Goal: Information Seeking & Learning: Learn about a topic

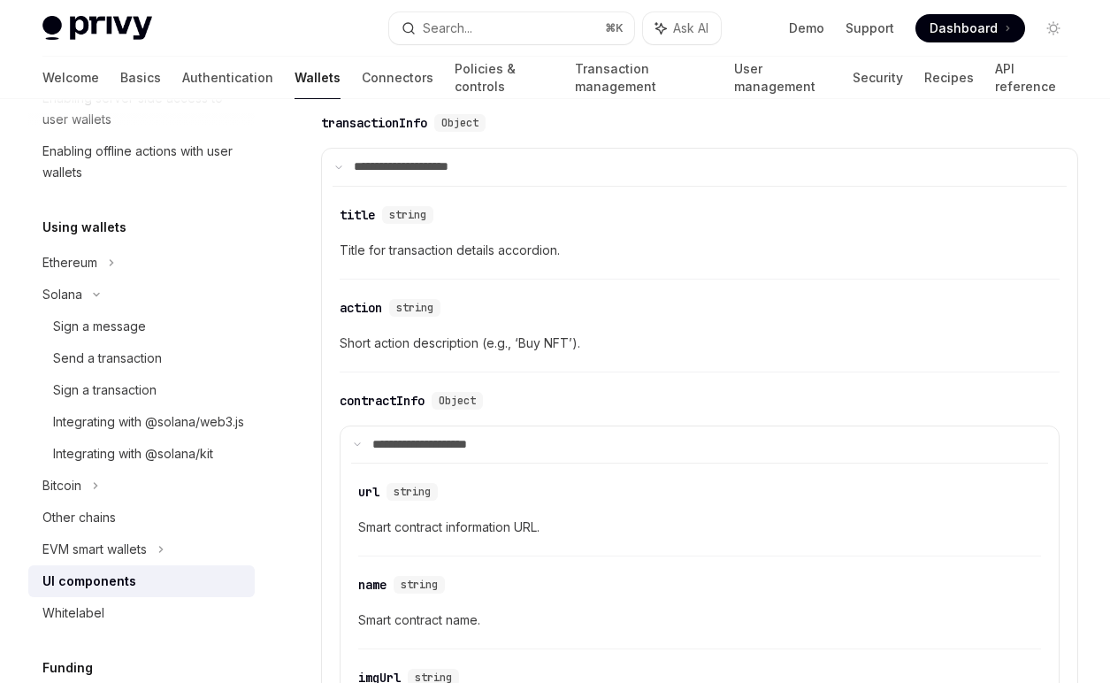
scroll to position [2569, 0]
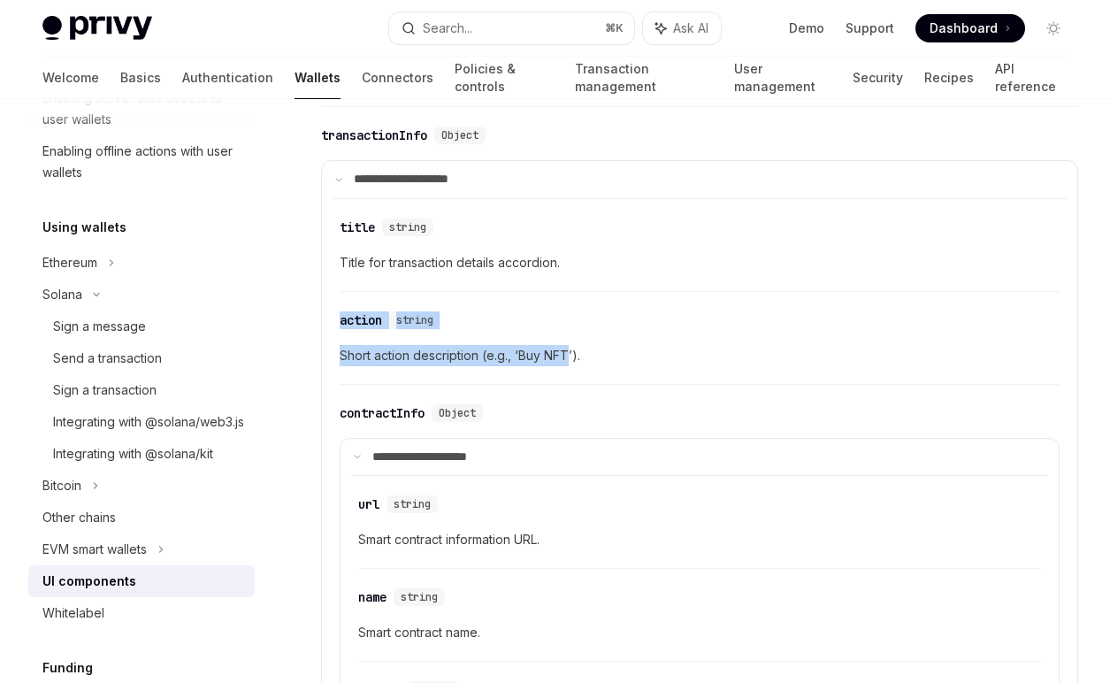
drag, startPoint x: 451, startPoint y: 302, endPoint x: 571, endPoint y: 357, distance: 132.6
click at [571, 357] on div "​ action string Short action description (e.g., ‘Buy NFT’)." at bounding box center [700, 343] width 720 height 84
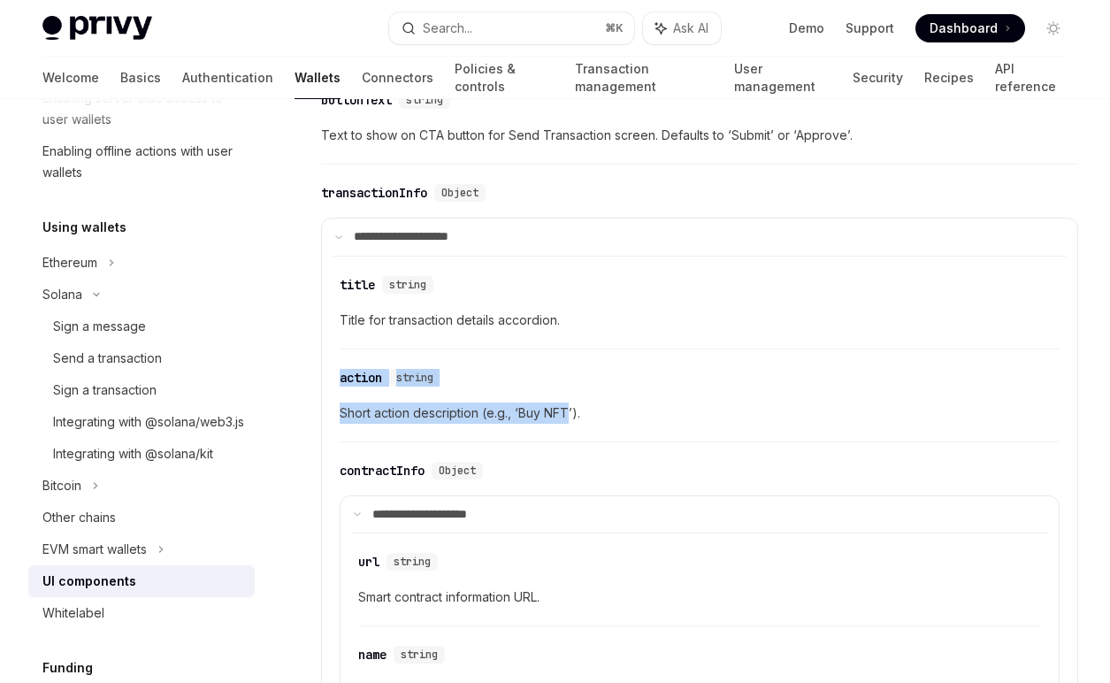
scroll to position [2659, 0]
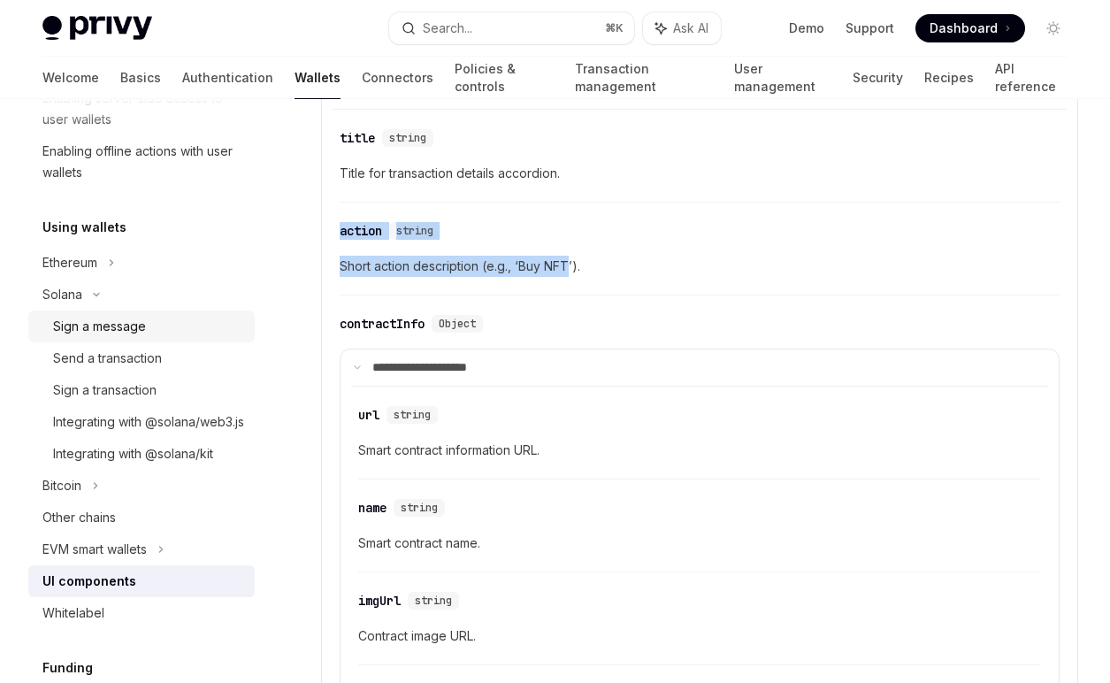
click at [150, 334] on div "Sign a message" at bounding box center [148, 326] width 191 height 21
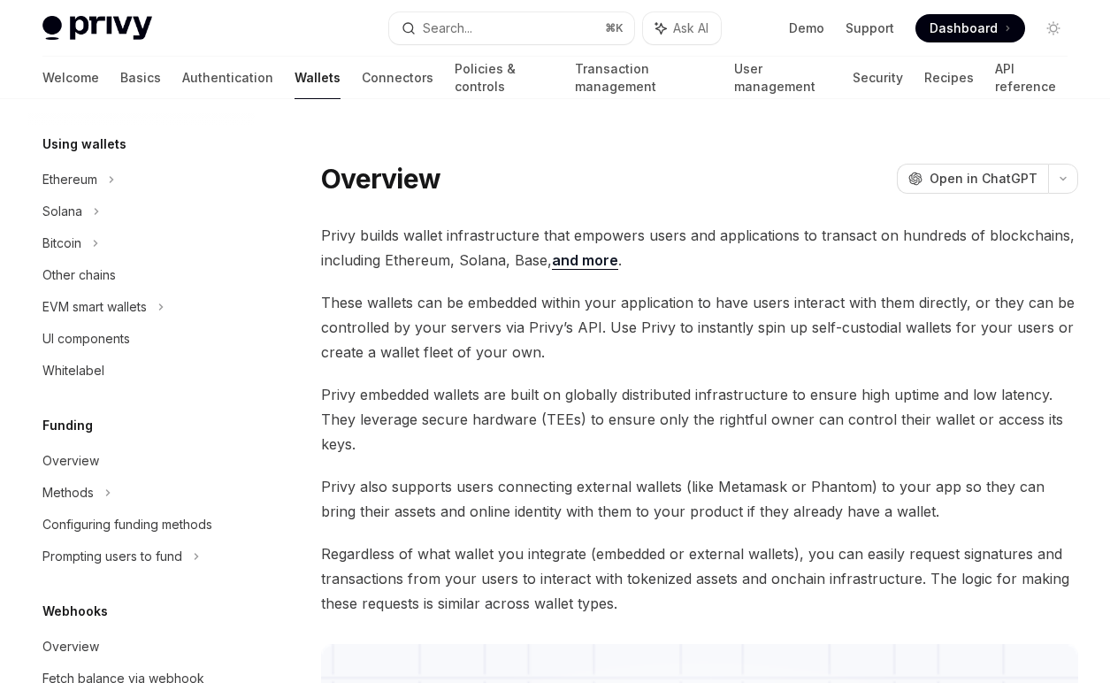
scroll to position [427, 0]
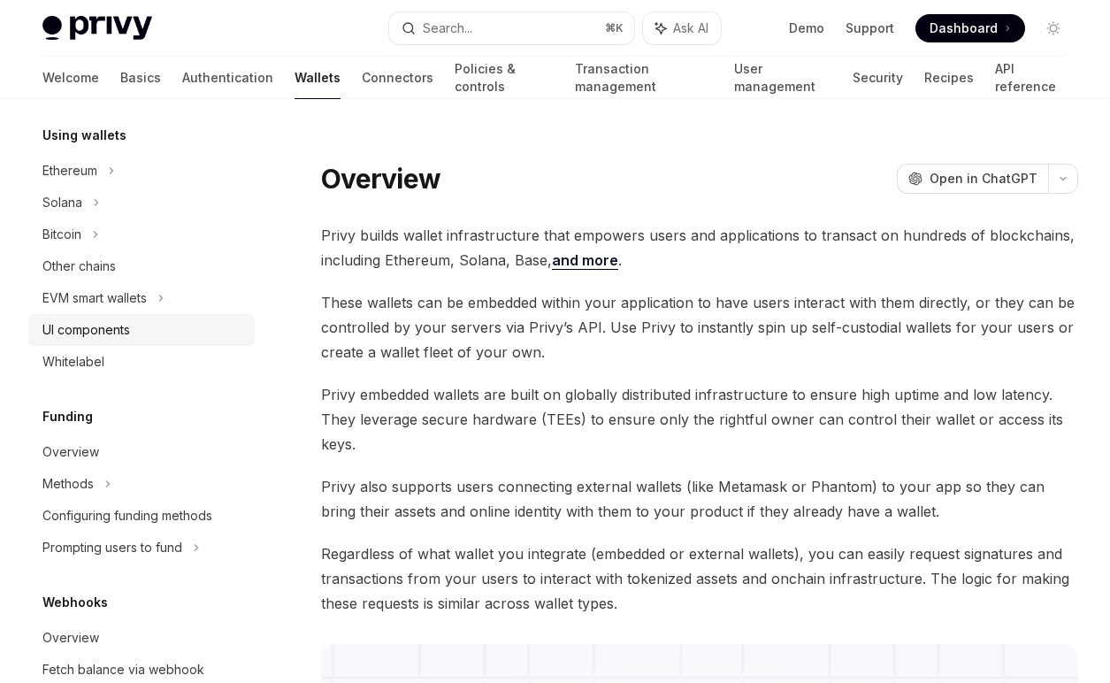
click at [103, 334] on div "UI components" at bounding box center [86, 329] width 88 height 21
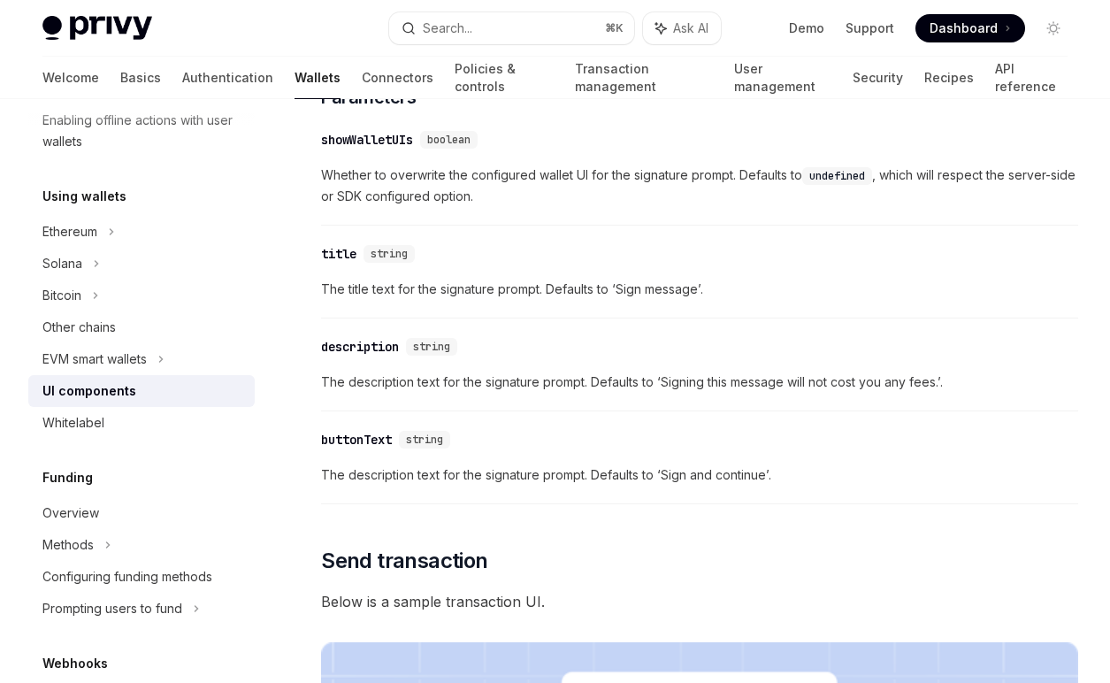
scroll to position [1091, 0]
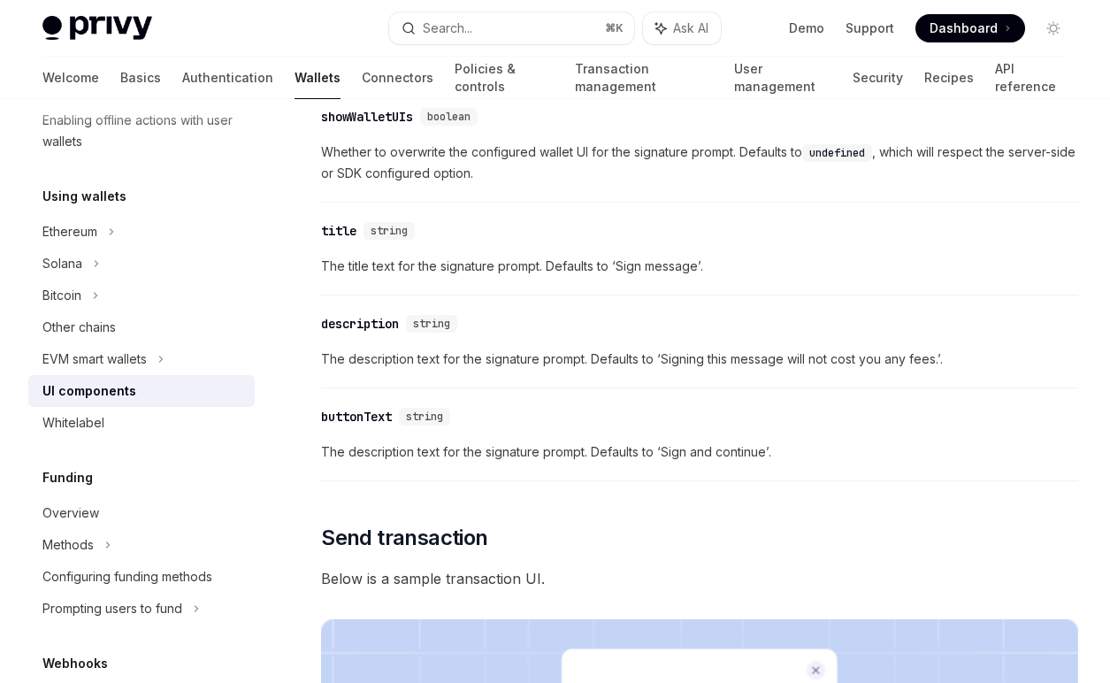
click at [370, 137] on div "​ showWalletUIs boolean Whether to overwrite the configured wallet UI for the s…" at bounding box center [699, 149] width 757 height 105
click at [366, 121] on div "showWalletUIs" at bounding box center [367, 117] width 92 height 18
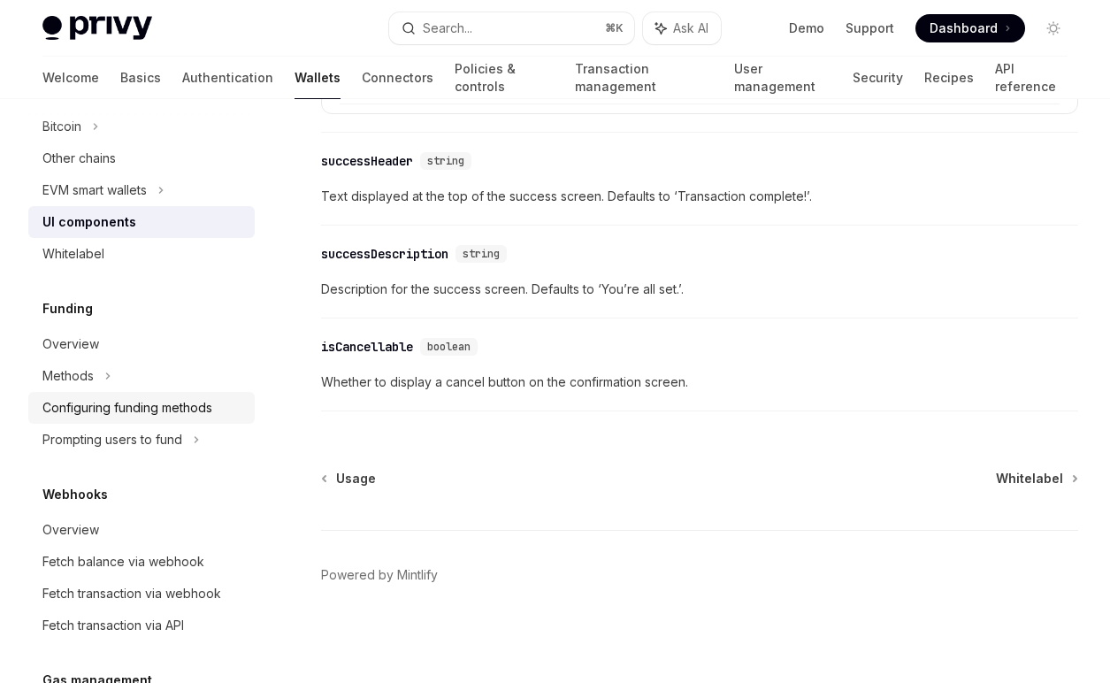
scroll to position [585, 0]
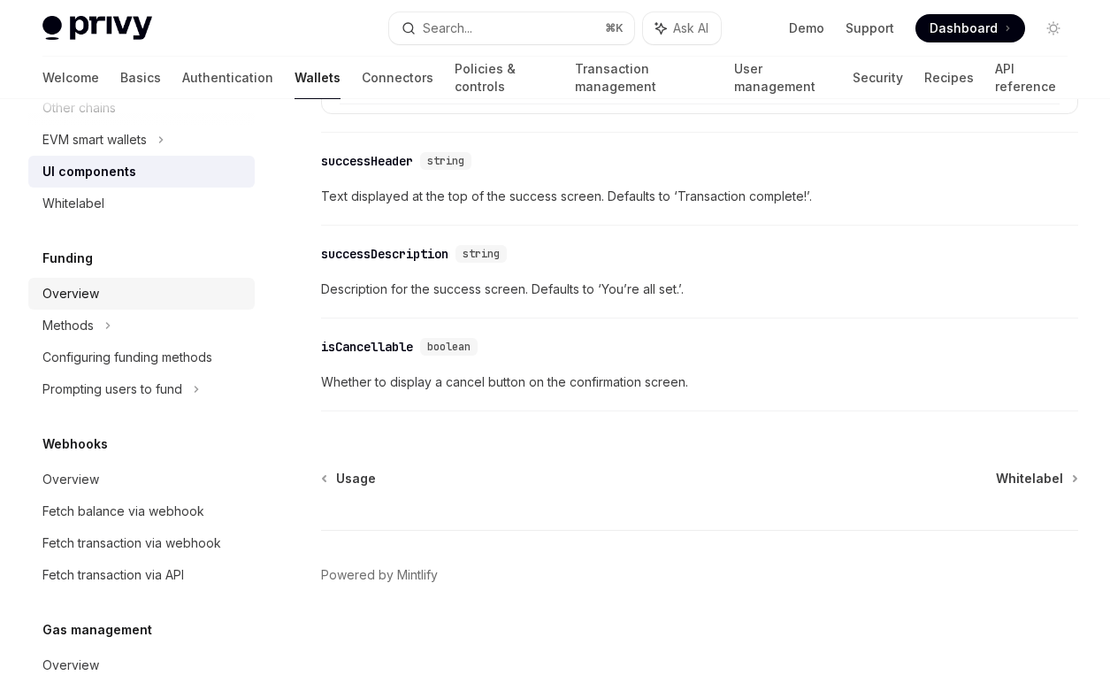
click at [122, 301] on div "Overview" at bounding box center [143, 293] width 202 height 21
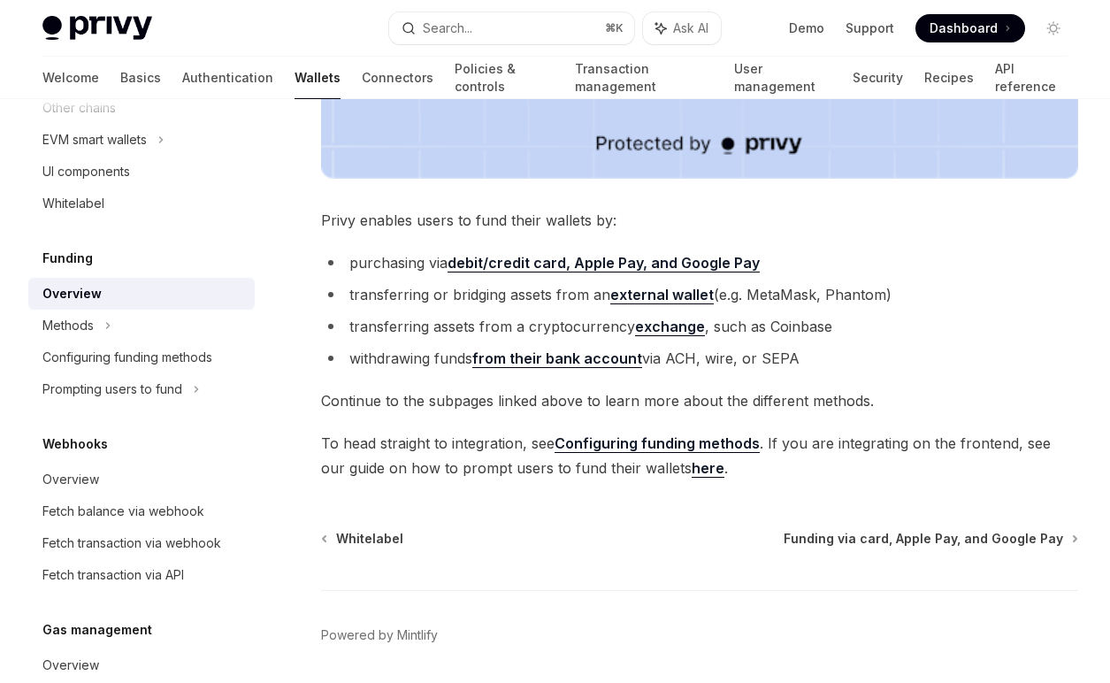
scroll to position [744, 0]
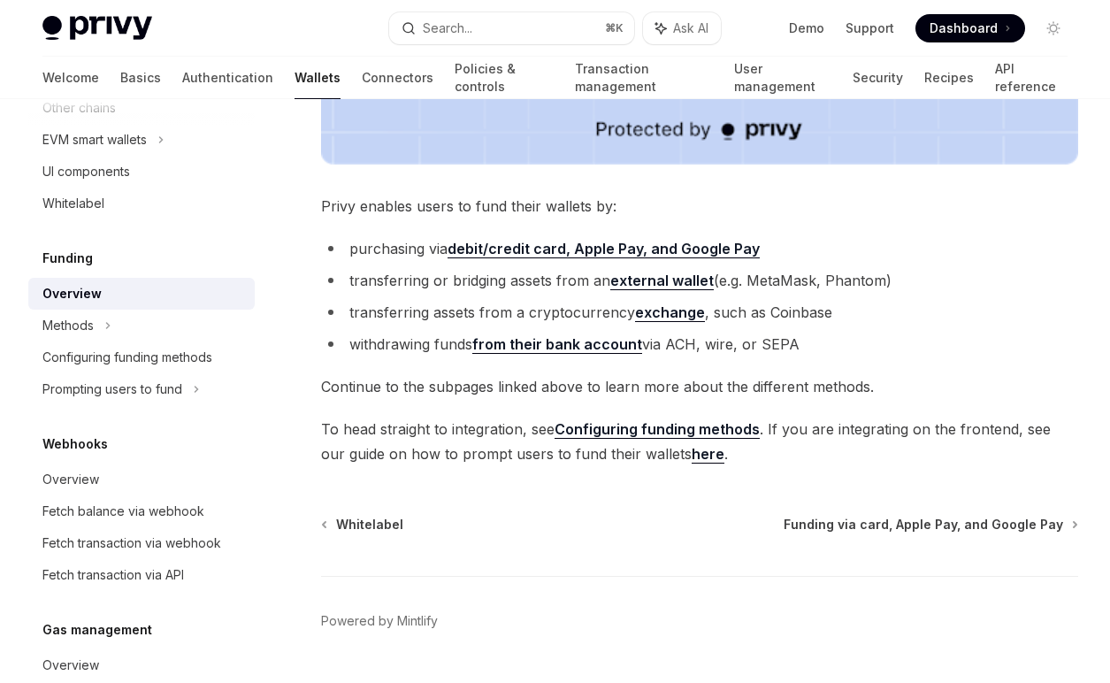
click at [546, 253] on strong "debit/credit card, Apple Pay, and Google Pay" at bounding box center [604, 249] width 312 height 18
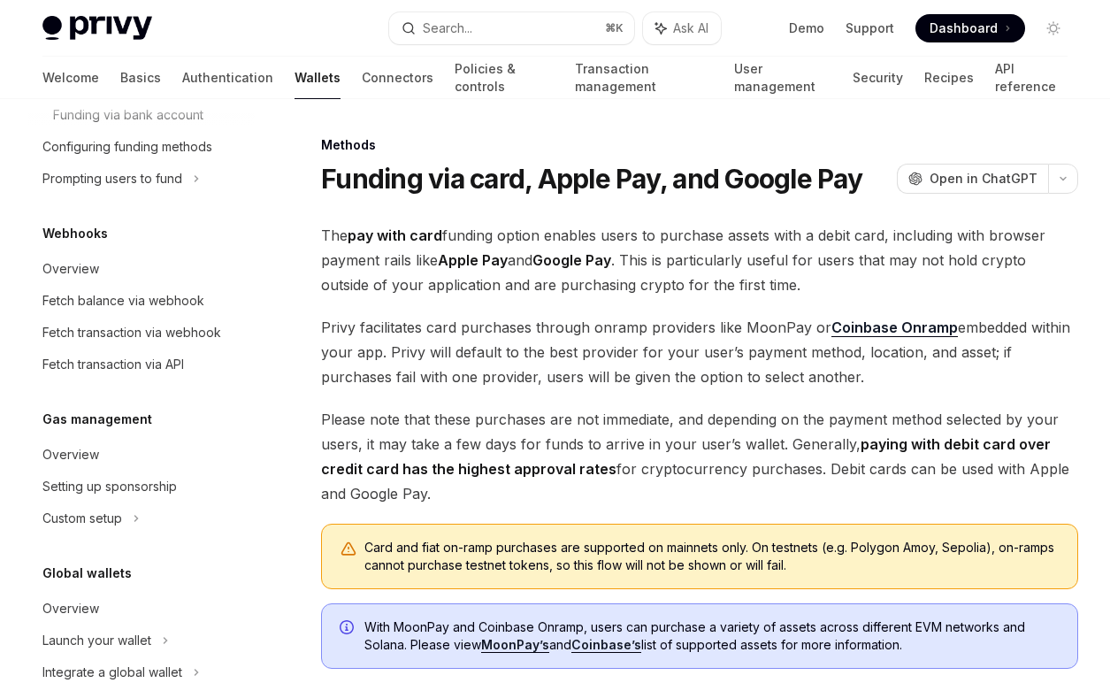
scroll to position [985, 0]
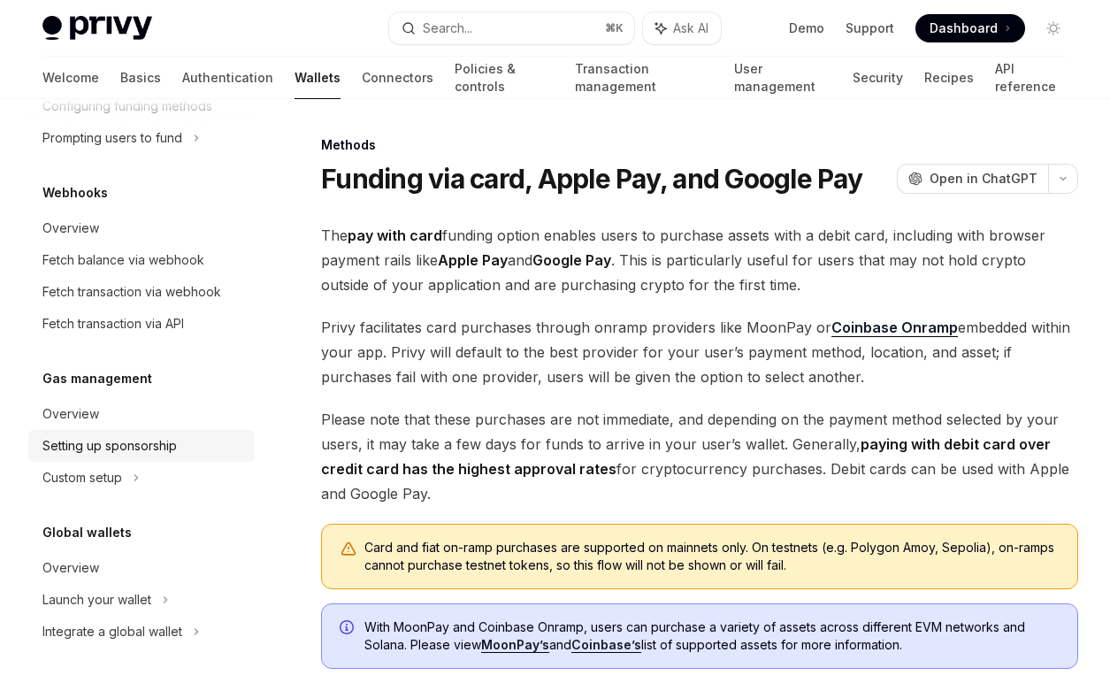
click at [134, 450] on div "Setting up sponsorship" at bounding box center [109, 445] width 134 height 21
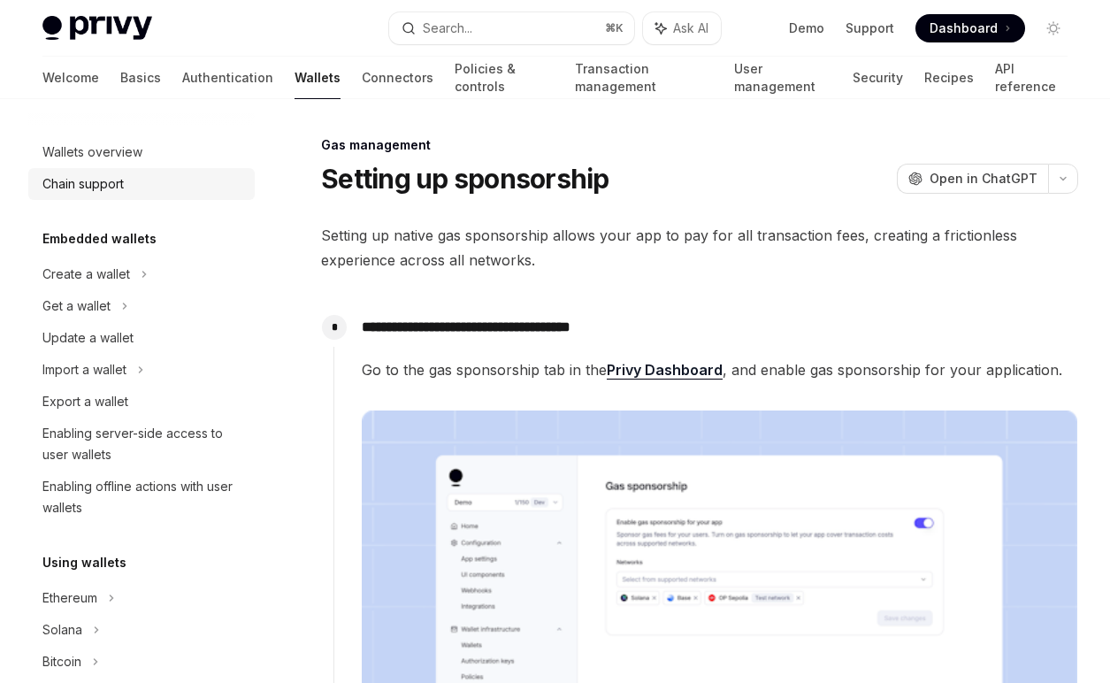
click at [157, 194] on div "Chain support" at bounding box center [143, 183] width 202 height 21
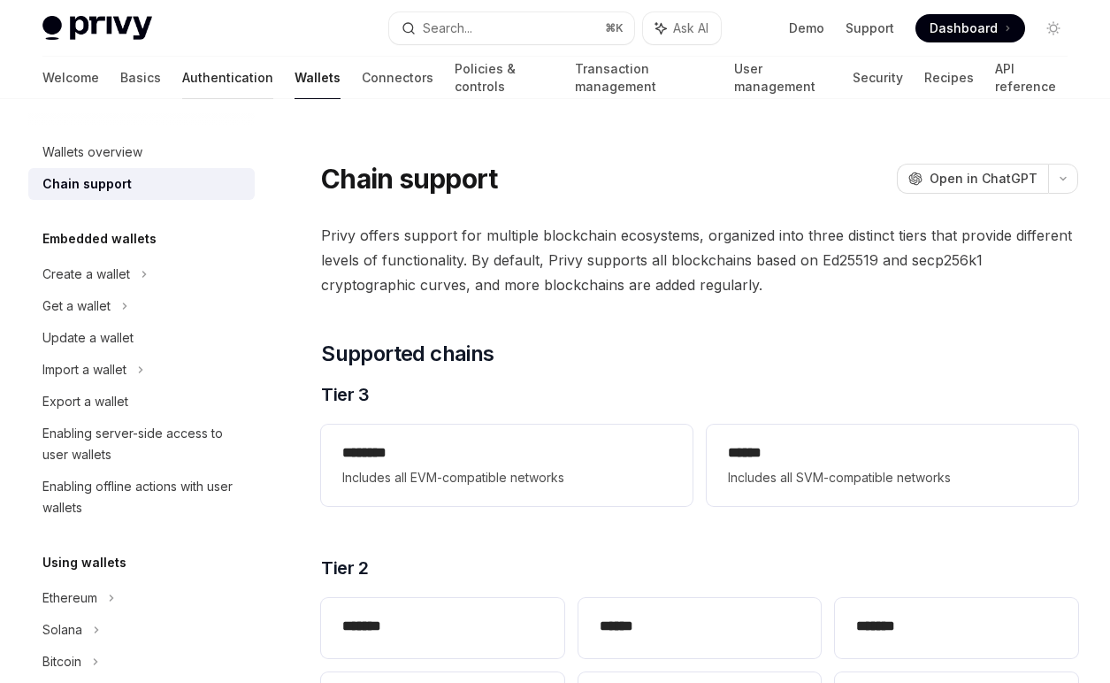
click at [182, 73] on link "Authentication" at bounding box center [227, 78] width 91 height 42
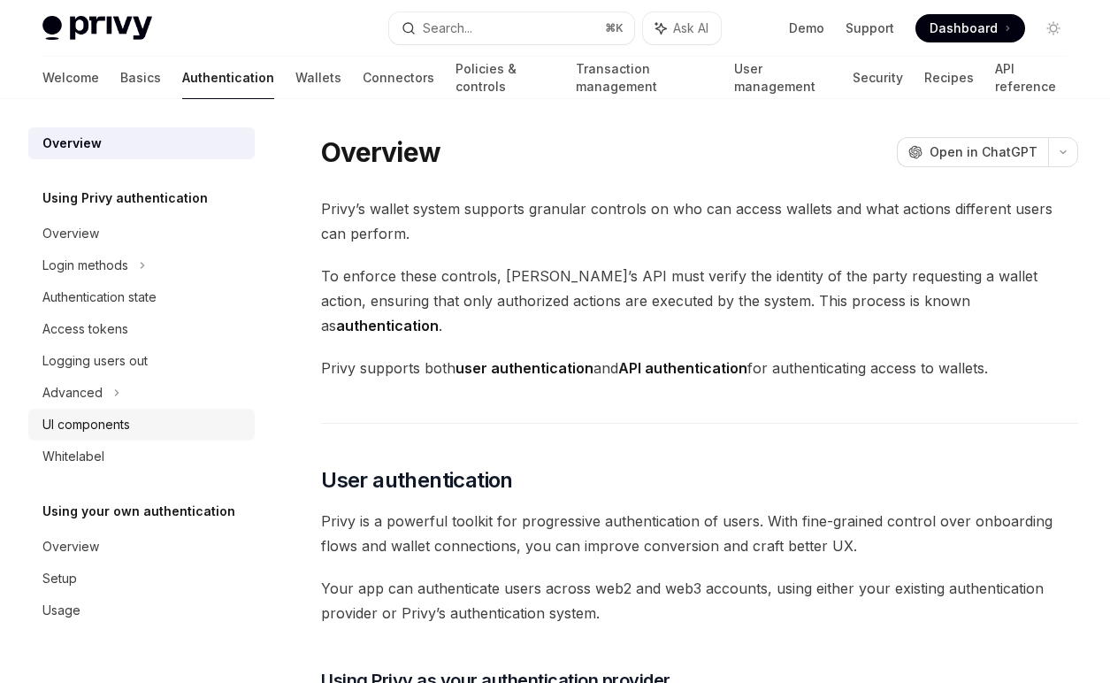
click at [141, 433] on div "UI components" at bounding box center [143, 424] width 202 height 21
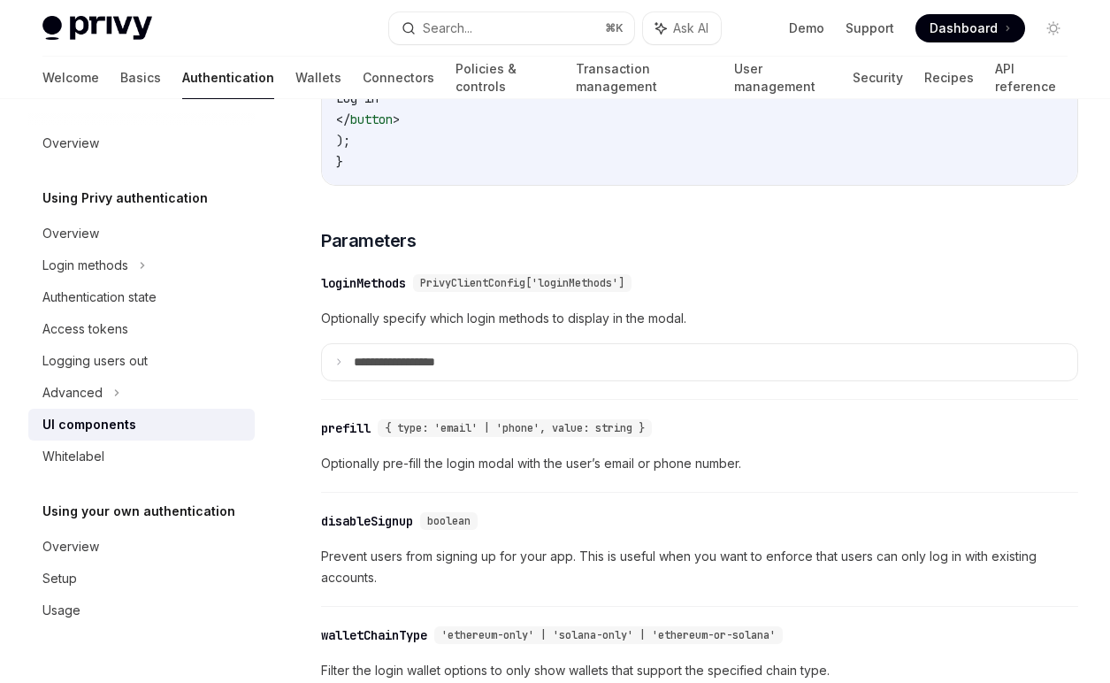
scroll to position [1597, 0]
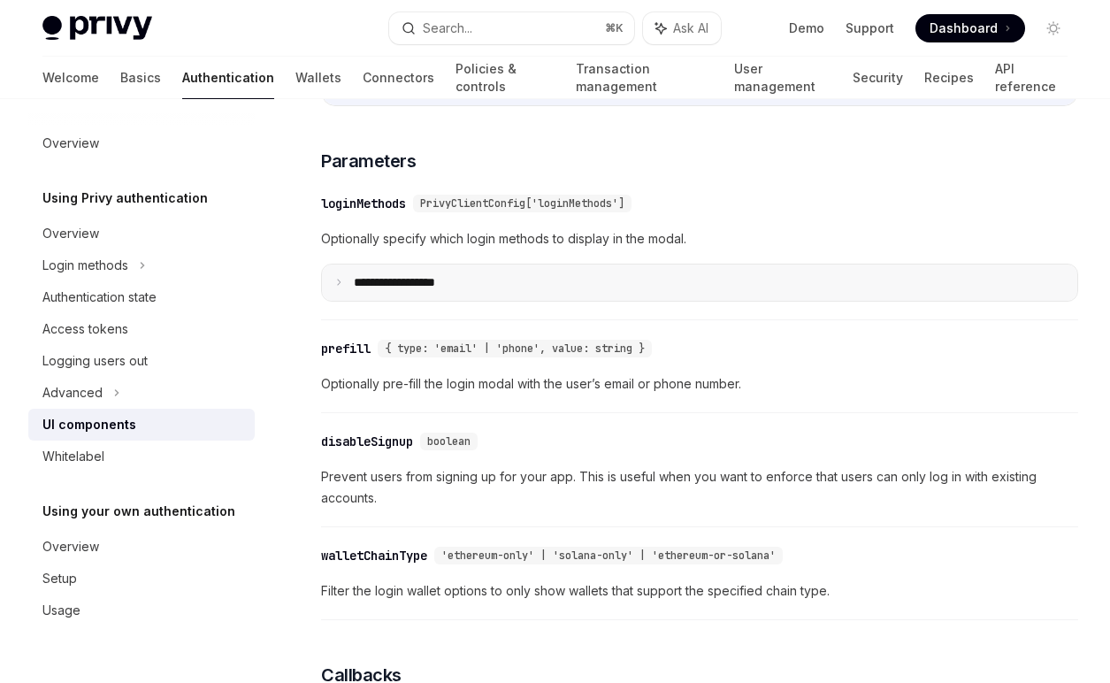
click at [454, 276] on p "**********" at bounding box center [415, 283] width 123 height 16
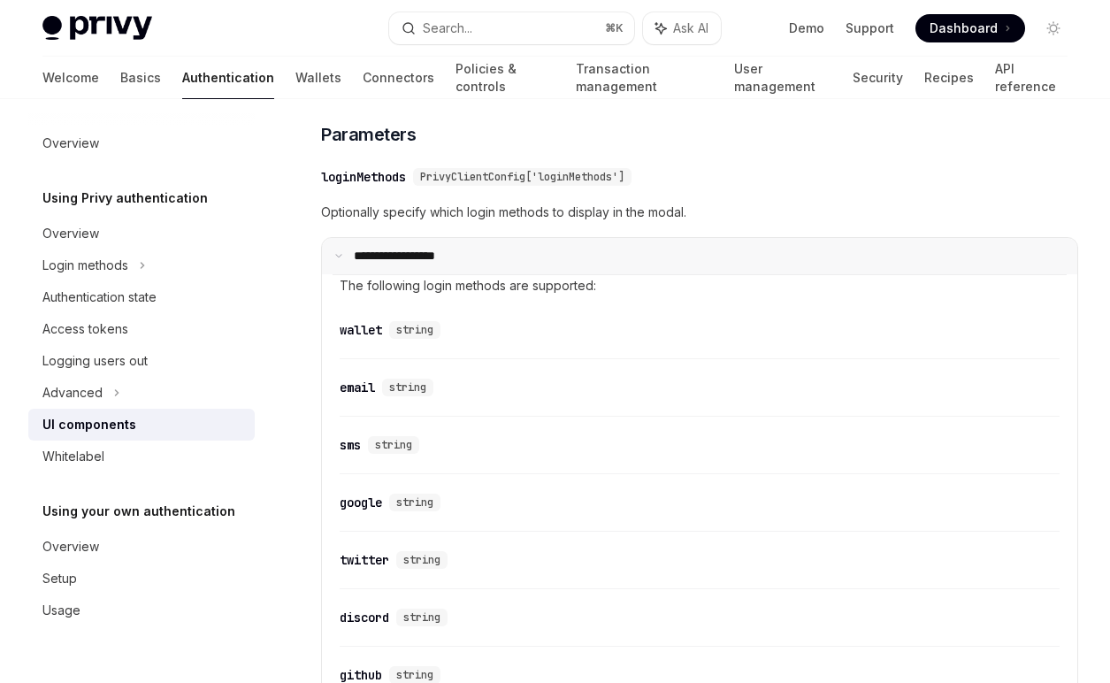
scroll to position [1633, 0]
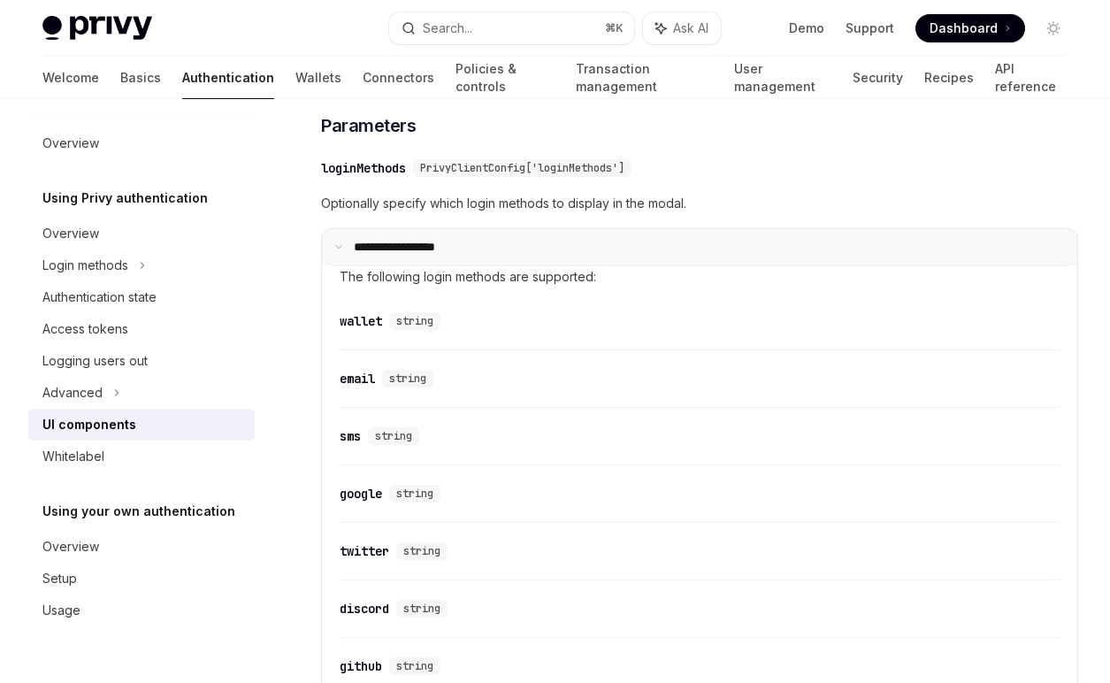
click at [442, 243] on p "**********" at bounding box center [413, 248] width 118 height 16
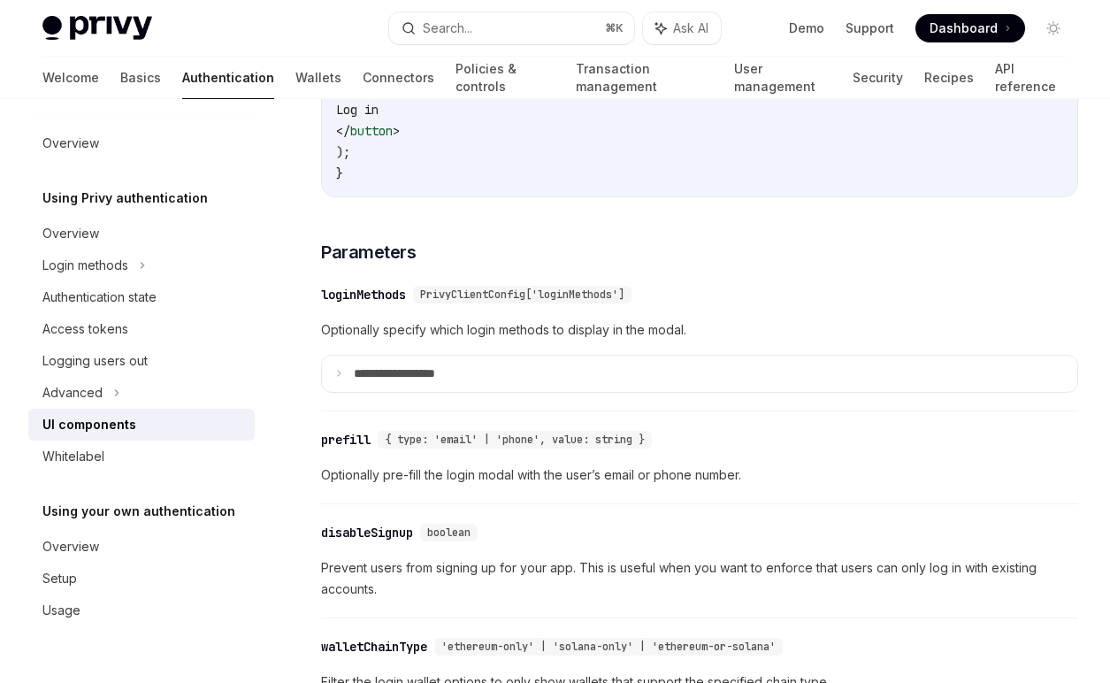
scroll to position [1532, 0]
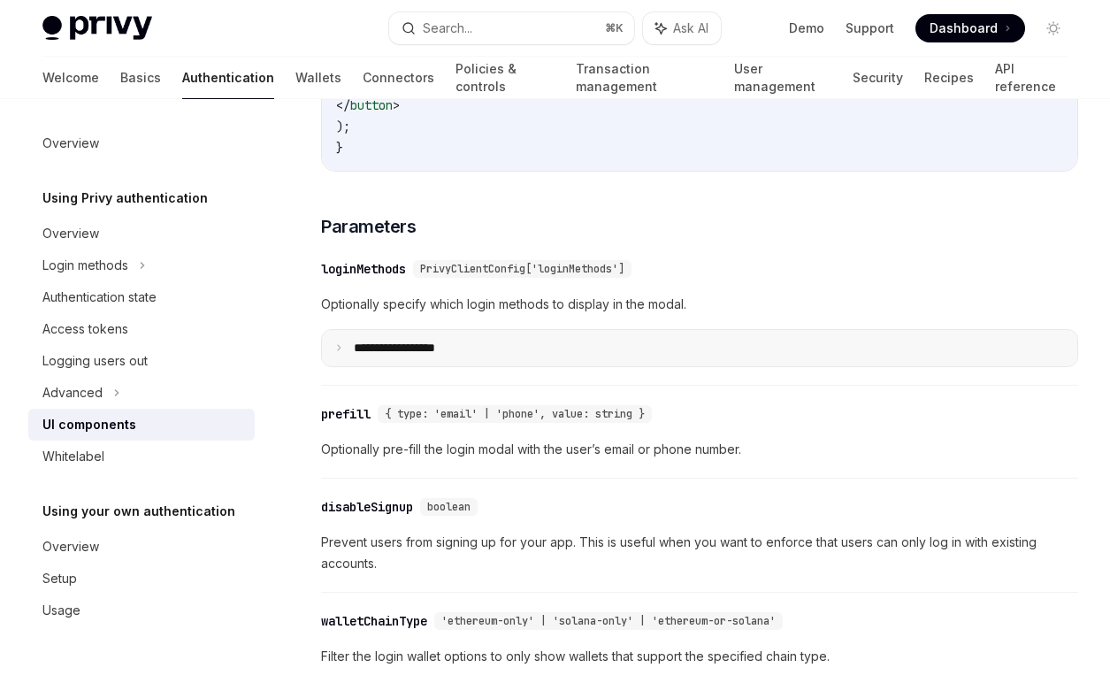
click at [509, 358] on summary "**********" at bounding box center [699, 348] width 755 height 37
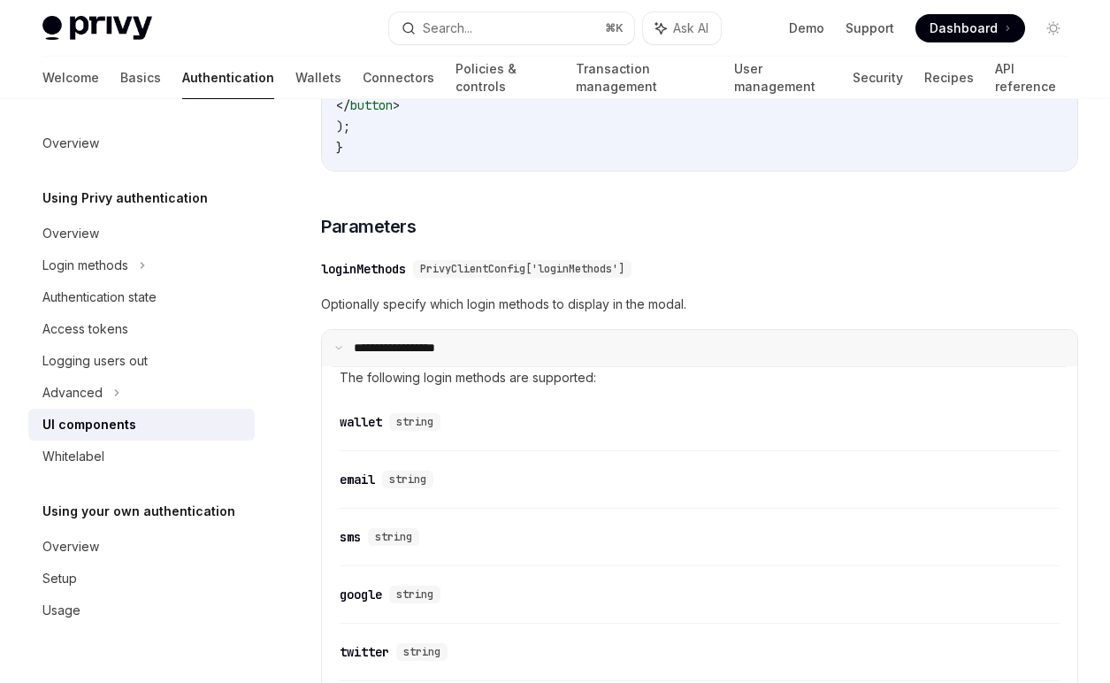
click at [509, 358] on summary "**********" at bounding box center [699, 348] width 755 height 37
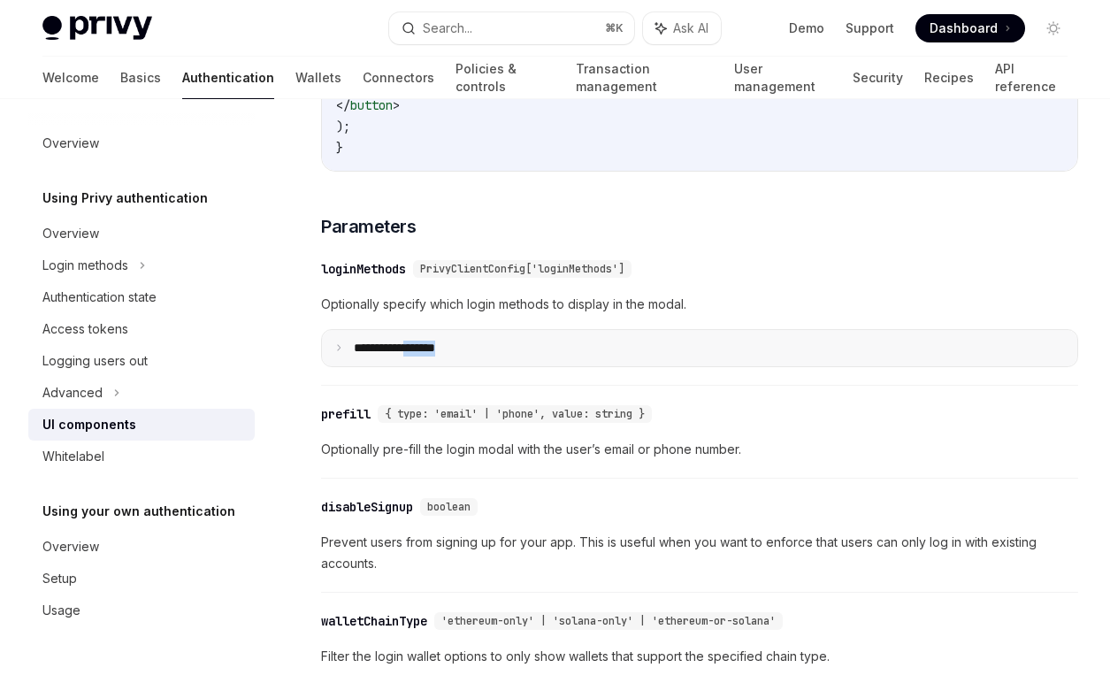
click at [509, 358] on summary "**********" at bounding box center [699, 348] width 755 height 37
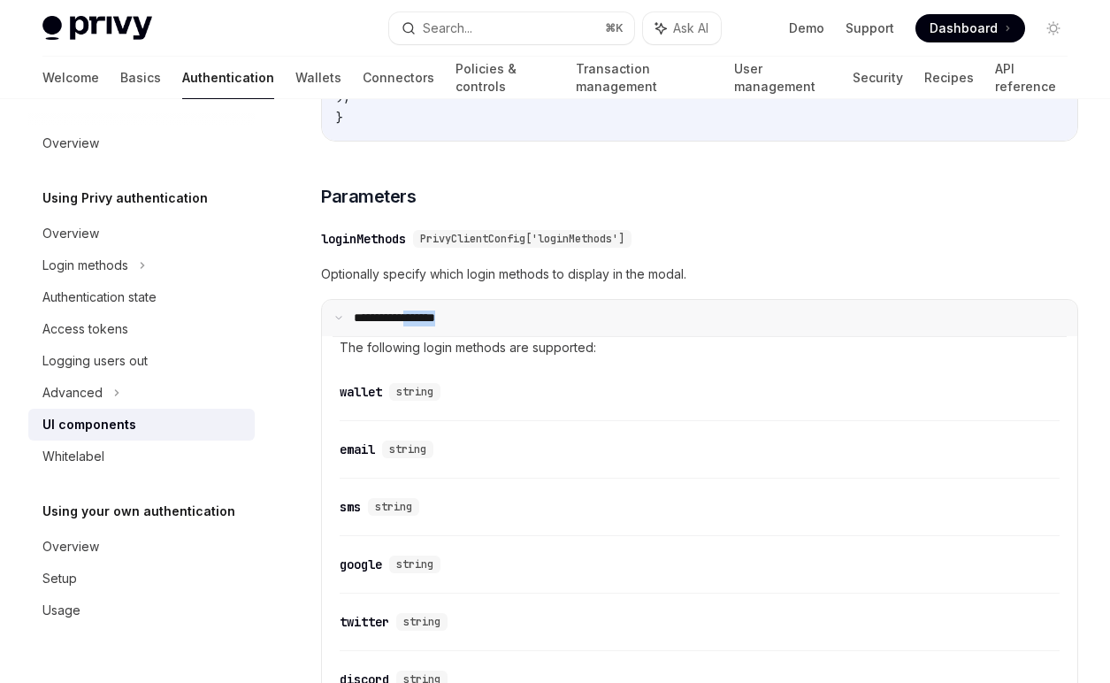
scroll to position [1558, 0]
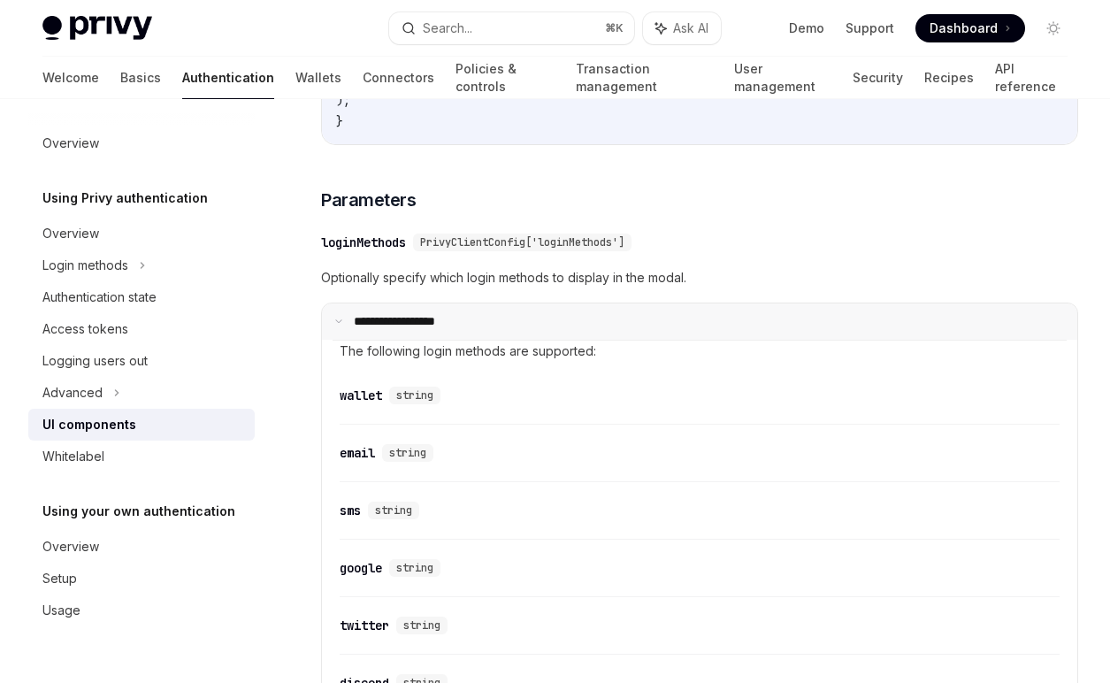
click at [524, 315] on summary "**********" at bounding box center [699, 321] width 755 height 37
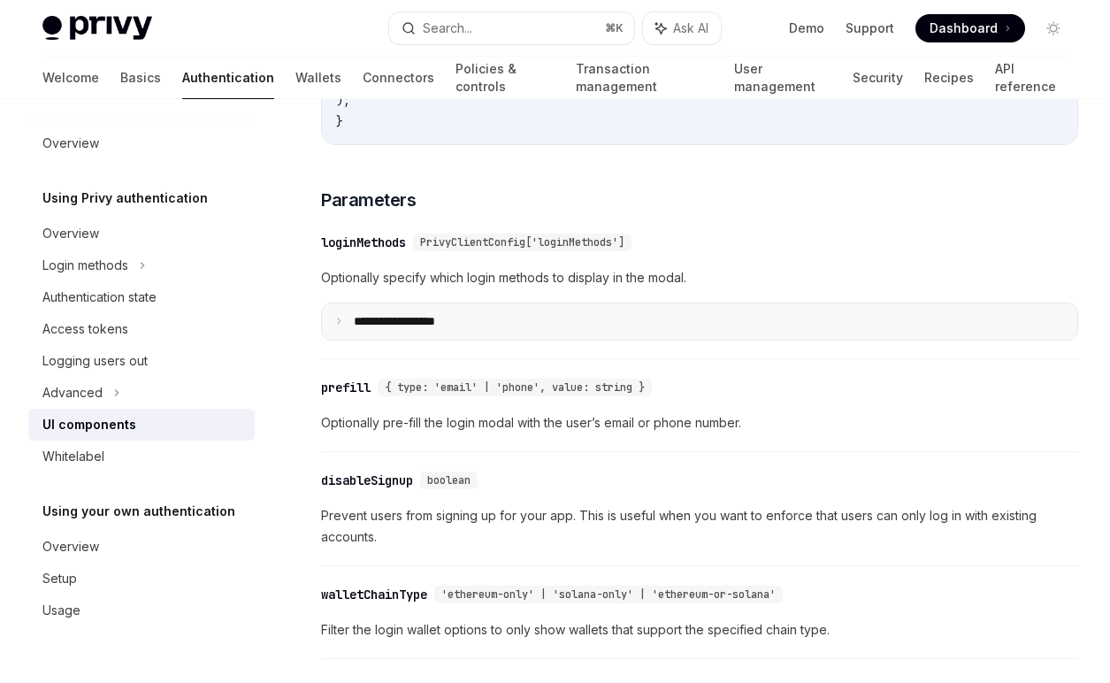
click at [524, 315] on summary "**********" at bounding box center [699, 321] width 755 height 37
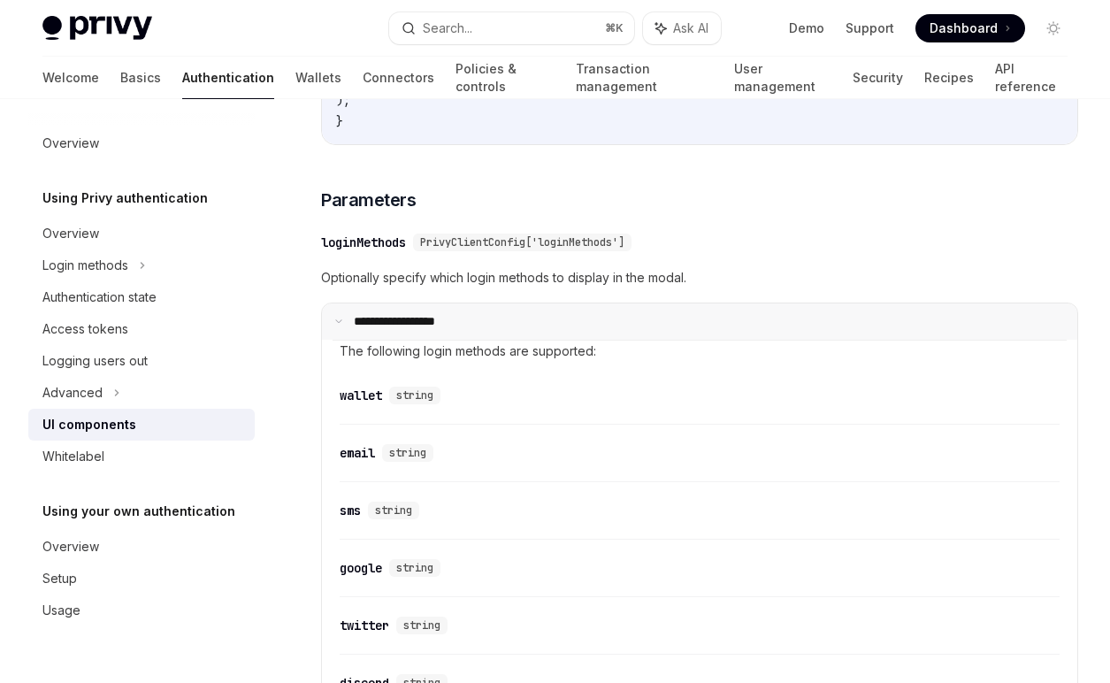
click at [524, 315] on summary "**********" at bounding box center [699, 321] width 755 height 37
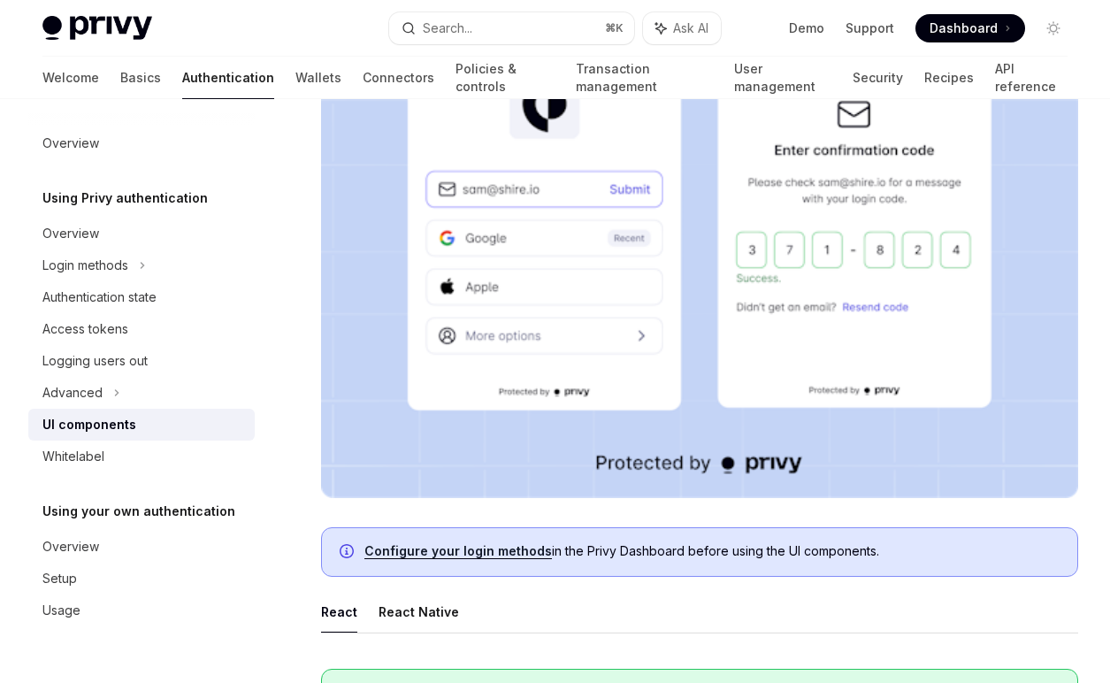
scroll to position [0, 0]
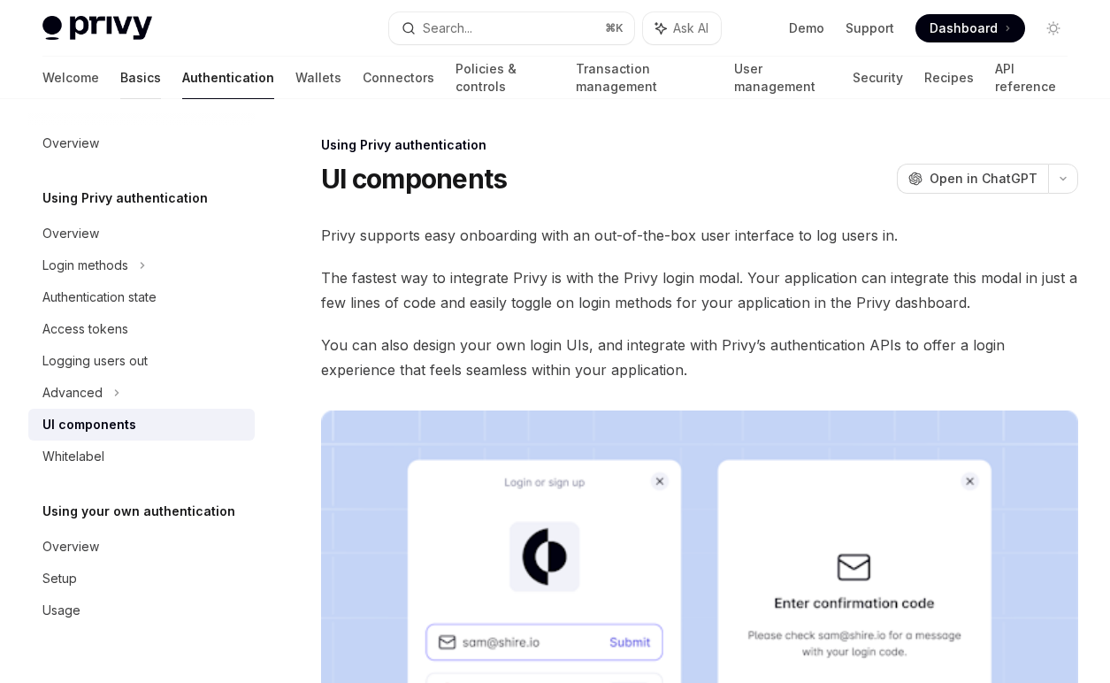
click at [120, 74] on link "Basics" at bounding box center [140, 78] width 41 height 42
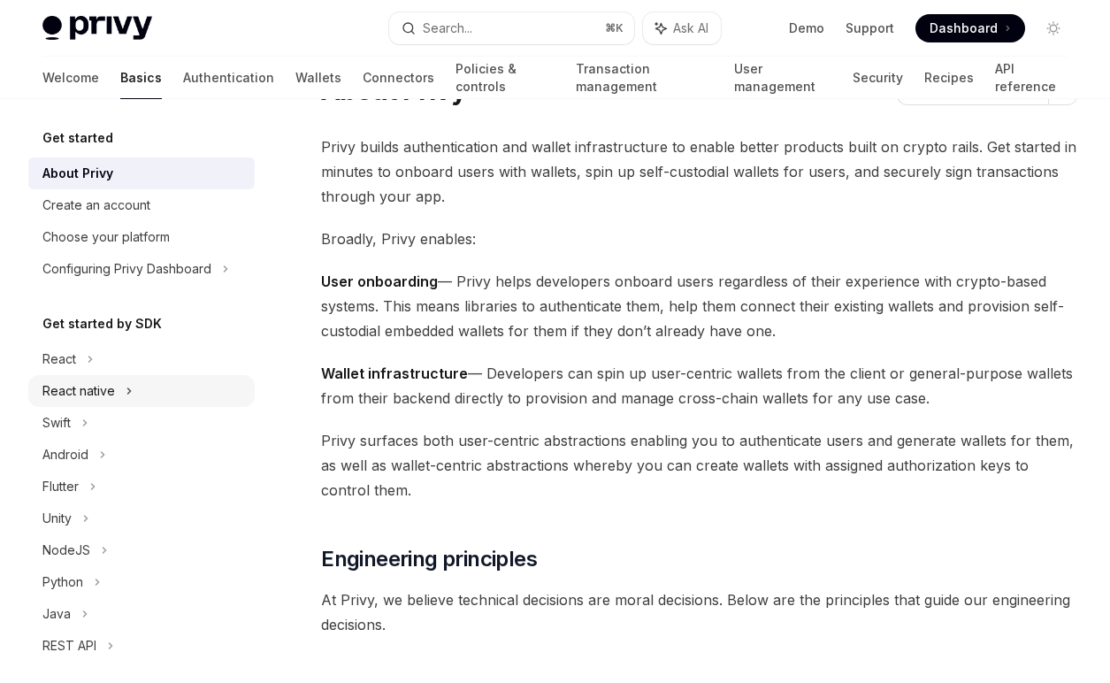
scroll to position [95, 0]
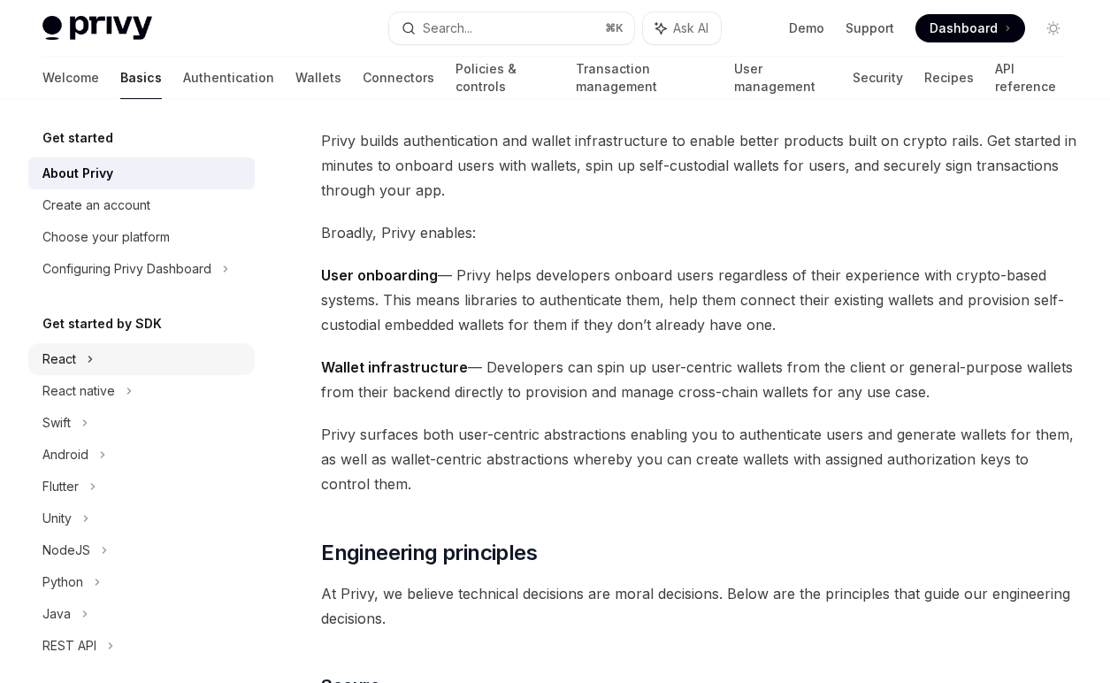
click at [111, 358] on div "React" at bounding box center [141, 359] width 226 height 32
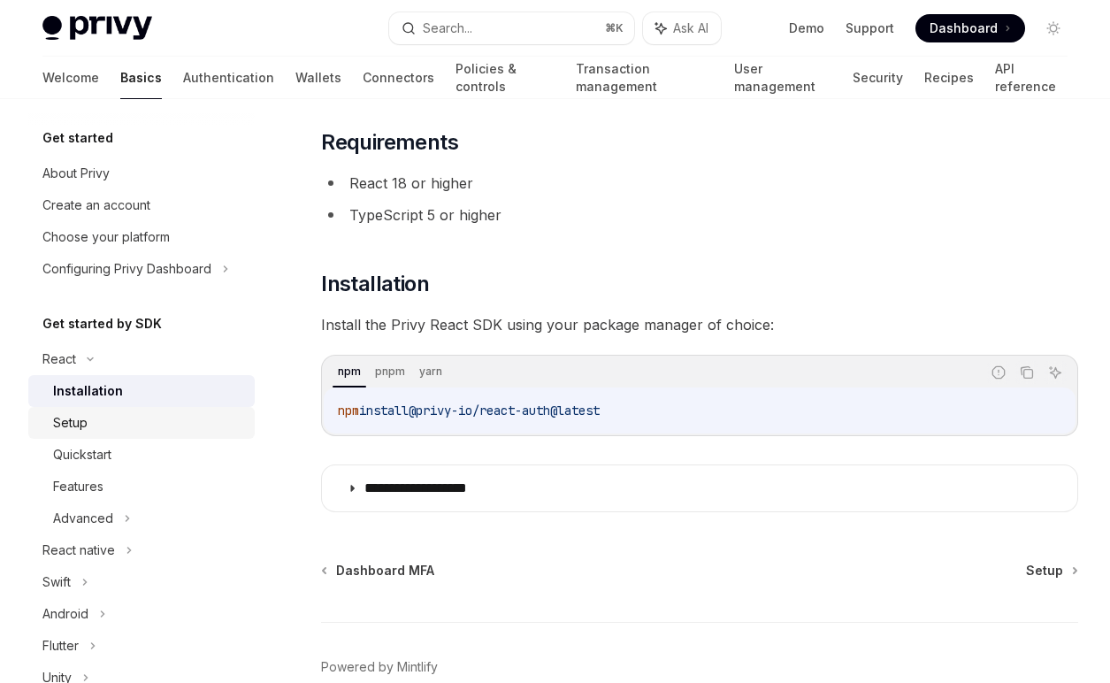
click at [112, 420] on div "Setup" at bounding box center [148, 422] width 191 height 21
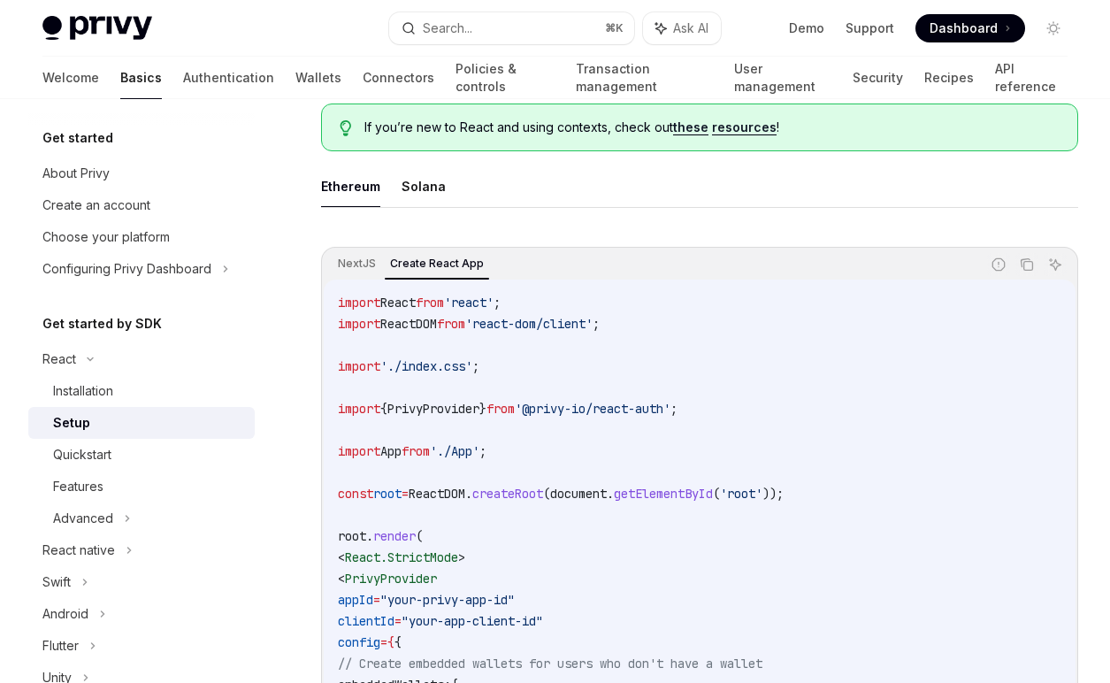
scroll to position [455, 0]
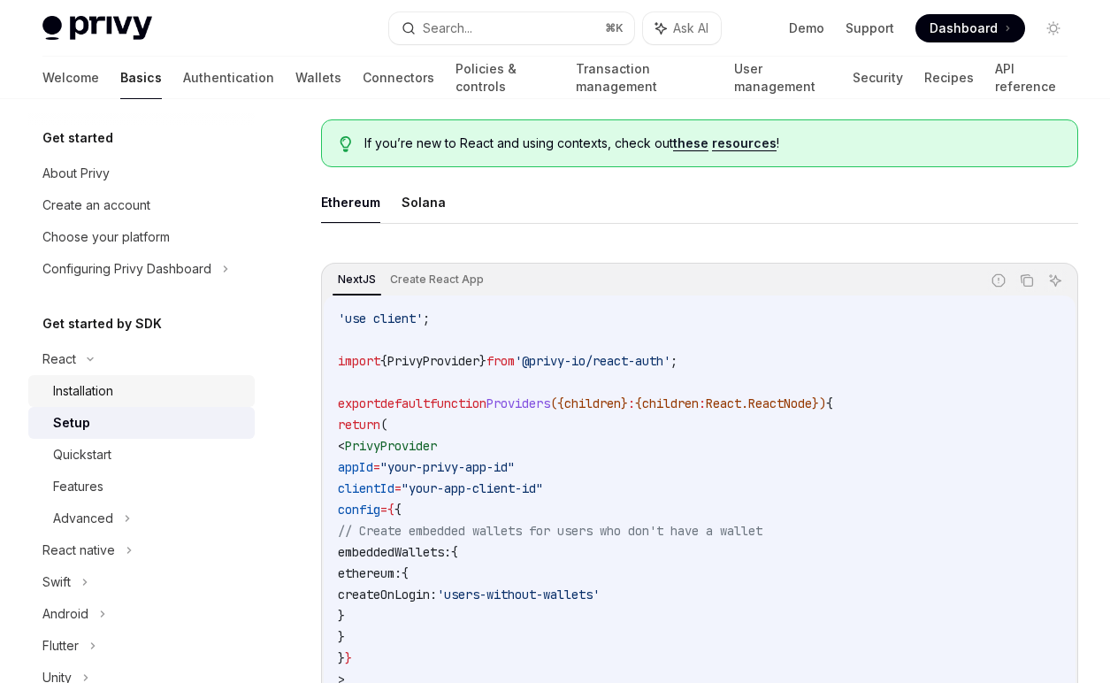
click at [141, 399] on div "Installation" at bounding box center [148, 390] width 191 height 21
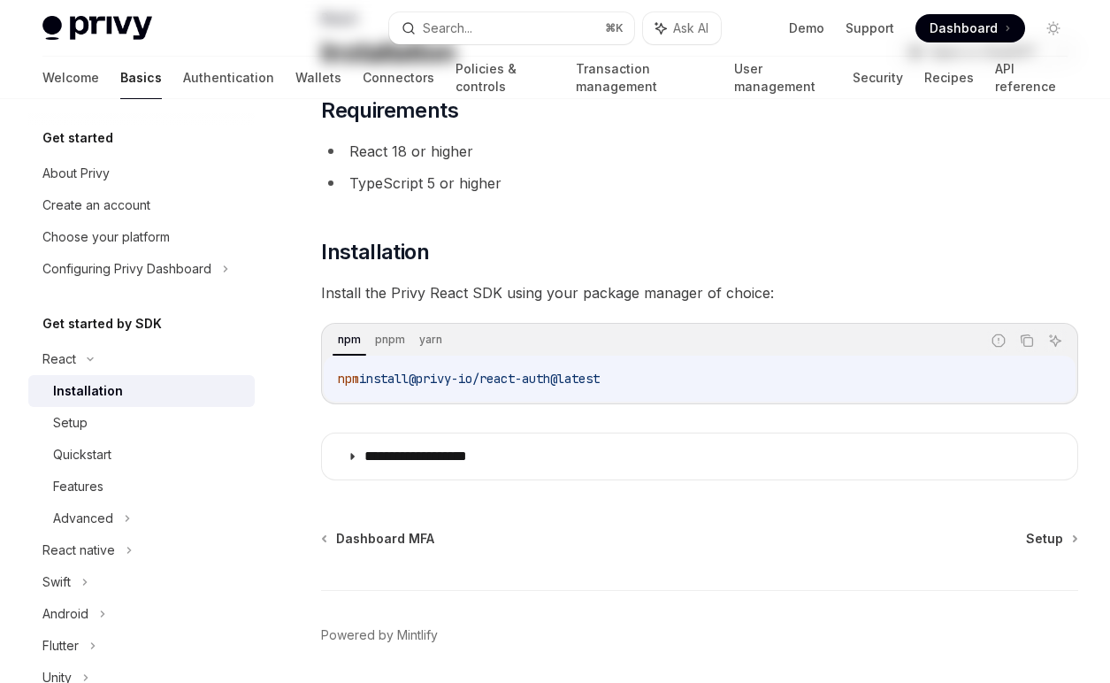
scroll to position [187, 0]
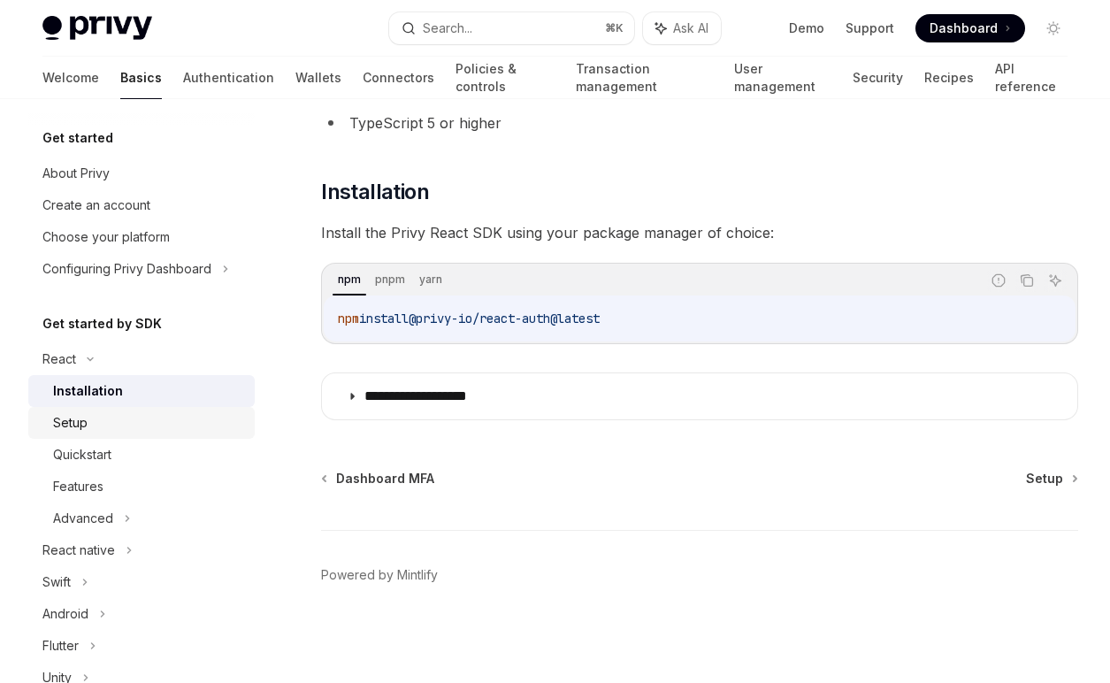
click at [97, 421] on div "Setup" at bounding box center [148, 422] width 191 height 21
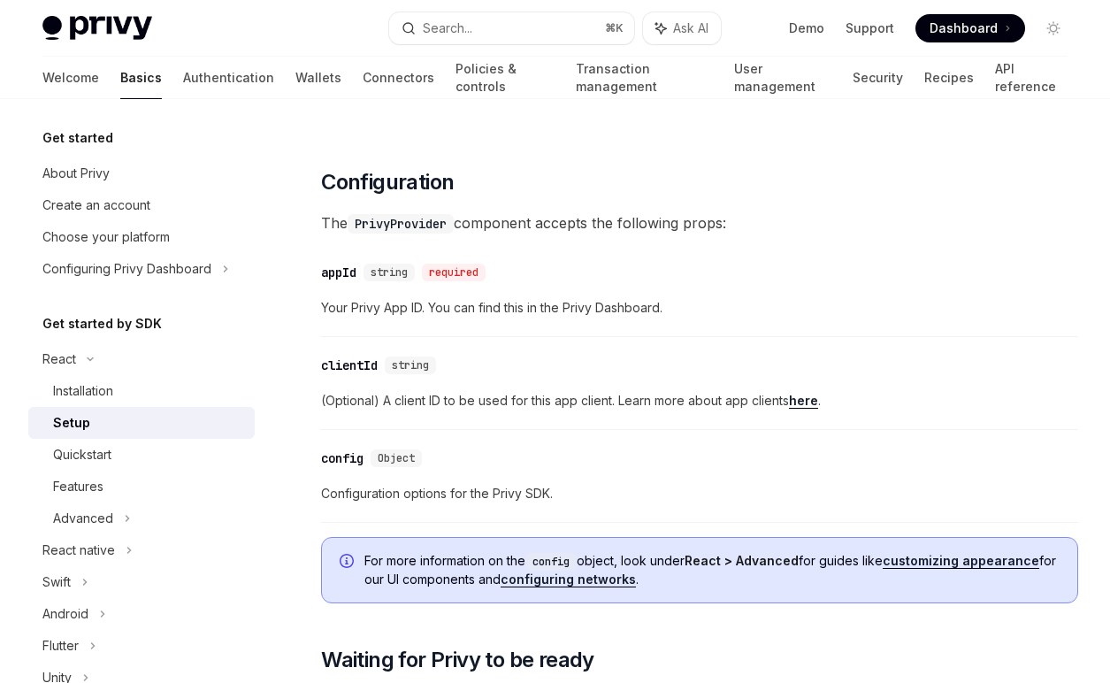
scroll to position [1149, 0]
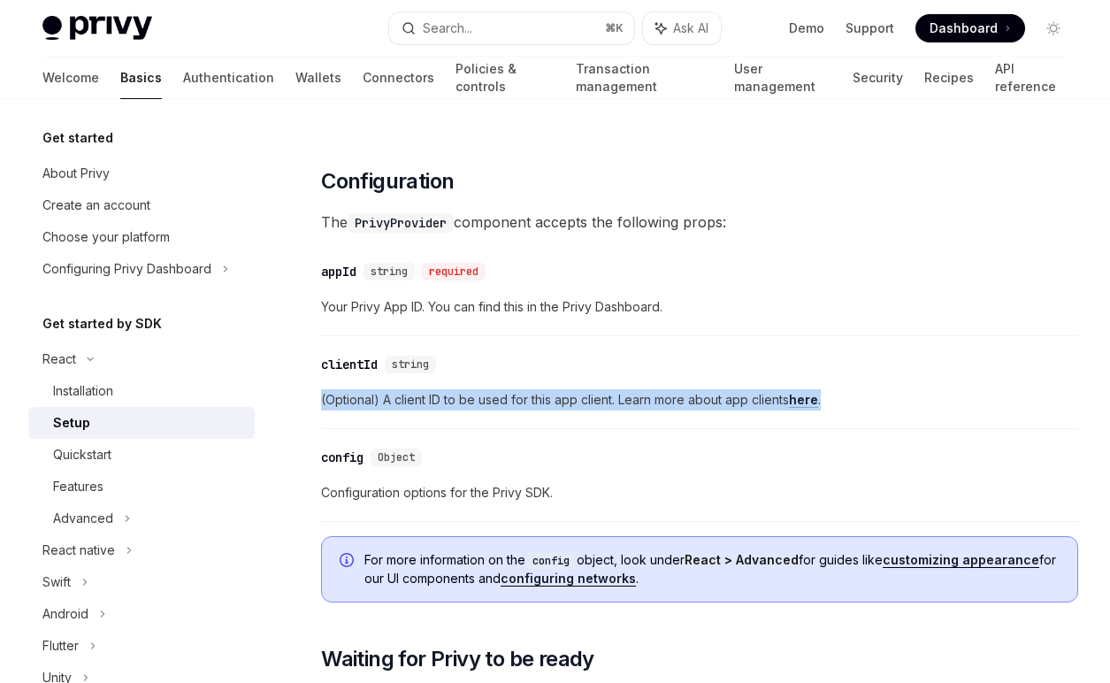
drag, startPoint x: 626, startPoint y: 366, endPoint x: 692, endPoint y: 412, distance: 80.0
click at [692, 412] on div "​ clientId string (Optional) A client ID to be used for this app client. Learn …" at bounding box center [699, 387] width 757 height 84
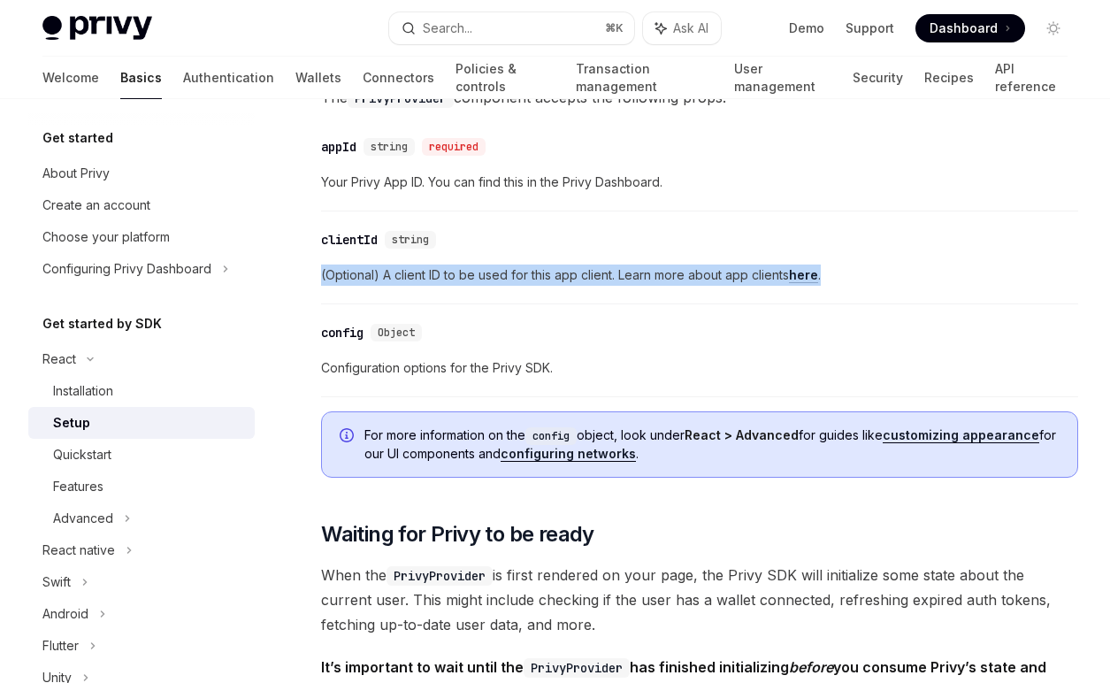
scroll to position [1271, 0]
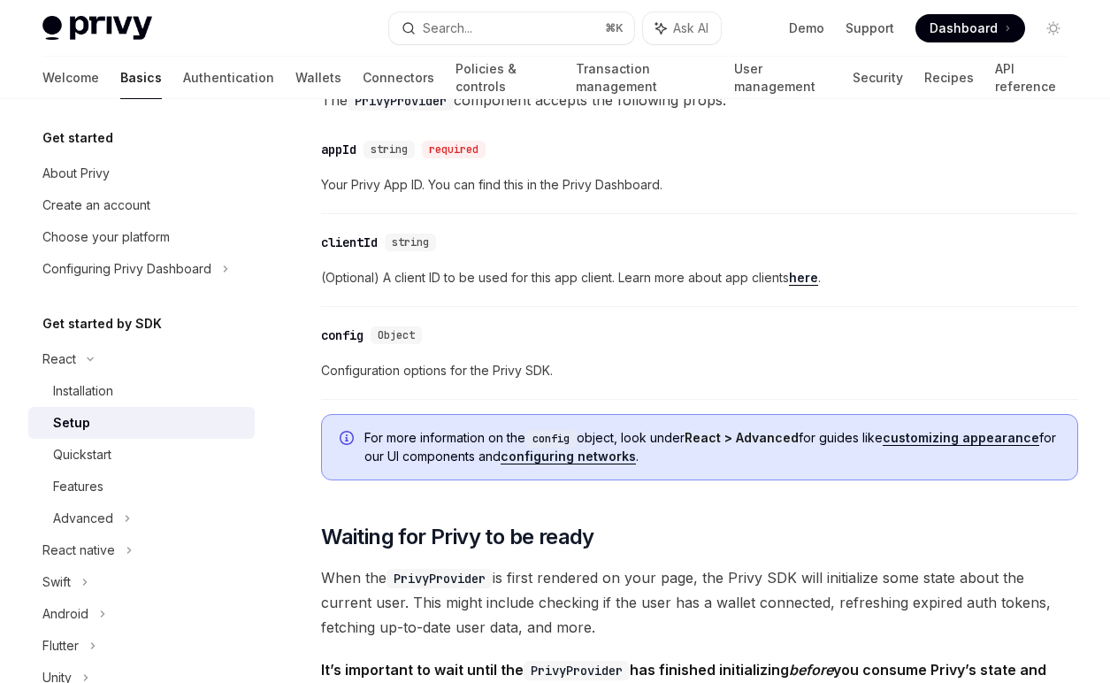
click at [505, 372] on span "Configuration options for the Privy SDK." at bounding box center [699, 370] width 757 height 21
click at [971, 441] on link "customizing appearance" at bounding box center [961, 438] width 157 height 16
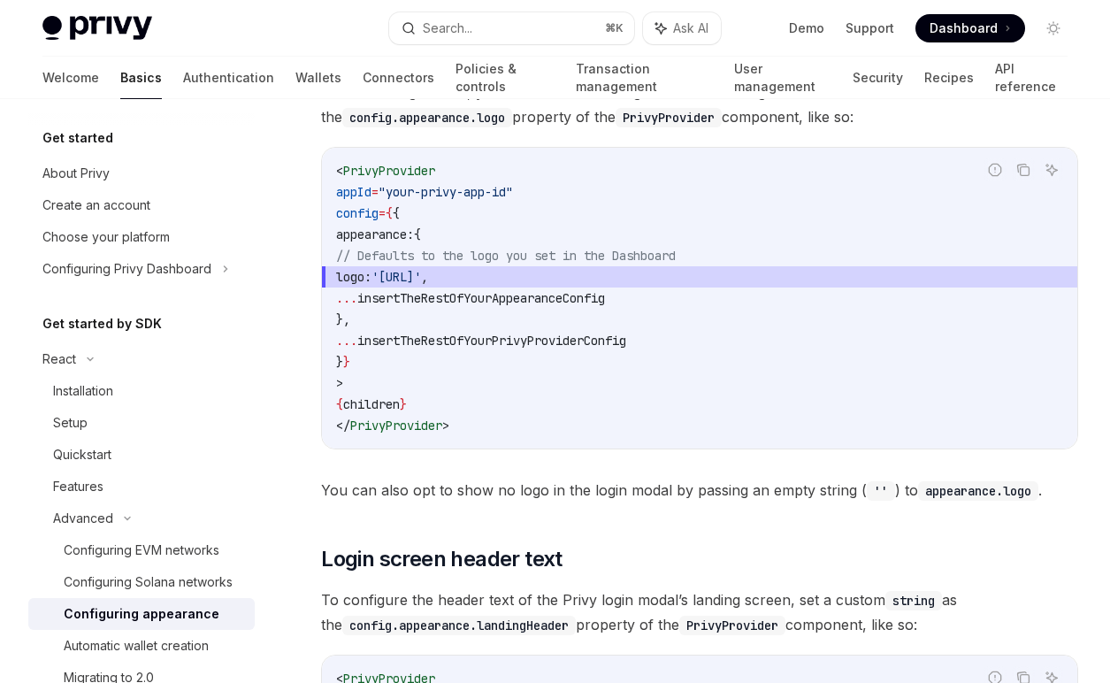
scroll to position [853, 0]
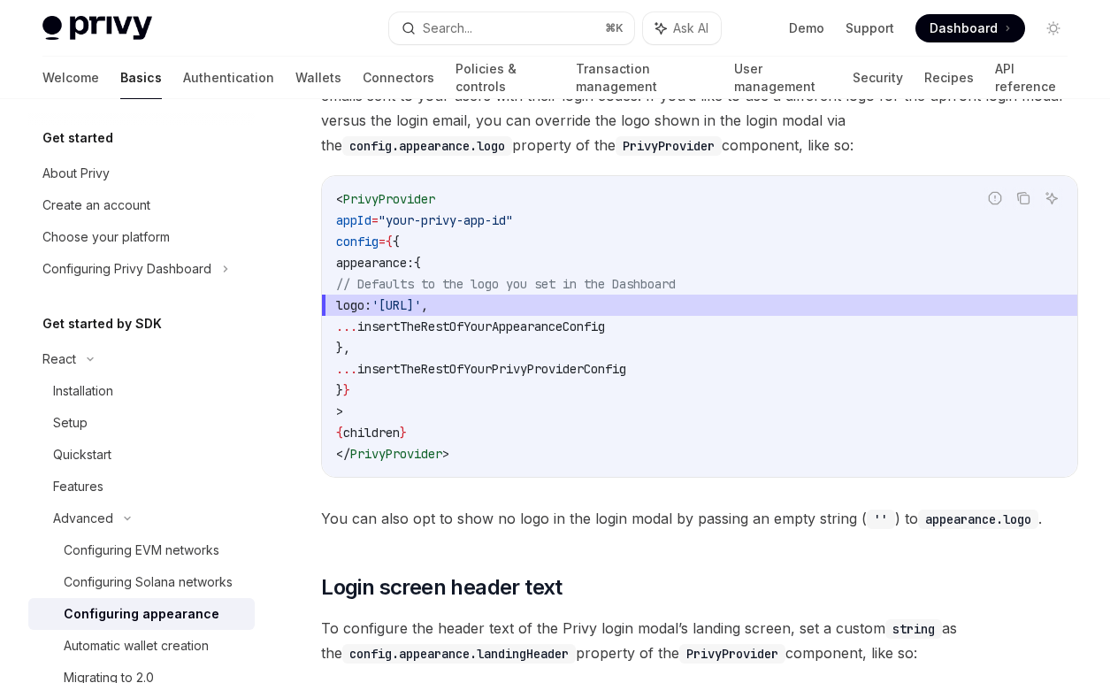
click at [390, 295] on span "logo: 'https://your.logo.url' ," at bounding box center [699, 305] width 727 height 21
click at [371, 308] on span "logo:" at bounding box center [353, 305] width 35 height 16
copy span "logo"
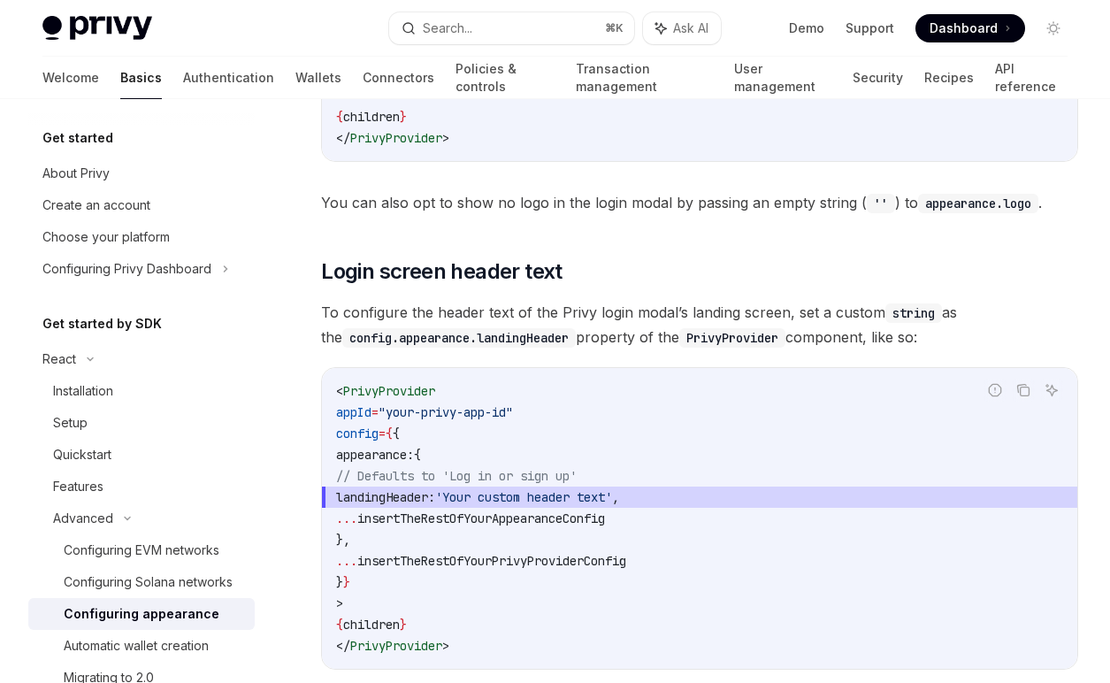
scroll to position [1190, 0]
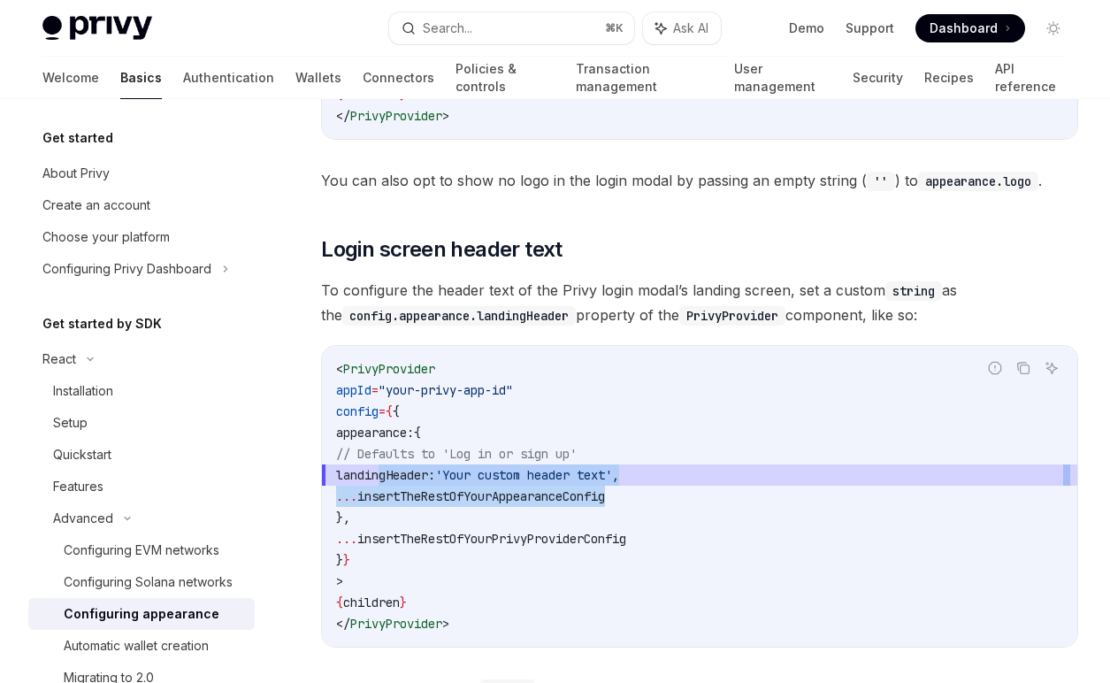
drag, startPoint x: 382, startPoint y: 476, endPoint x: 714, endPoint y: 486, distance: 331.8
click at [714, 486] on code "< PrivyProvider appId = "your-privy-app-id" config = { { appearance: { // Defau…" at bounding box center [699, 496] width 727 height 276
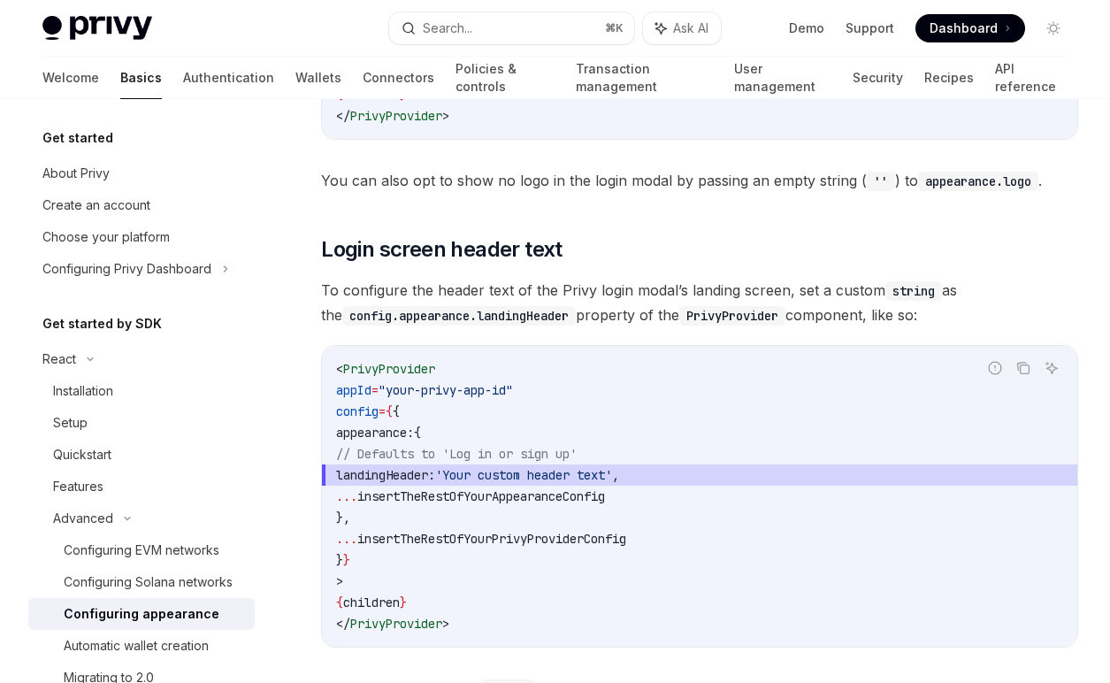
click at [714, 486] on code "< PrivyProvider appId = "your-privy-app-id" config = { { appearance: { // Defau…" at bounding box center [699, 496] width 727 height 276
drag, startPoint x: 695, startPoint y: 470, endPoint x: 382, endPoint y: 475, distance: 313.1
click at [382, 475] on span "landingHeader: 'Your custom header text' ," at bounding box center [699, 474] width 727 height 21
copy span "landingHeader: 'Your custom header text' ,"
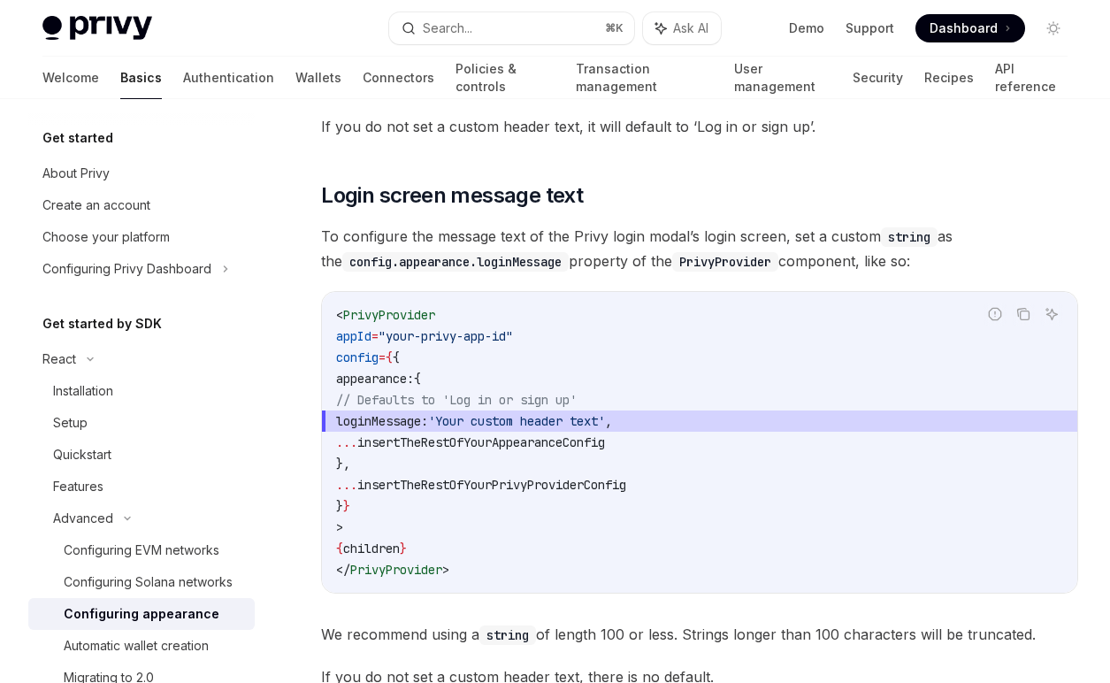
scroll to position [1830, 0]
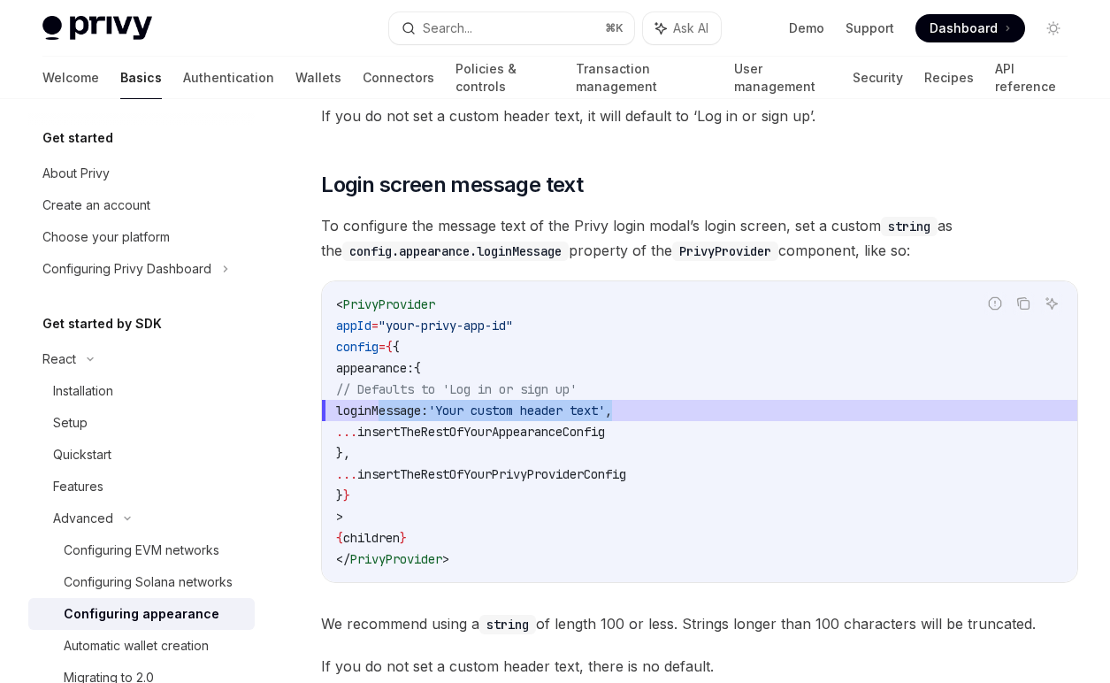
drag, startPoint x: 381, startPoint y: 412, endPoint x: 715, endPoint y: 406, distance: 334.4
click at [715, 406] on span "loginMessage: 'Your custom header text' ," at bounding box center [699, 410] width 727 height 21
copy span "loginMessage: 'Your custom header text' ,"
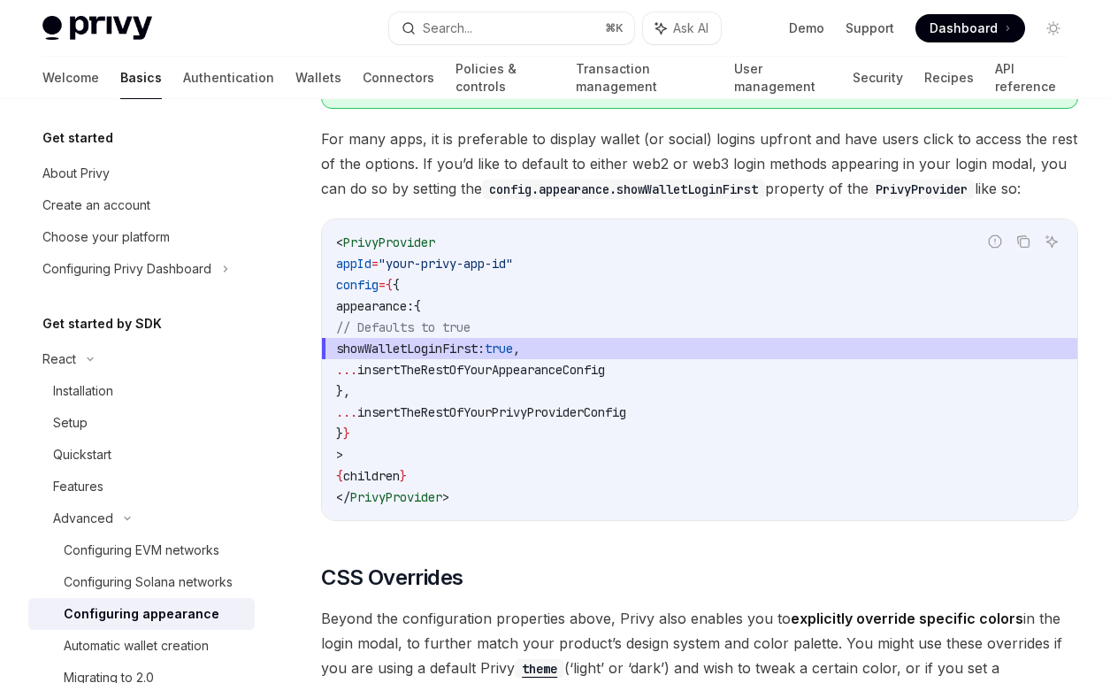
scroll to position [3493, 0]
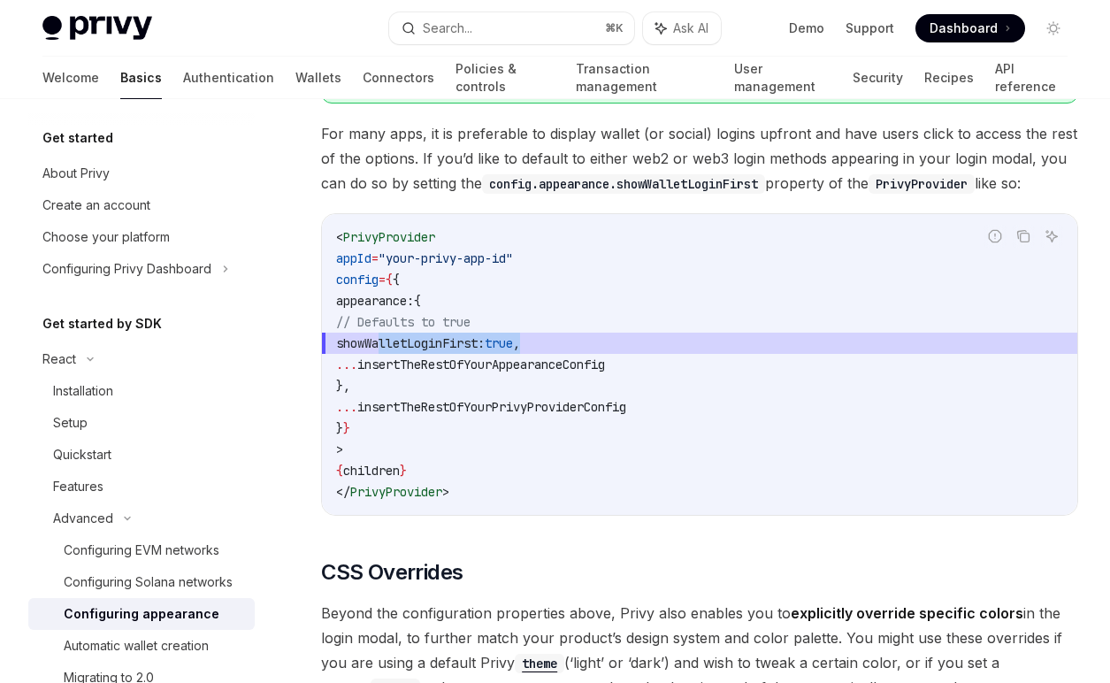
drag, startPoint x: 382, startPoint y: 316, endPoint x: 594, endPoint y: 321, distance: 212.3
click at [594, 333] on span "showWalletLoginFirst: true ," at bounding box center [699, 343] width 727 height 21
copy span "showWalletLoginFirst: true ,"
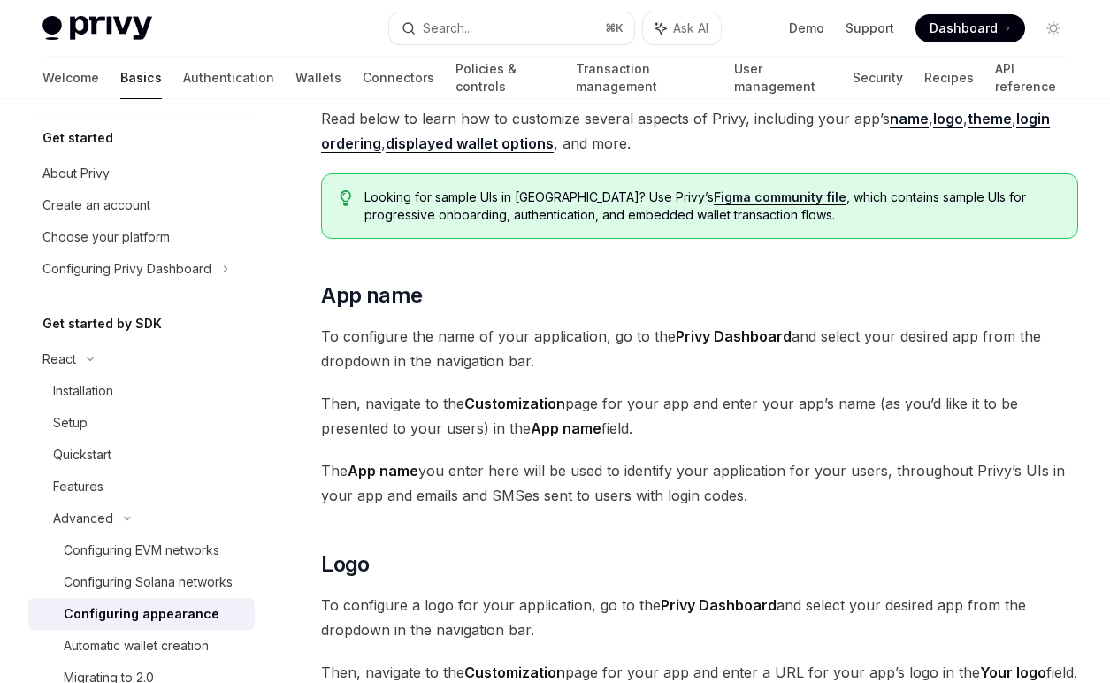
scroll to position [0, 0]
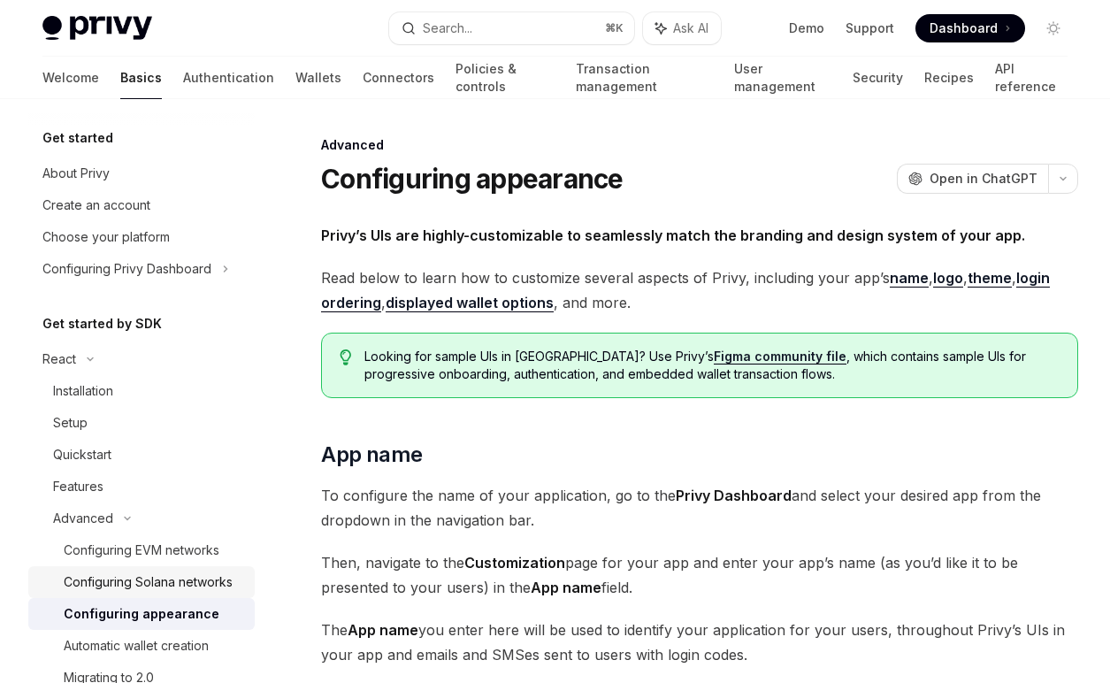
click at [202, 585] on div "Configuring Solana networks" at bounding box center [148, 581] width 169 height 21
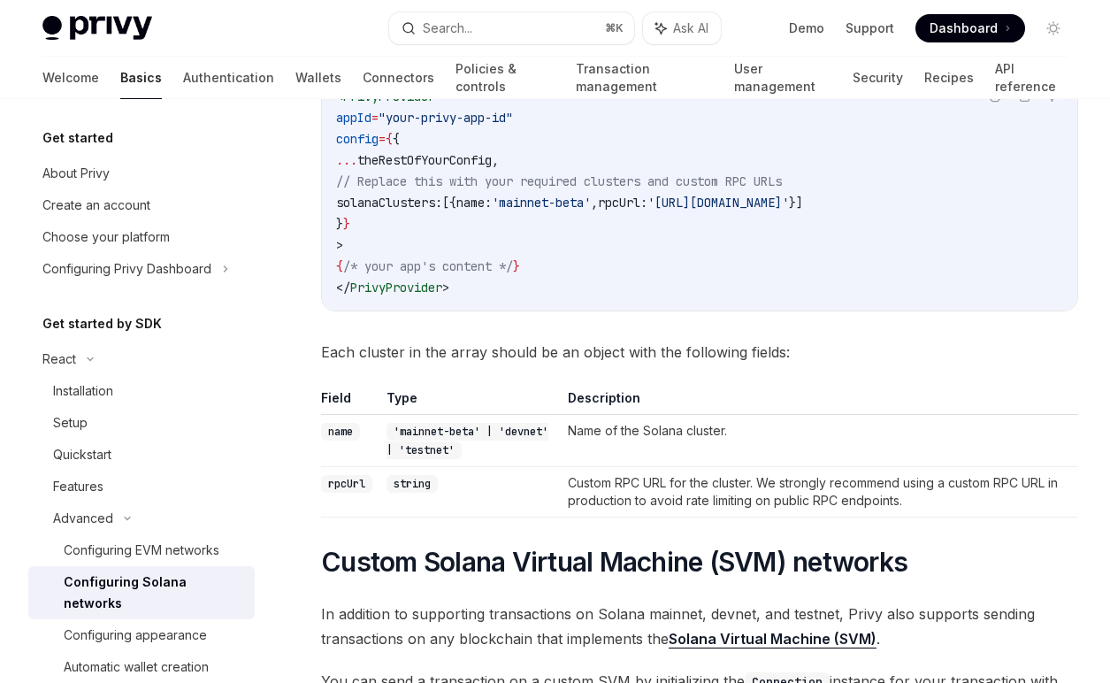
scroll to position [239, 0]
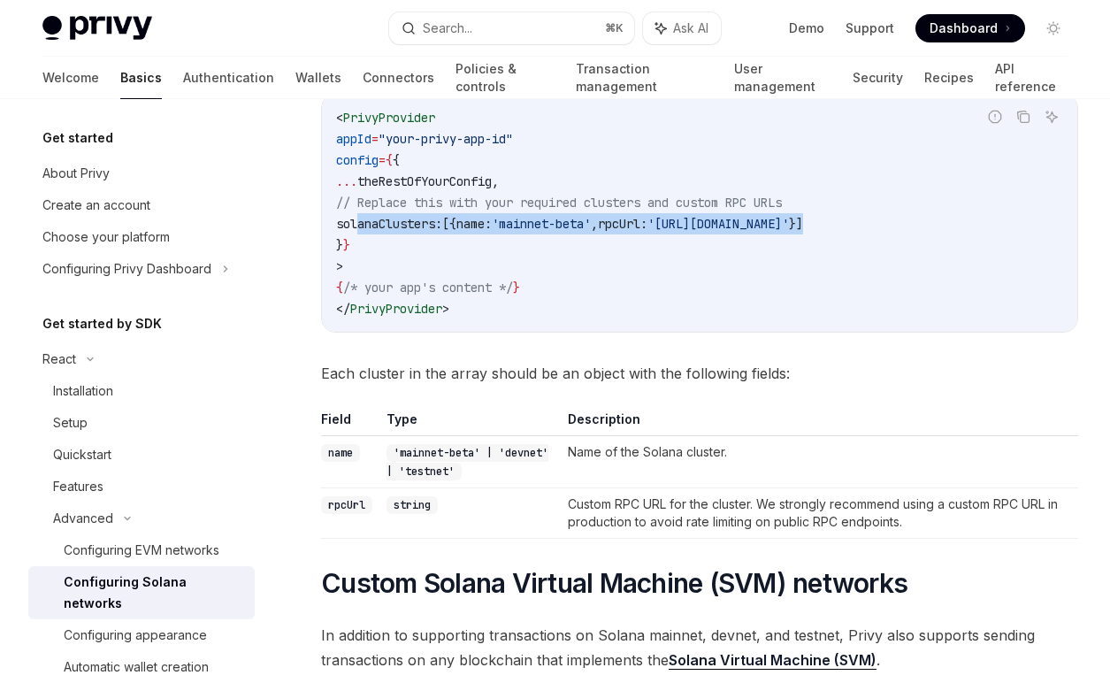
drag, startPoint x: 360, startPoint y: 226, endPoint x: 1021, endPoint y: 226, distance: 660.7
click at [1021, 226] on code "< PrivyProvider appId = "your-privy-app-id" config = { { ... theRestOfYourConfi…" at bounding box center [699, 213] width 727 height 212
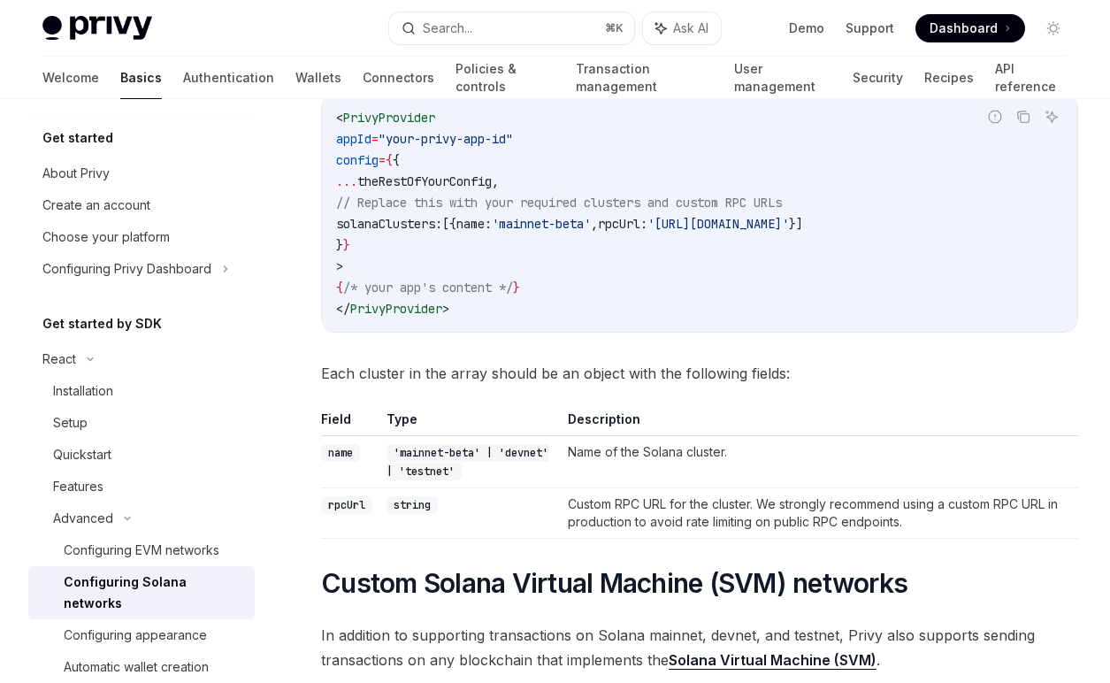
click at [1021, 226] on code "< PrivyProvider appId = "your-privy-app-id" config = { { ... theRestOfYourConfi…" at bounding box center [699, 213] width 727 height 212
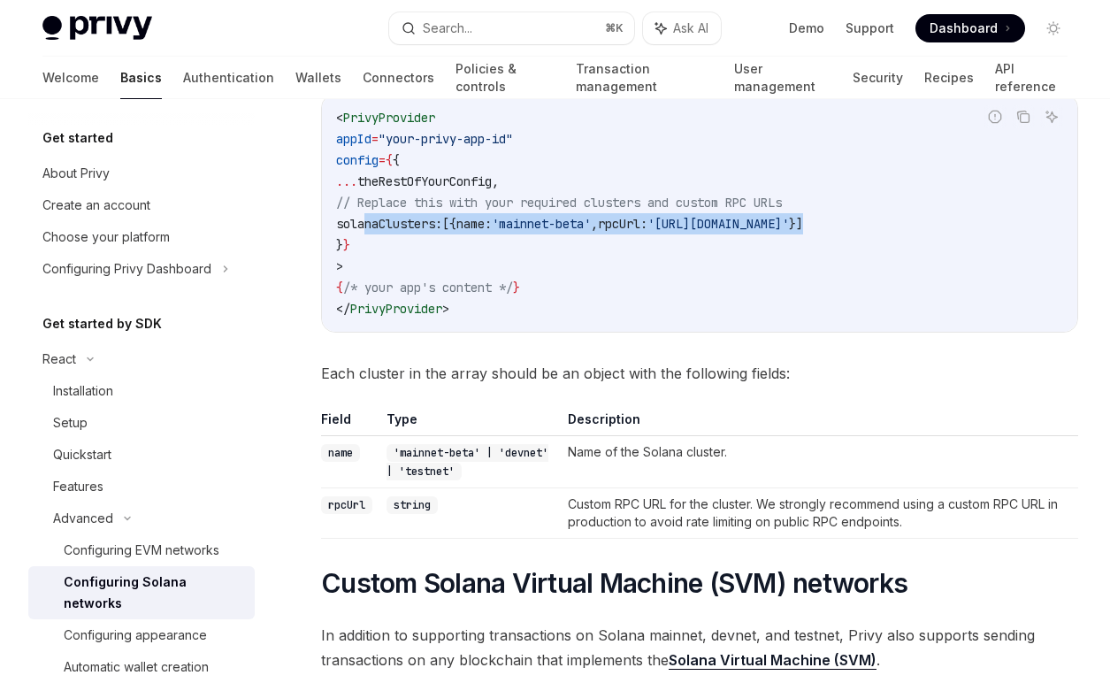
drag, startPoint x: 1026, startPoint y: 220, endPoint x: 364, endPoint y: 225, distance: 661.6
click at [364, 225] on code "< PrivyProvider appId = "your-privy-app-id" config = { { ... theRestOfYourConfi…" at bounding box center [699, 213] width 727 height 212
copy span "solanaClusters: [{ name: 'mainnet-beta' , rpcUrl: 'https://api.mainnet-beta.sol…"
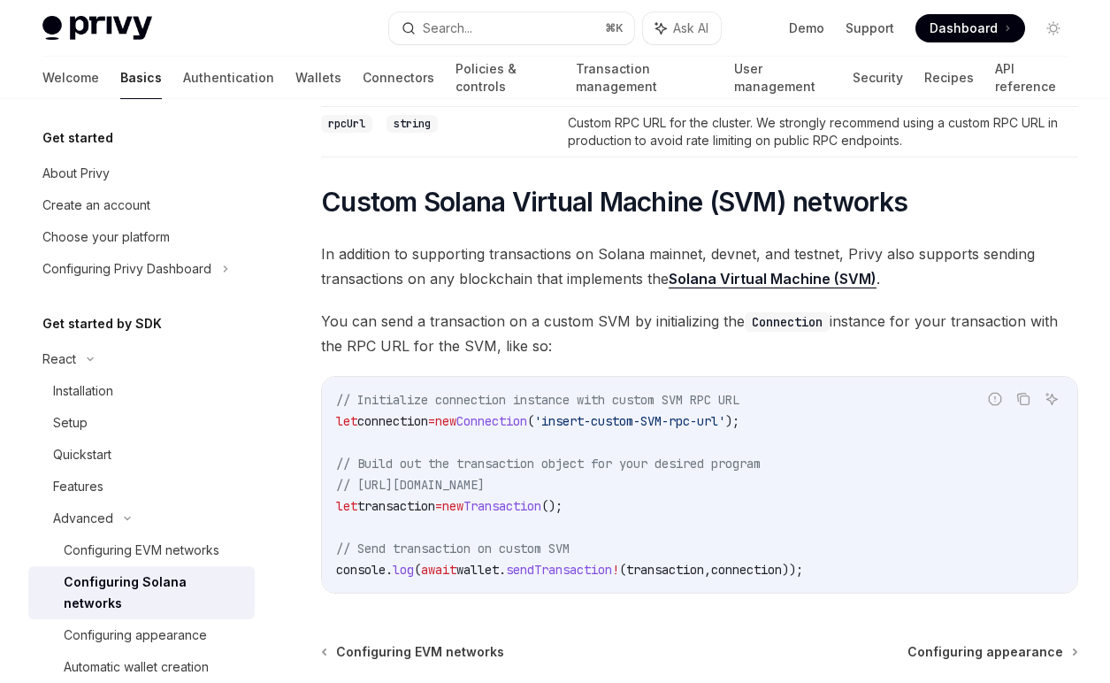
scroll to position [608, 0]
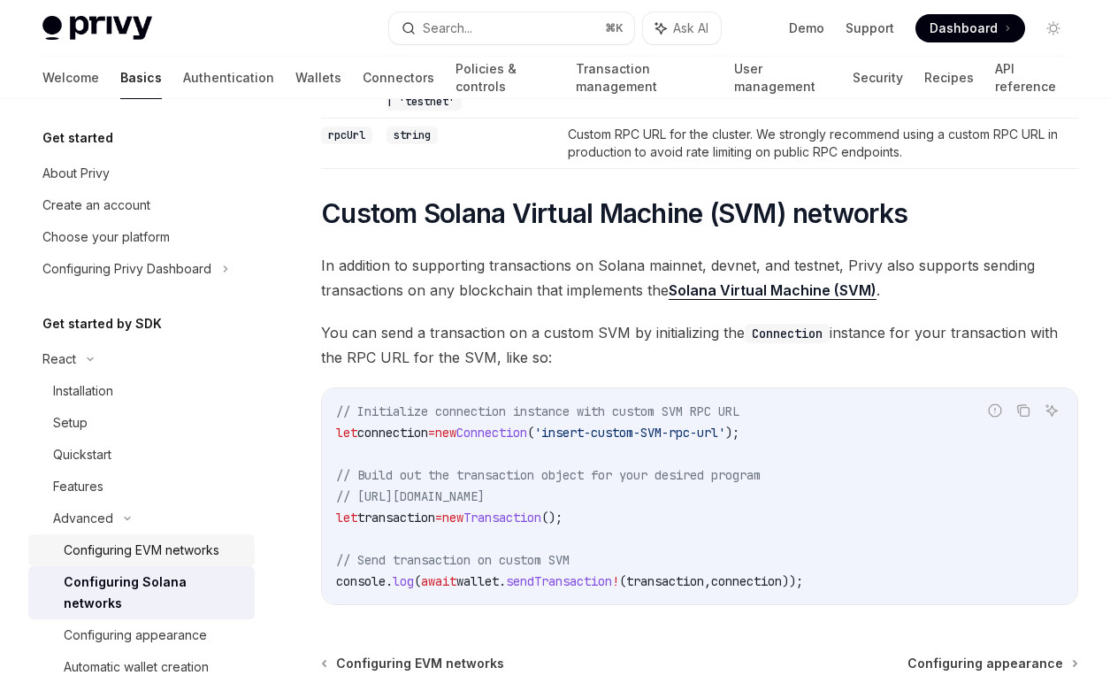
click at [208, 542] on div "Configuring EVM networks" at bounding box center [142, 549] width 156 height 21
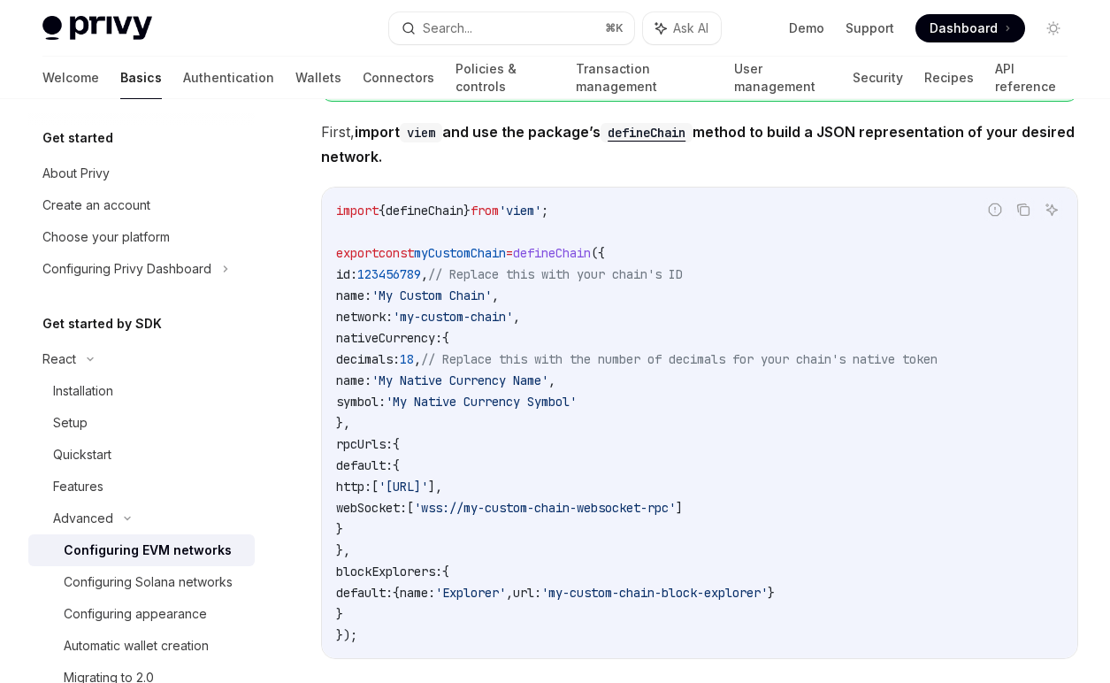
scroll to position [2759, 0]
click at [211, 585] on div "Configuring Solana networks" at bounding box center [148, 581] width 169 height 21
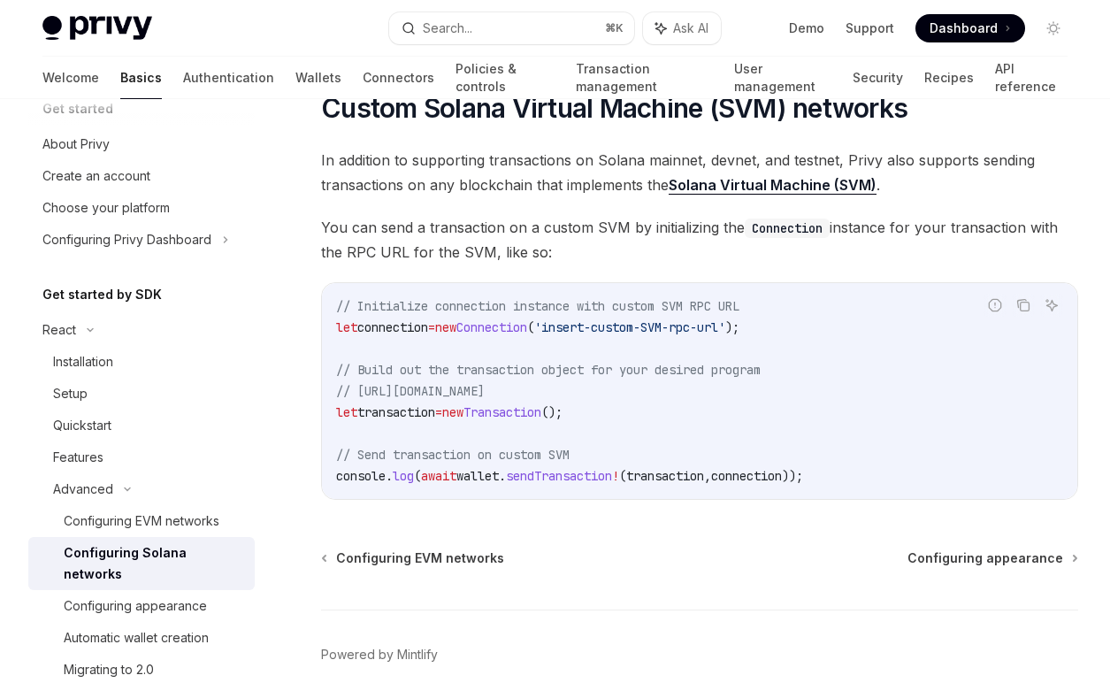
scroll to position [38, 0]
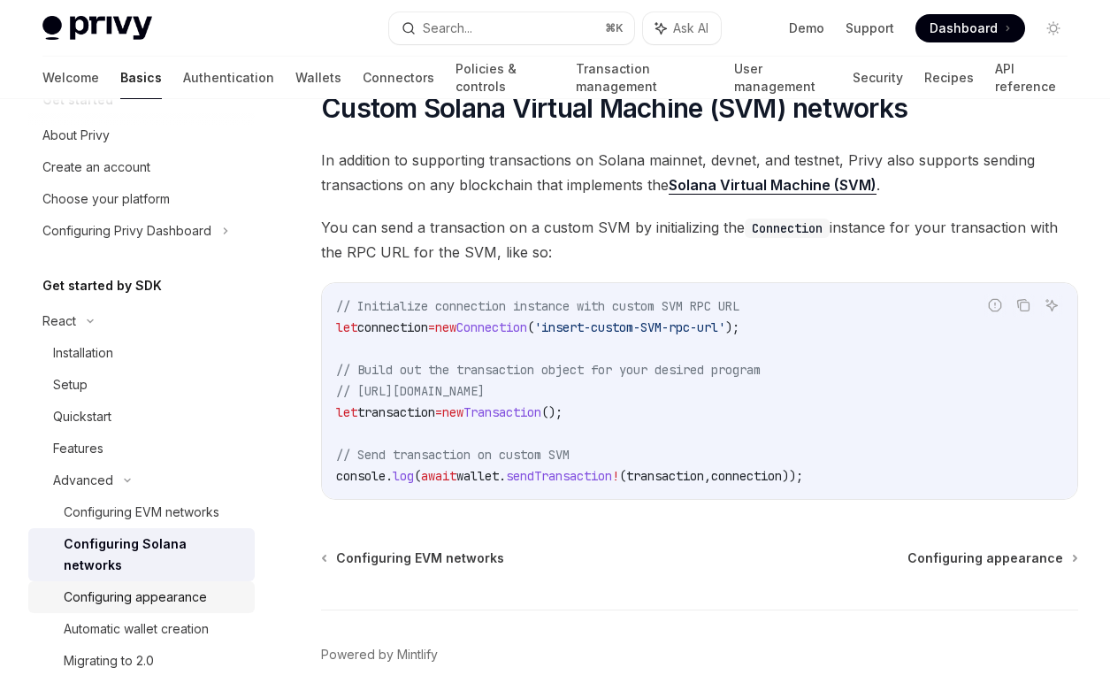
click at [171, 586] on div "Configuring appearance" at bounding box center [135, 596] width 143 height 21
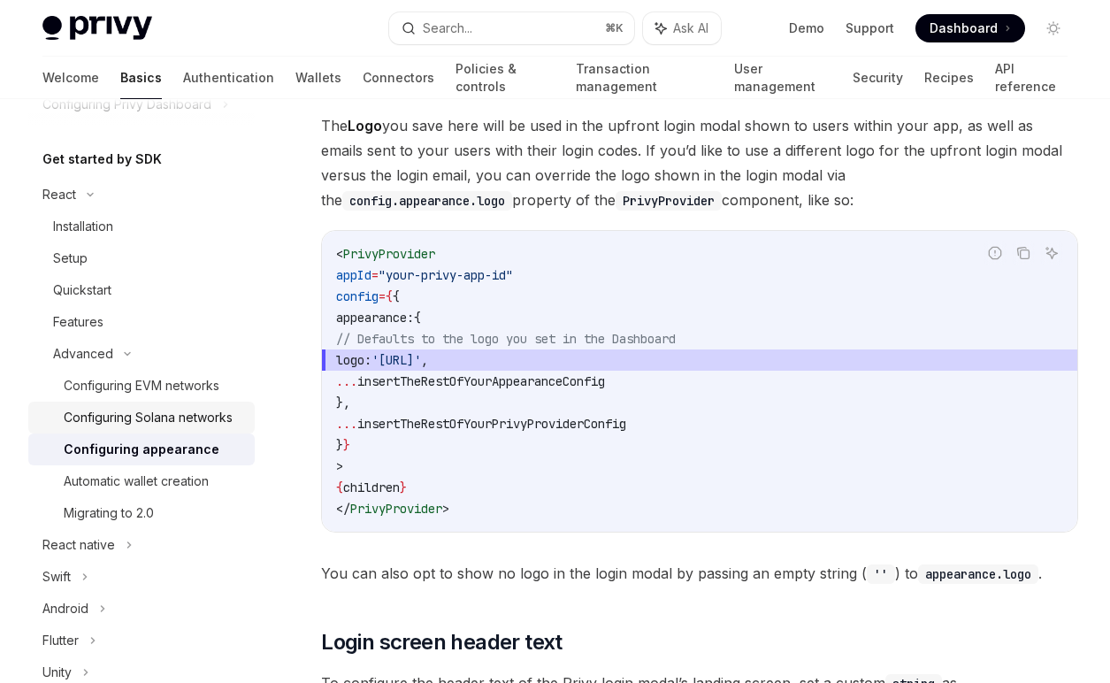
scroll to position [197, 0]
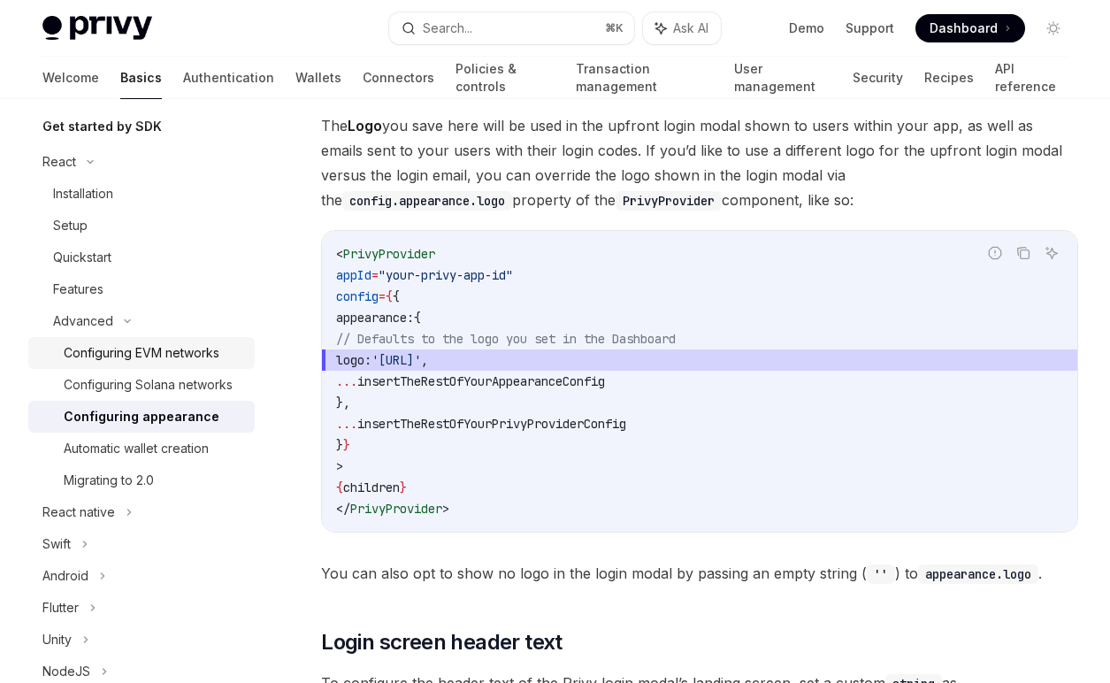
click at [188, 354] on div "Configuring EVM networks" at bounding box center [142, 352] width 156 height 21
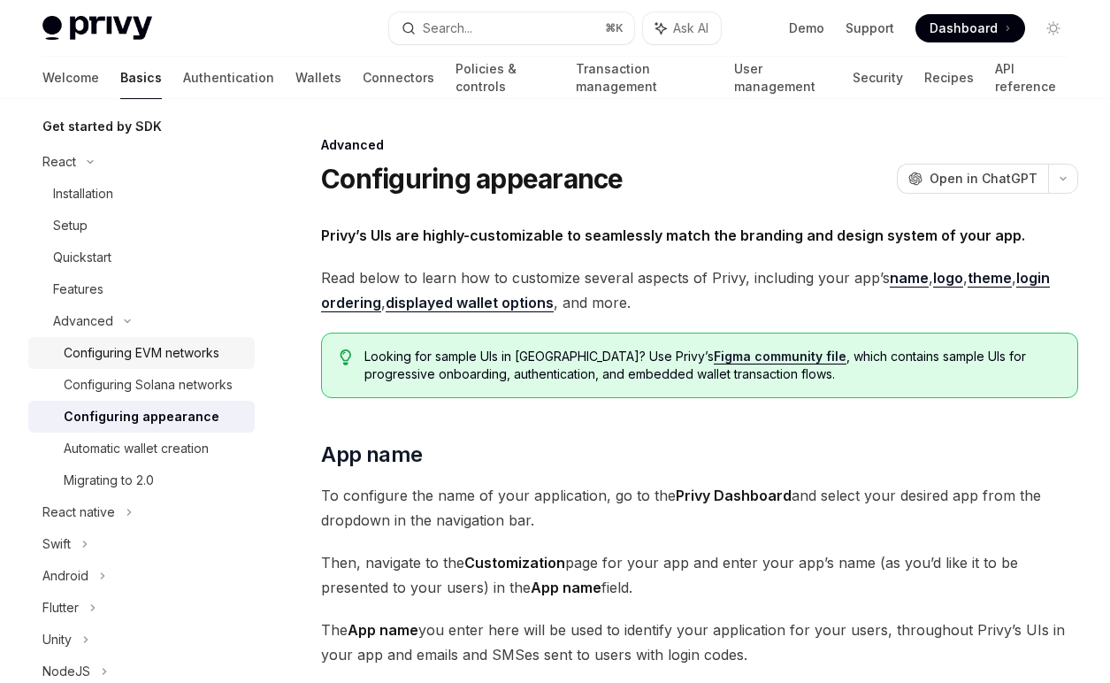
type textarea "*"
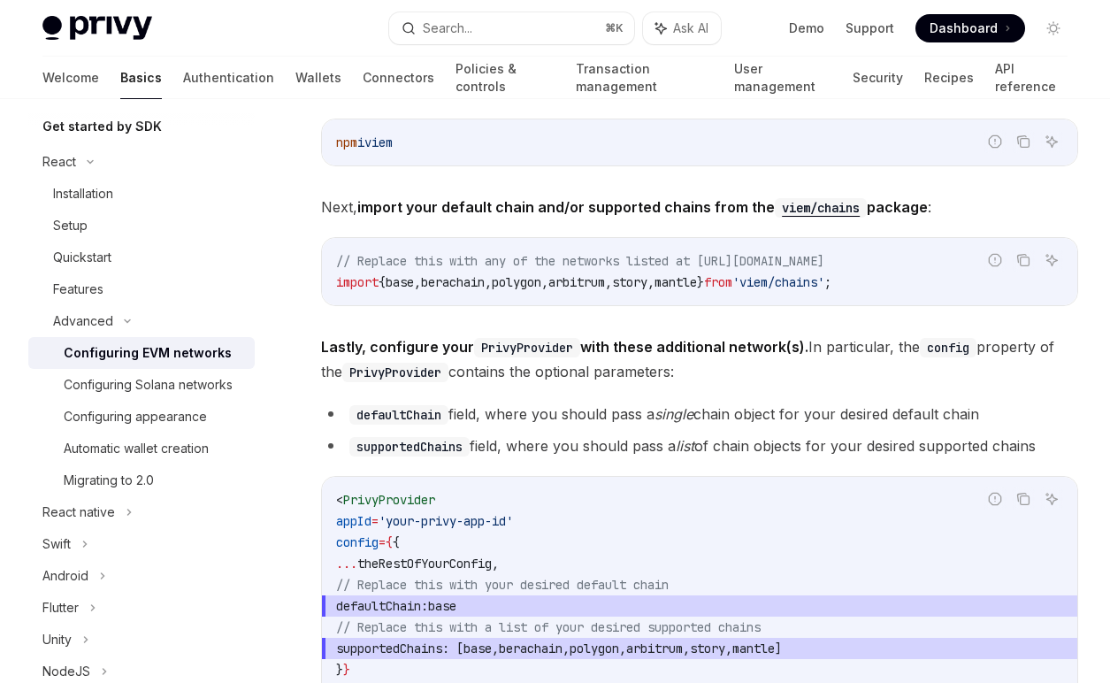
scroll to position [1848, 0]
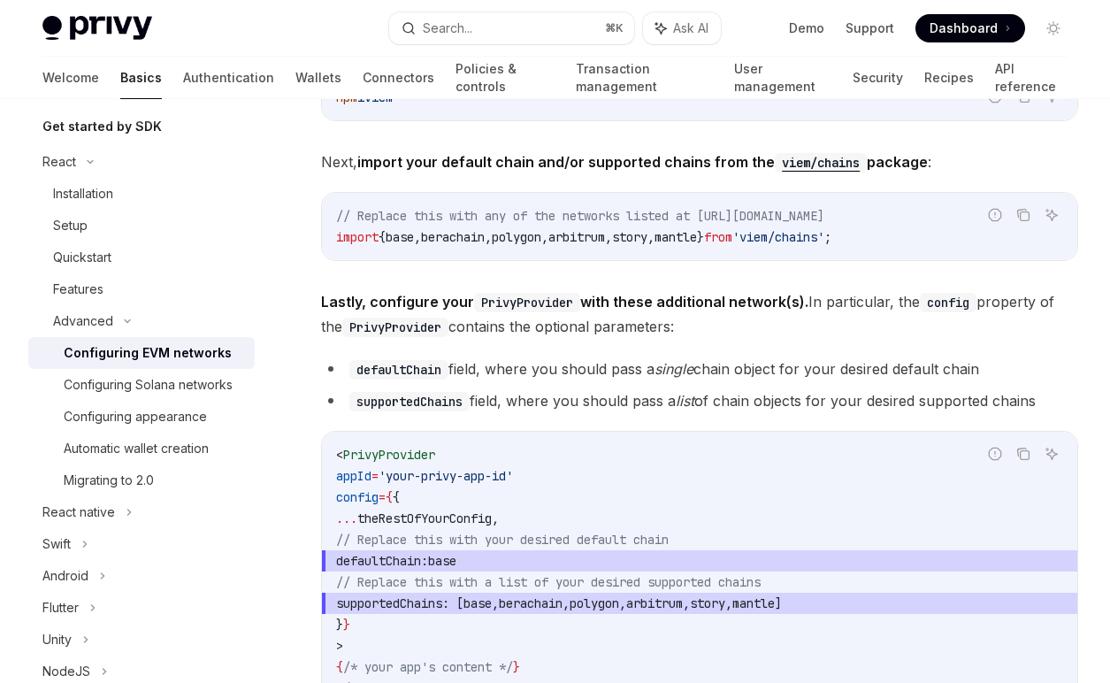
click at [428, 563] on span "defaultChain:" at bounding box center [382, 561] width 92 height 16
copy span "defaultChain"
click at [516, 27] on button "Search... ⌘ K" at bounding box center [512, 28] width 246 height 32
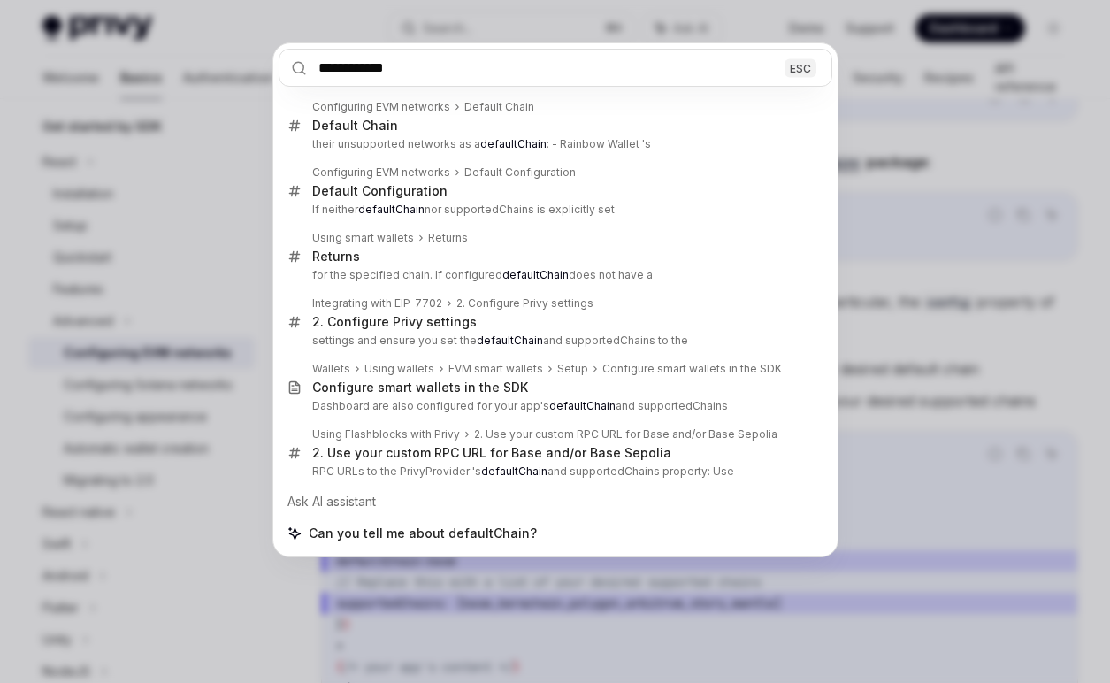
type input "**********"
click at [903, 256] on div "**********" at bounding box center [555, 341] width 1110 height 683
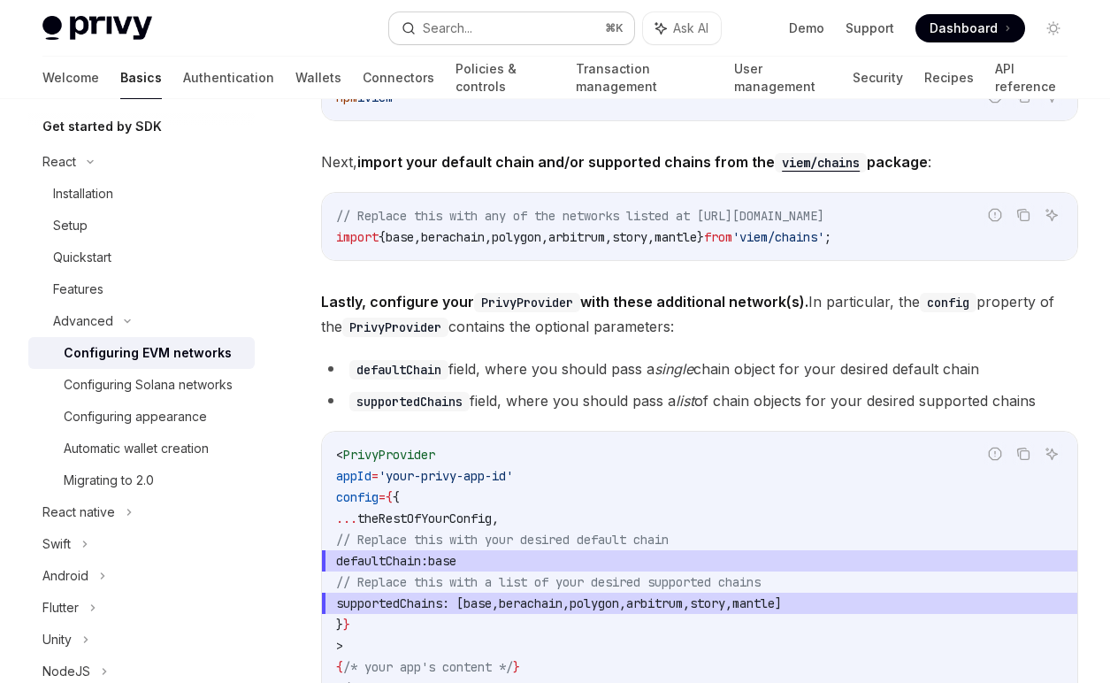
click at [439, 21] on div "Search..." at bounding box center [448, 28] width 50 height 21
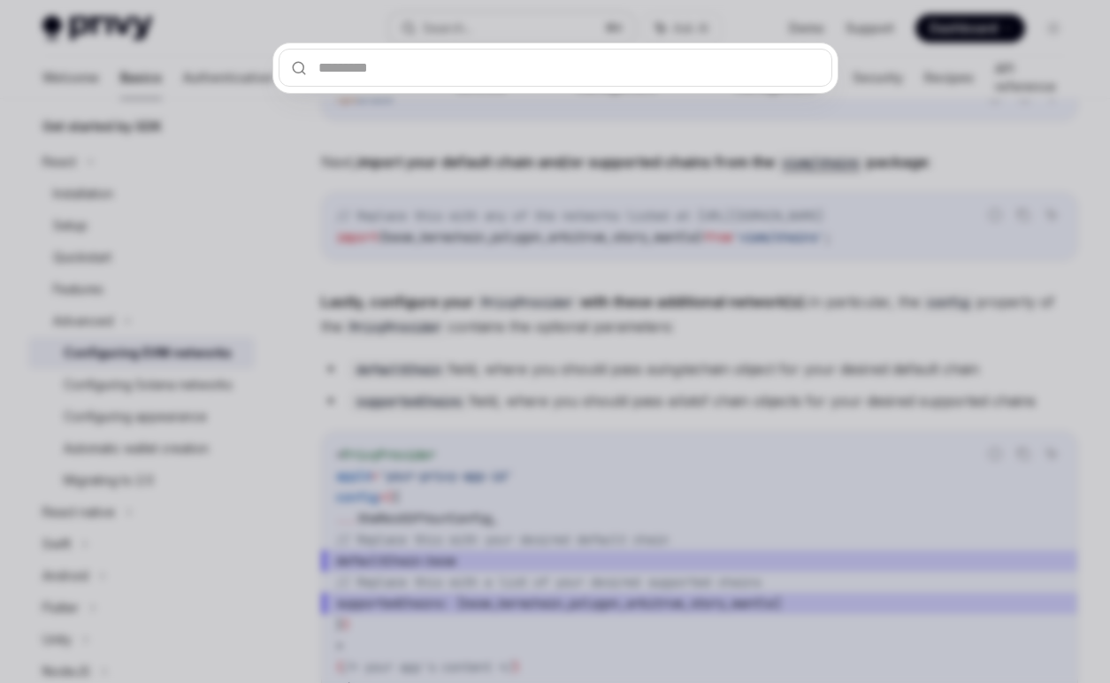
type input "**********"
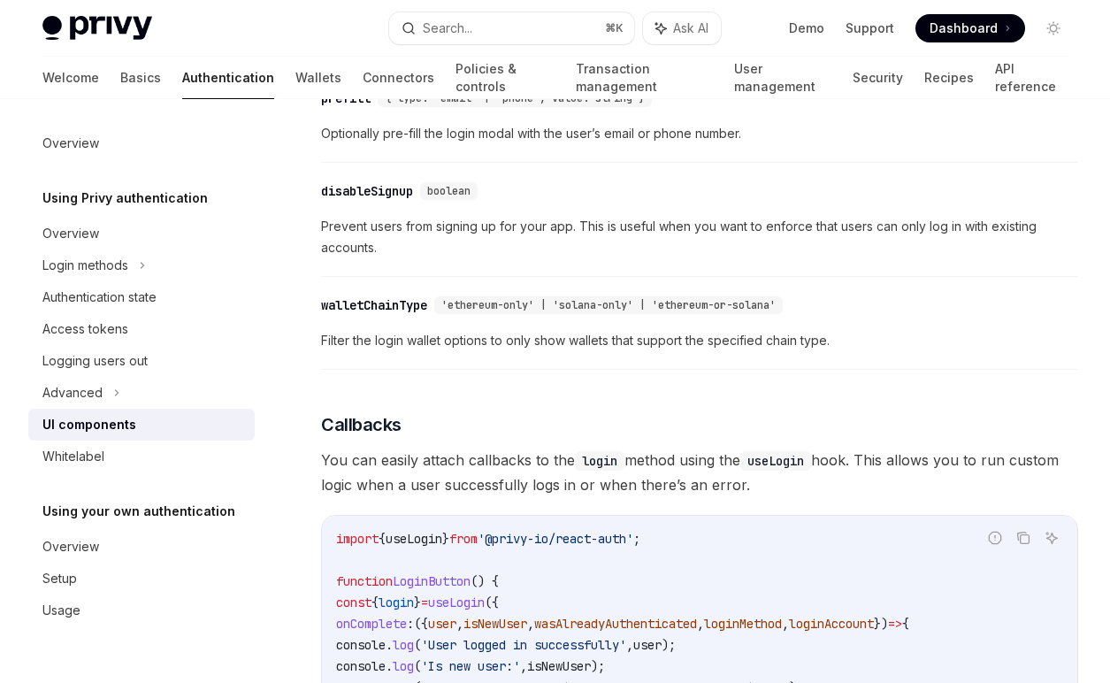
type textarea "*"
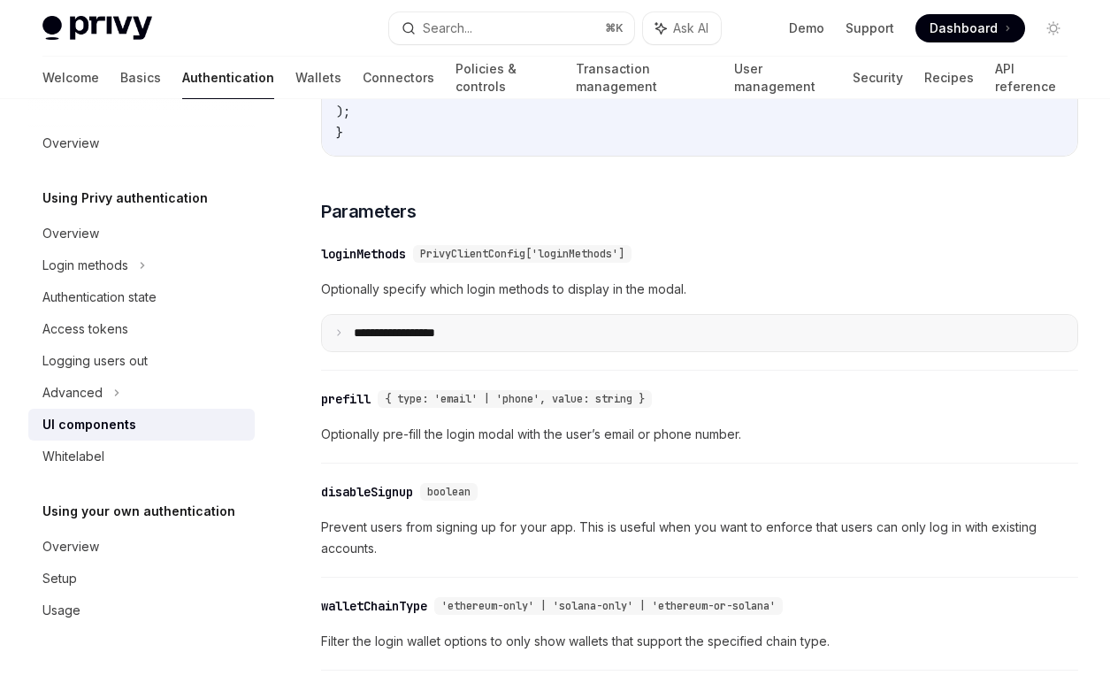
click at [441, 329] on p "**********" at bounding box center [415, 333] width 123 height 16
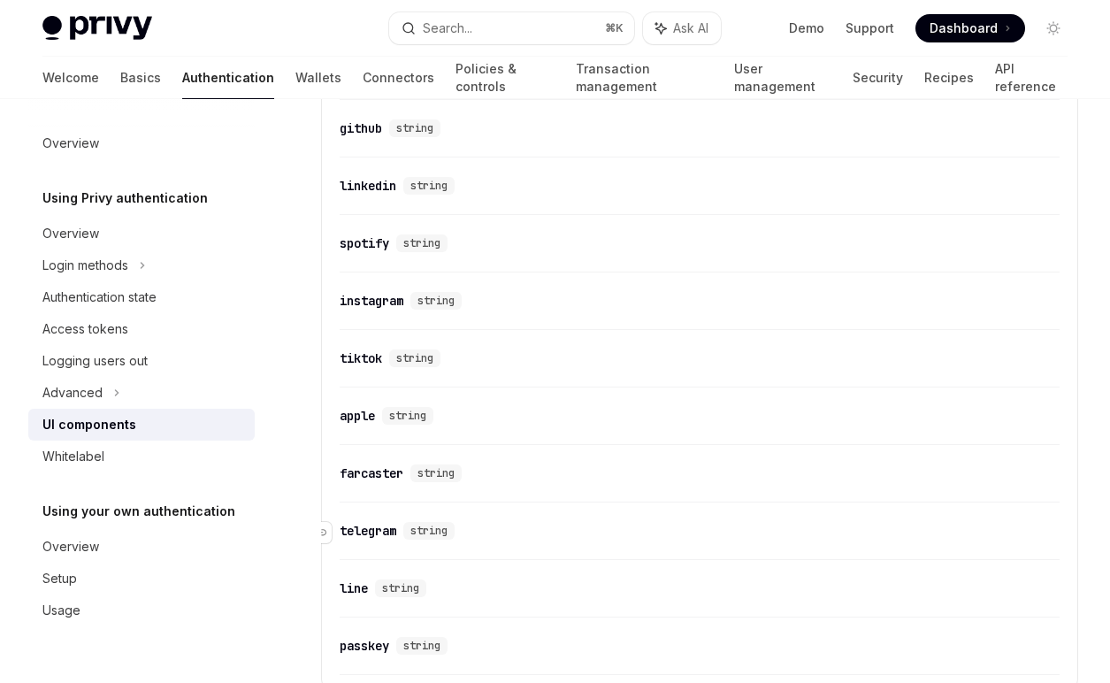
scroll to position [2224, 0]
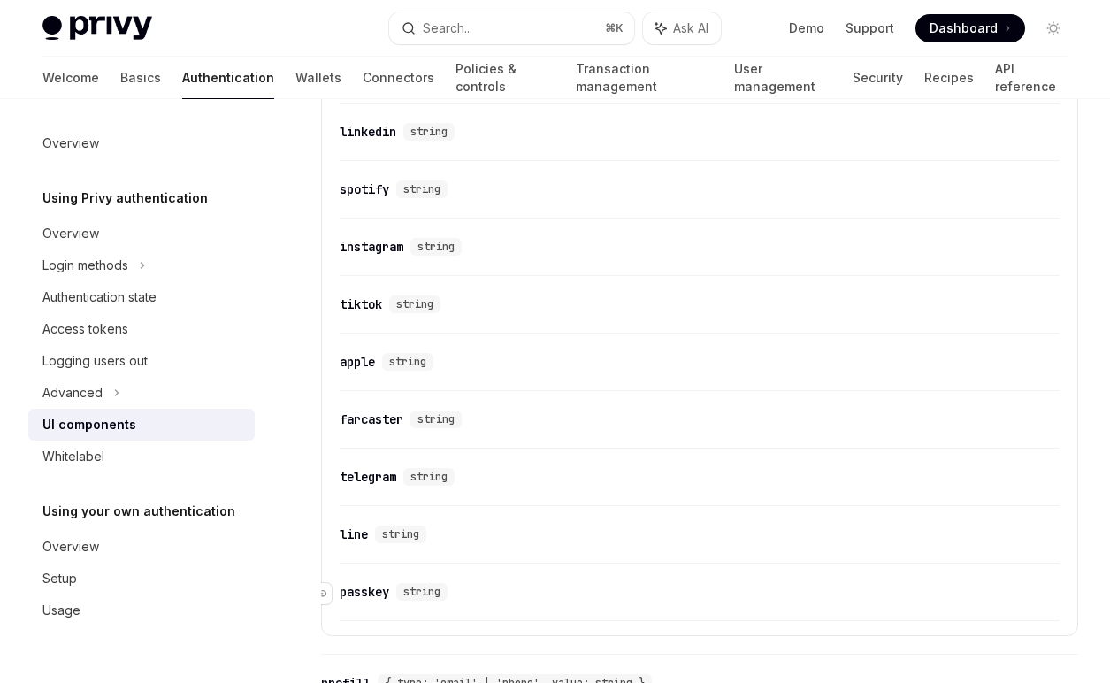
click at [367, 587] on div "passkey" at bounding box center [365, 592] width 50 height 18
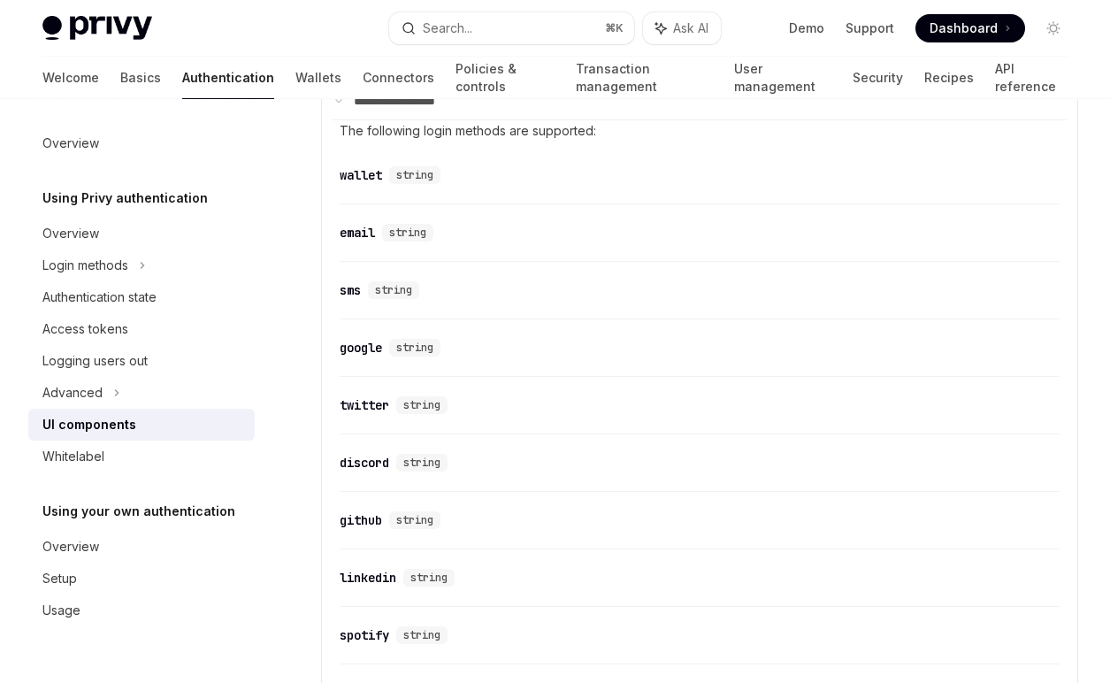
scroll to position [1771, 0]
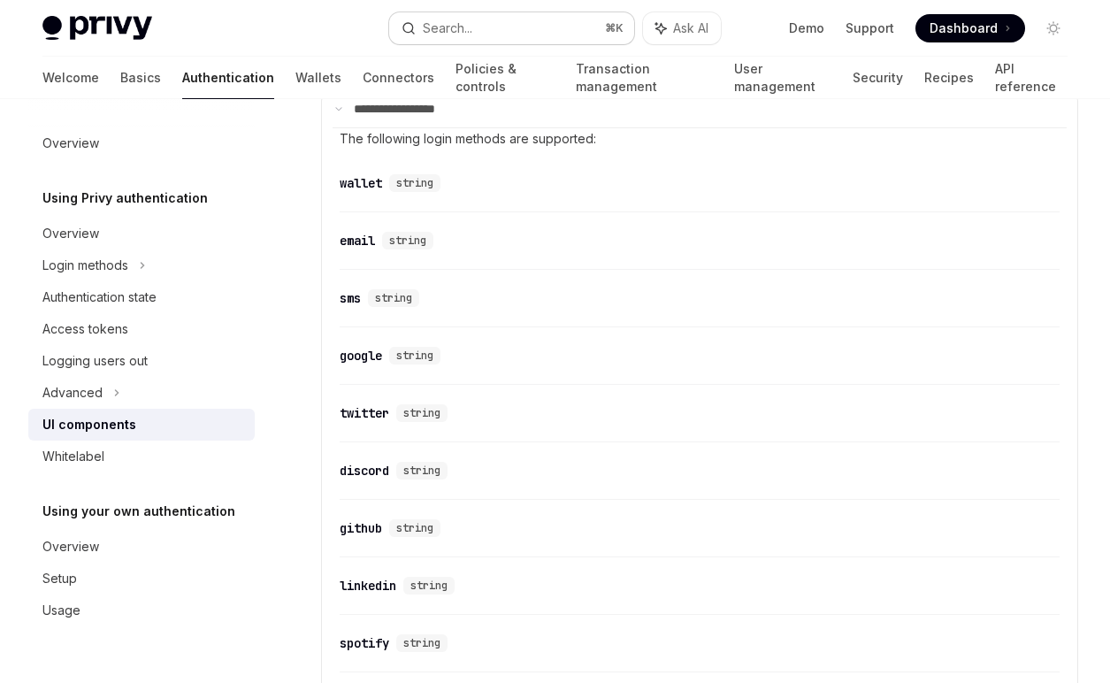
click at [426, 31] on div "Search..." at bounding box center [448, 28] width 50 height 21
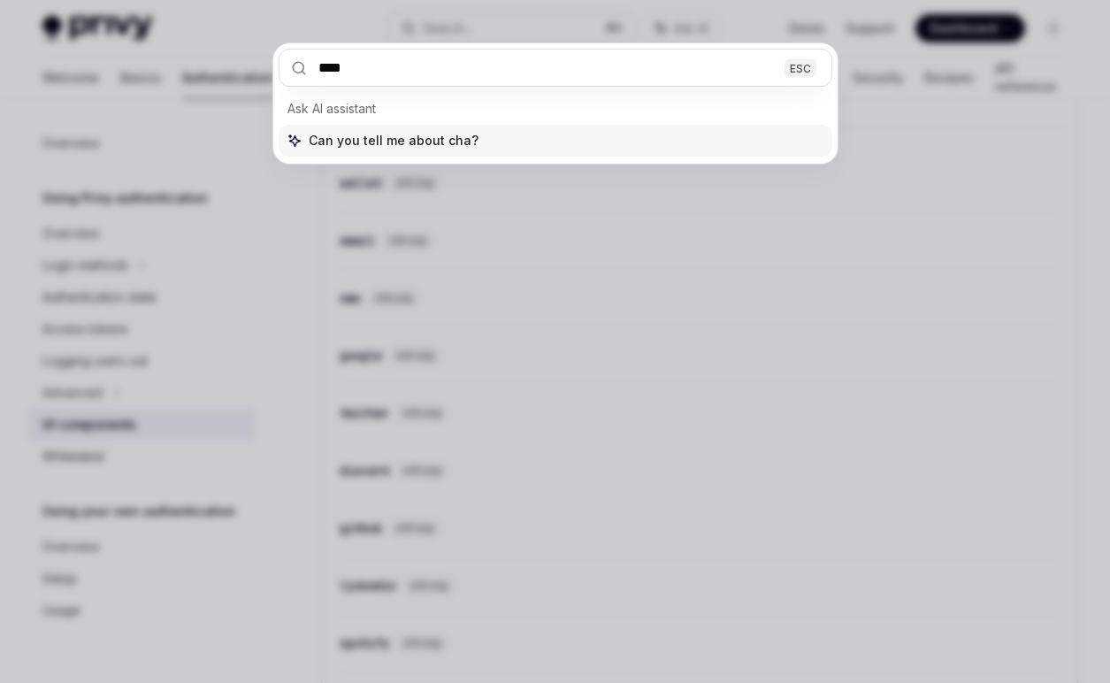
type input "*****"
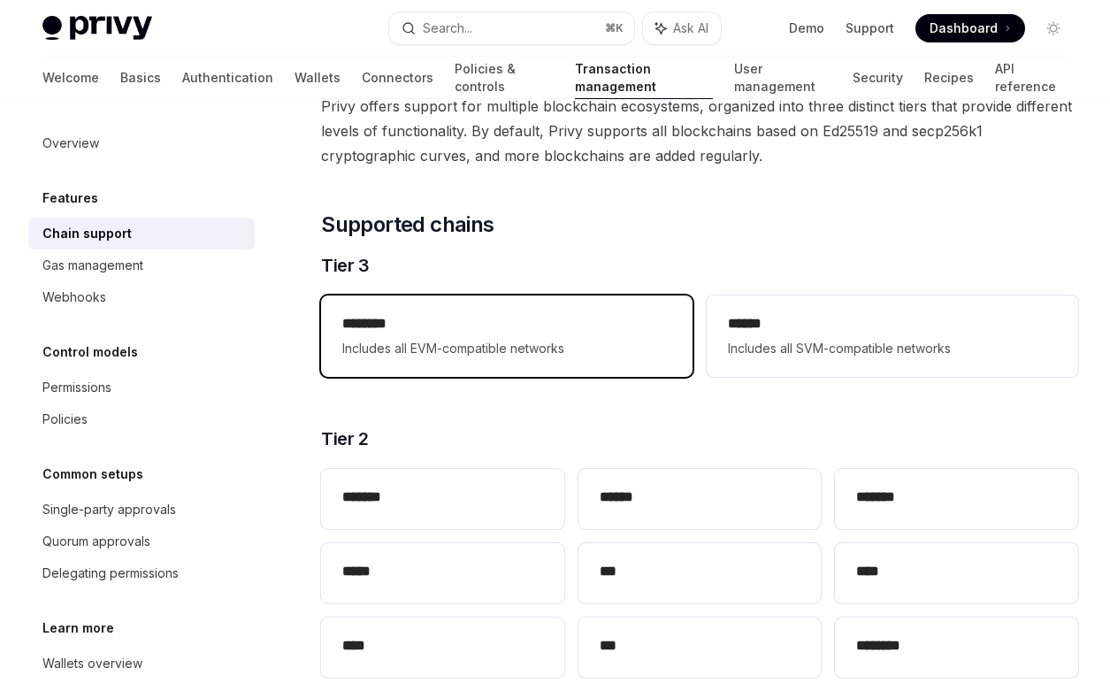
scroll to position [135, 0]
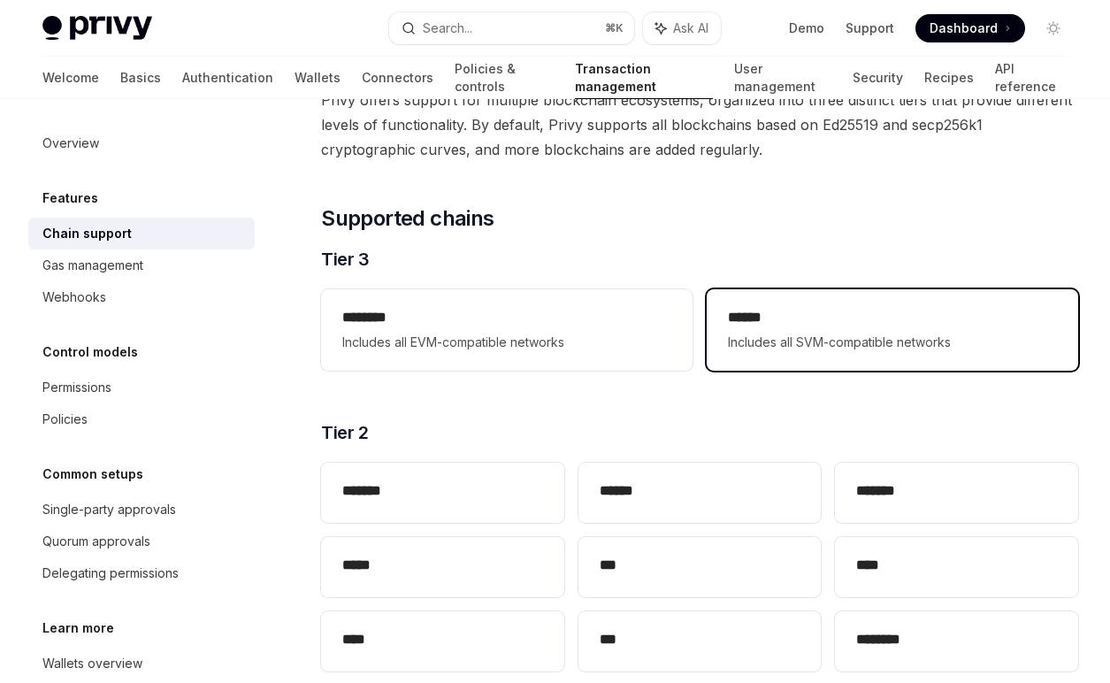
click at [831, 356] on div "****** Includes all SVM-compatible networks" at bounding box center [892, 329] width 371 height 81
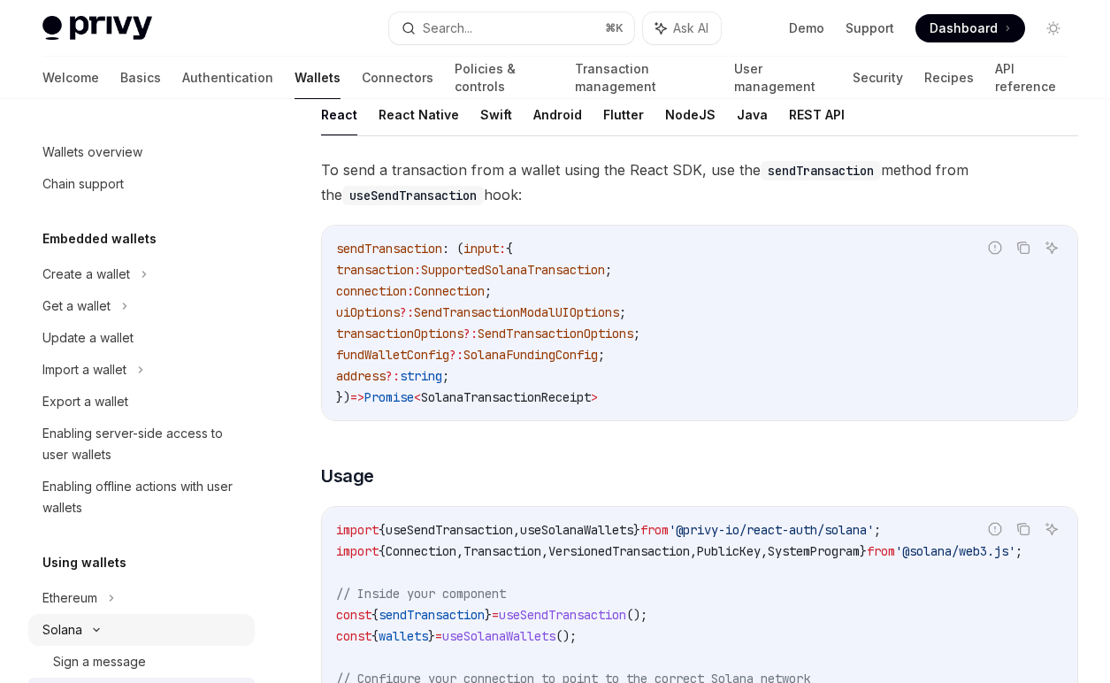
scroll to position [270, 0]
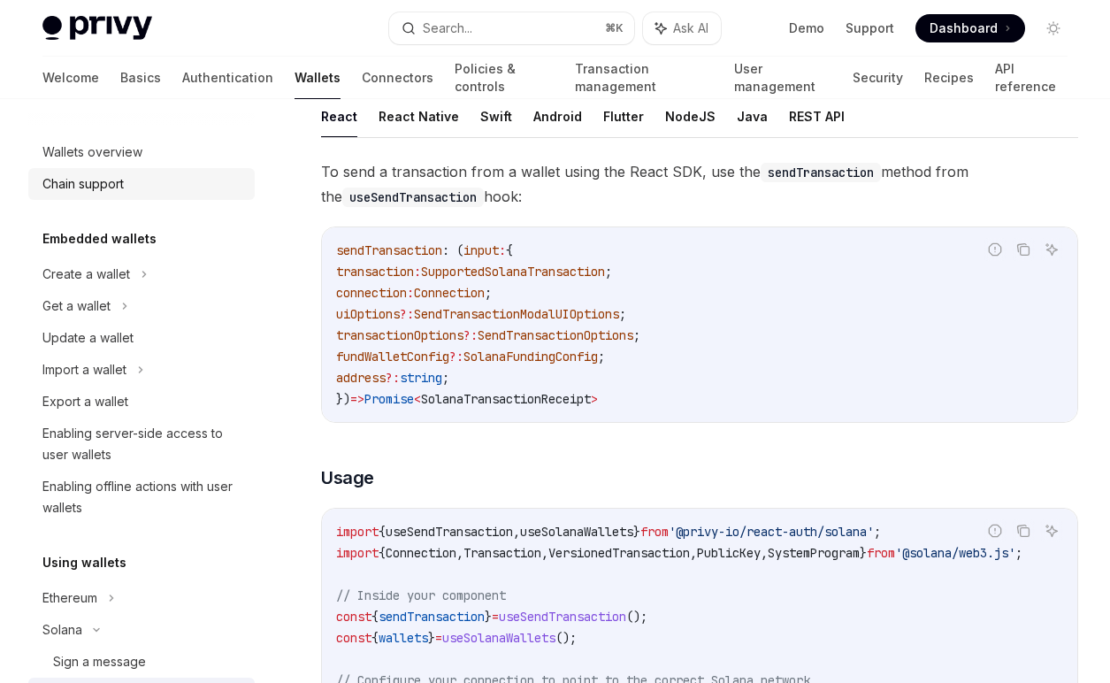
click at [93, 181] on div "Chain support" at bounding box center [82, 183] width 81 height 21
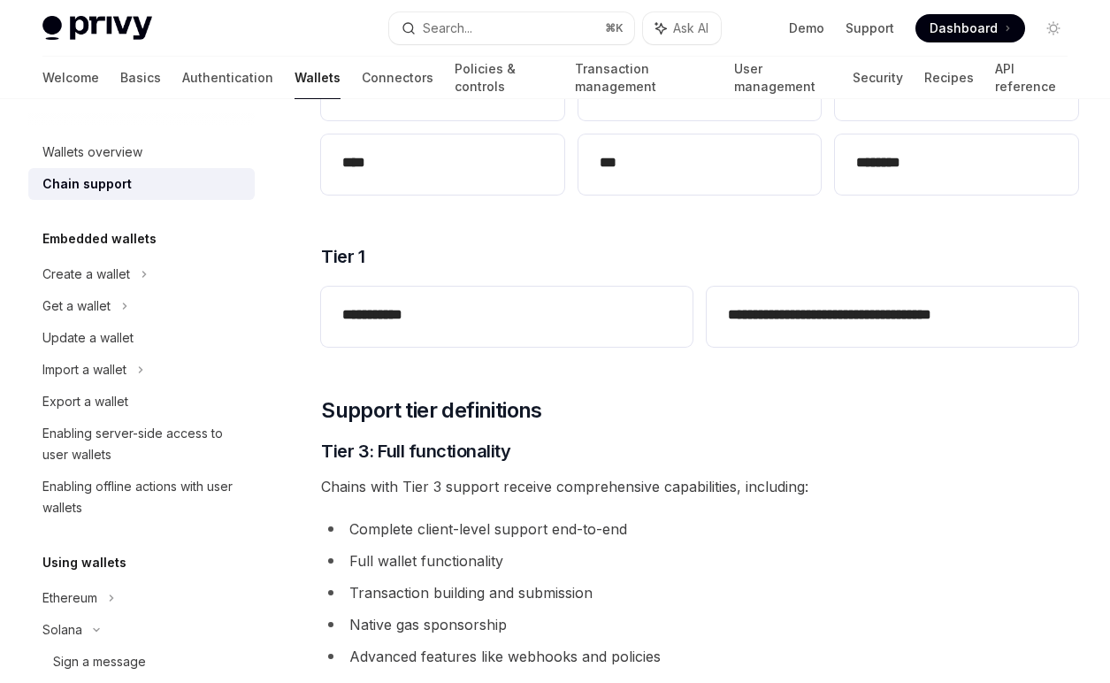
scroll to position [623, 0]
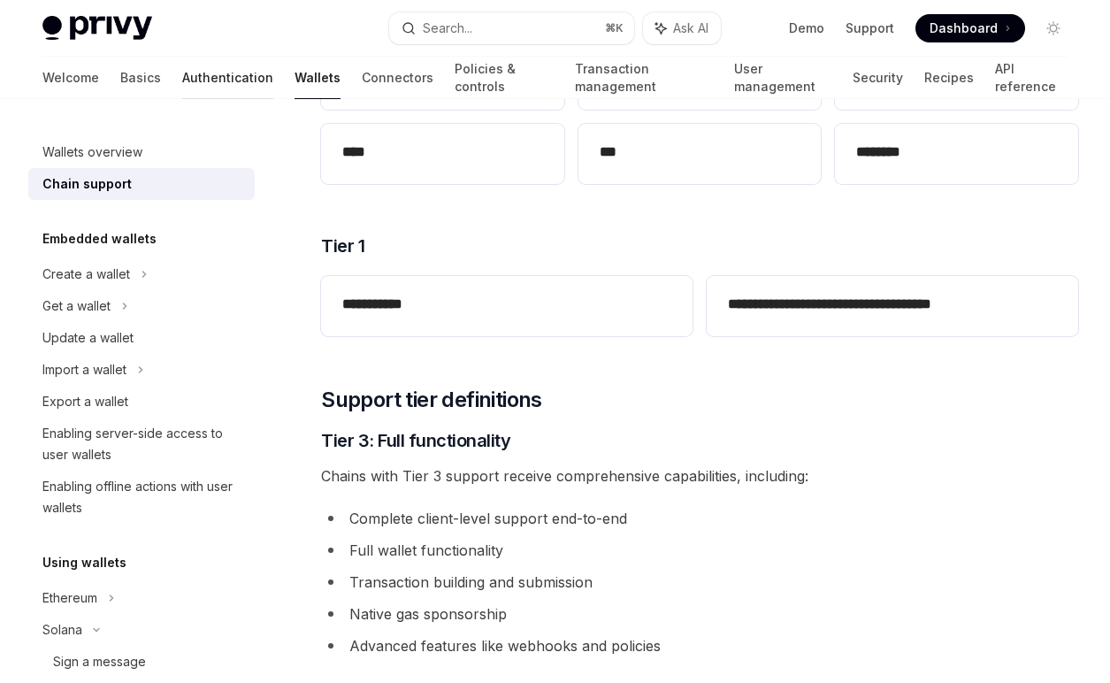
click at [182, 89] on link "Authentication" at bounding box center [227, 78] width 91 height 42
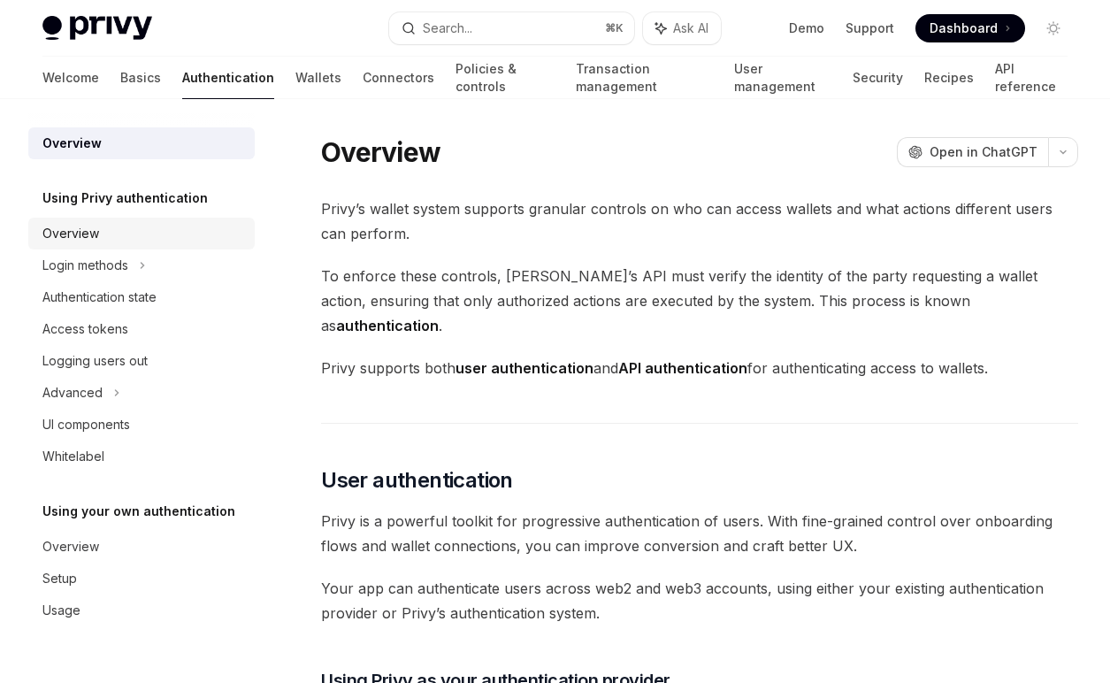
click at [108, 230] on div "Overview" at bounding box center [143, 233] width 202 height 21
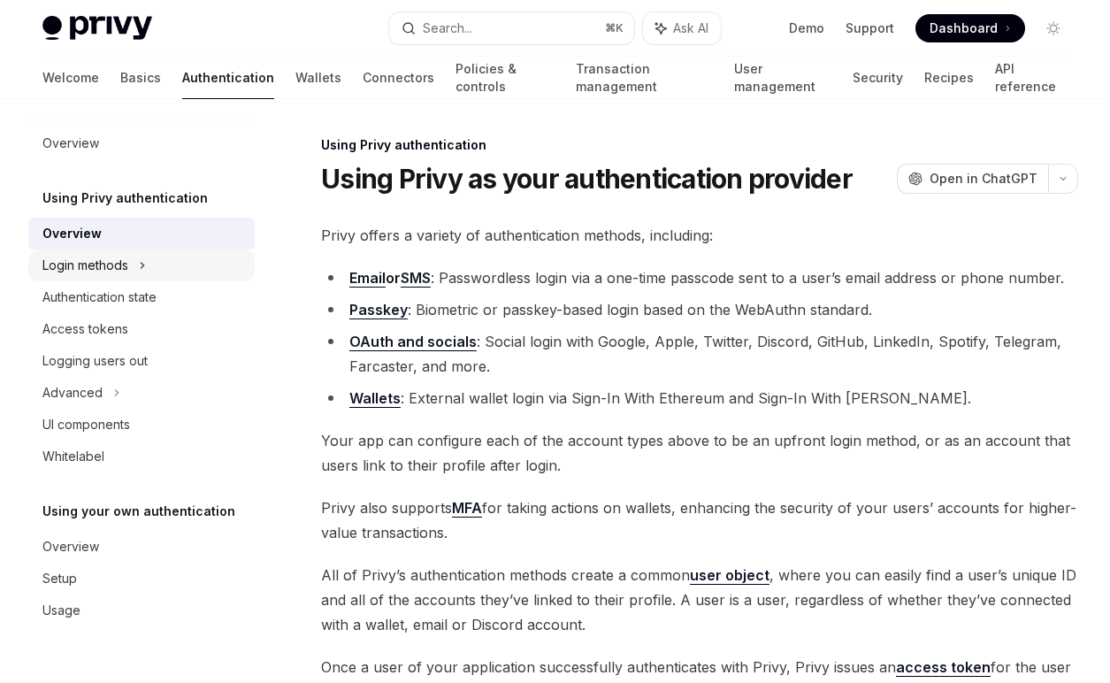
click at [114, 263] on div "Login methods" at bounding box center [85, 265] width 86 height 21
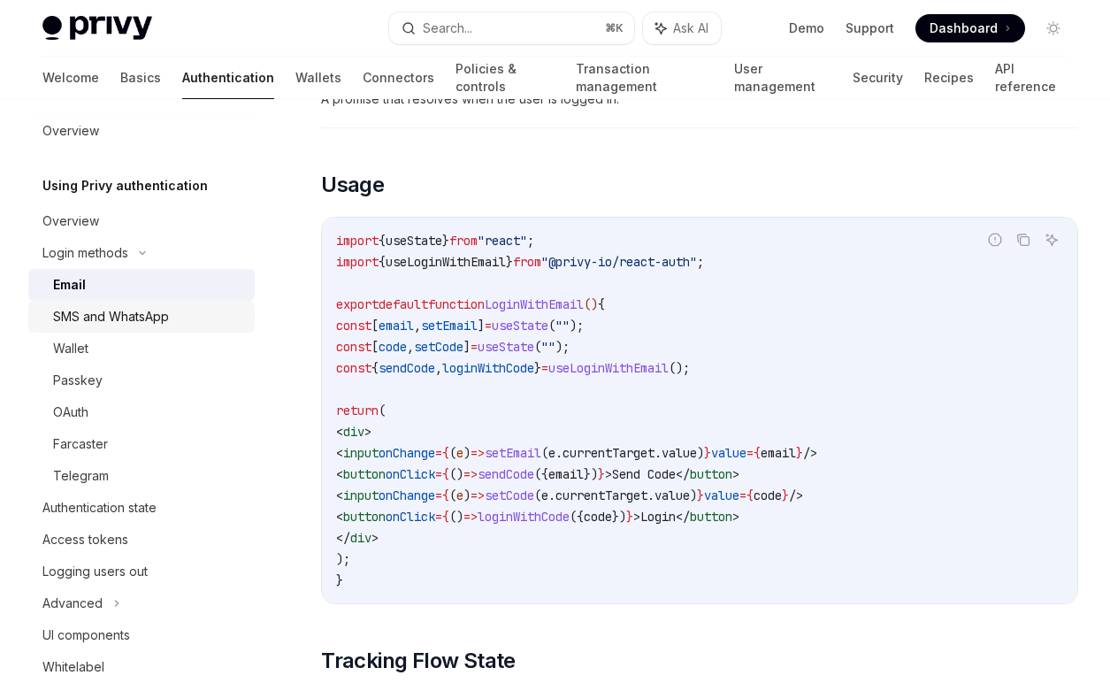
scroll to position [20, 0]
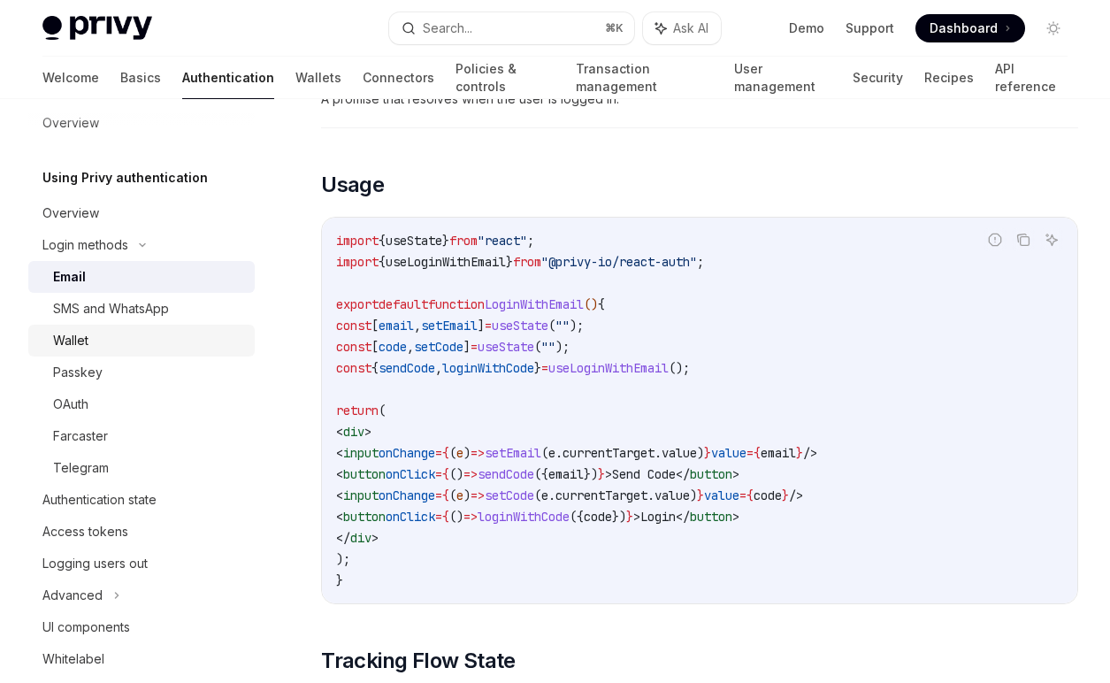
click at [146, 338] on div "Wallet" at bounding box center [148, 340] width 191 height 21
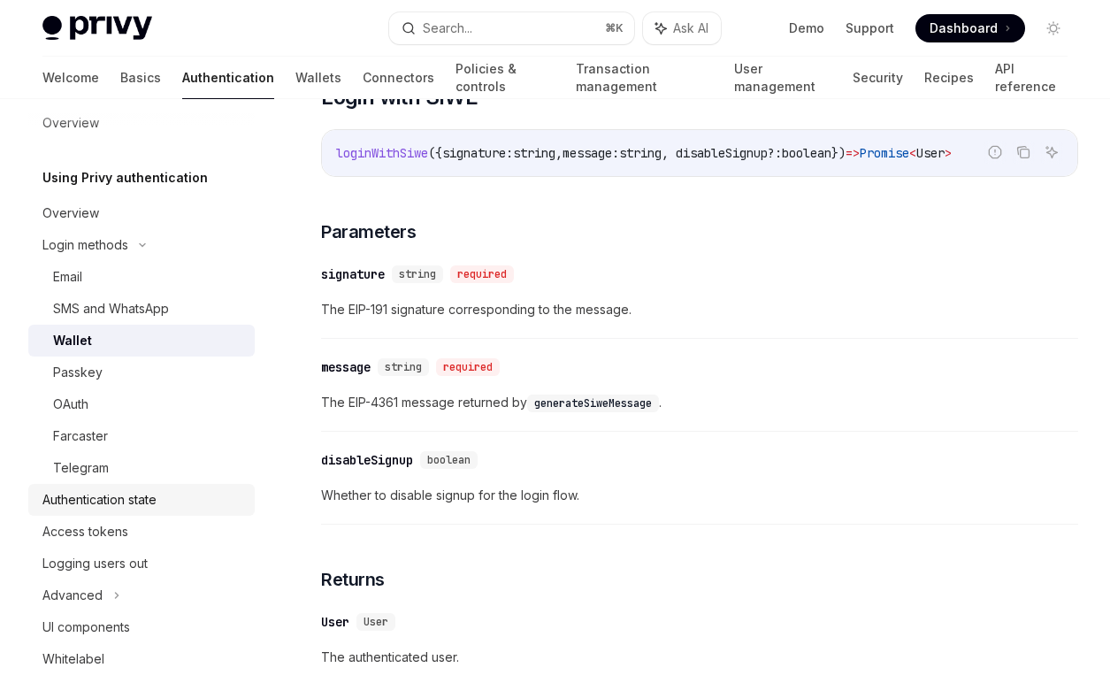
scroll to position [57, 0]
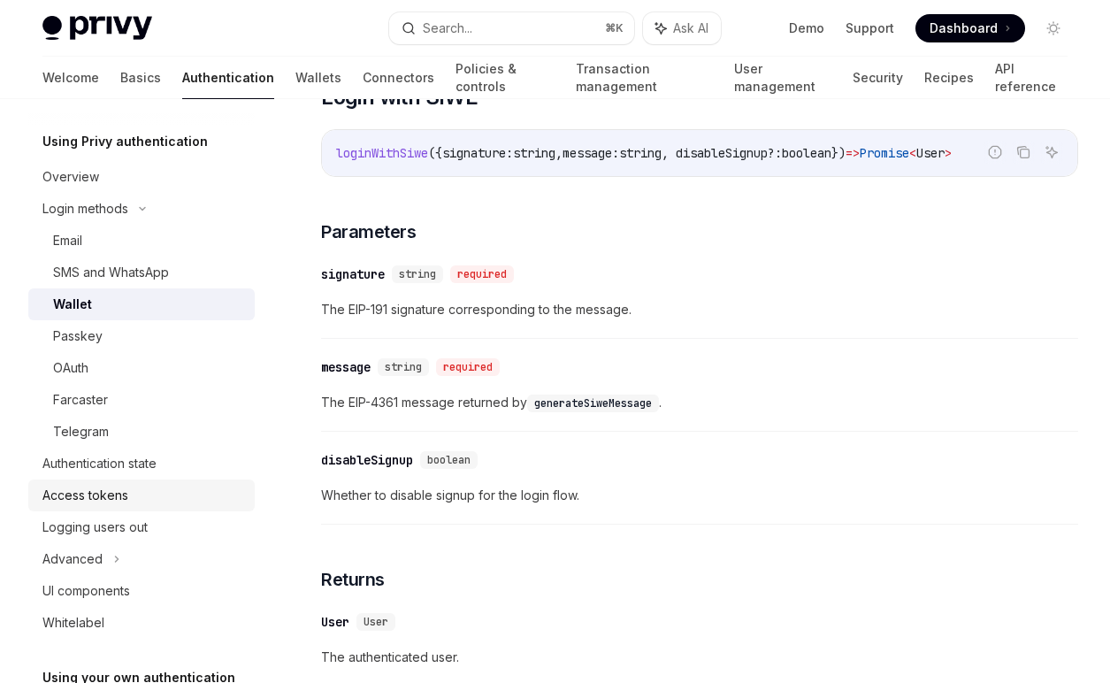
click at [146, 508] on link "Access tokens" at bounding box center [141, 495] width 226 height 32
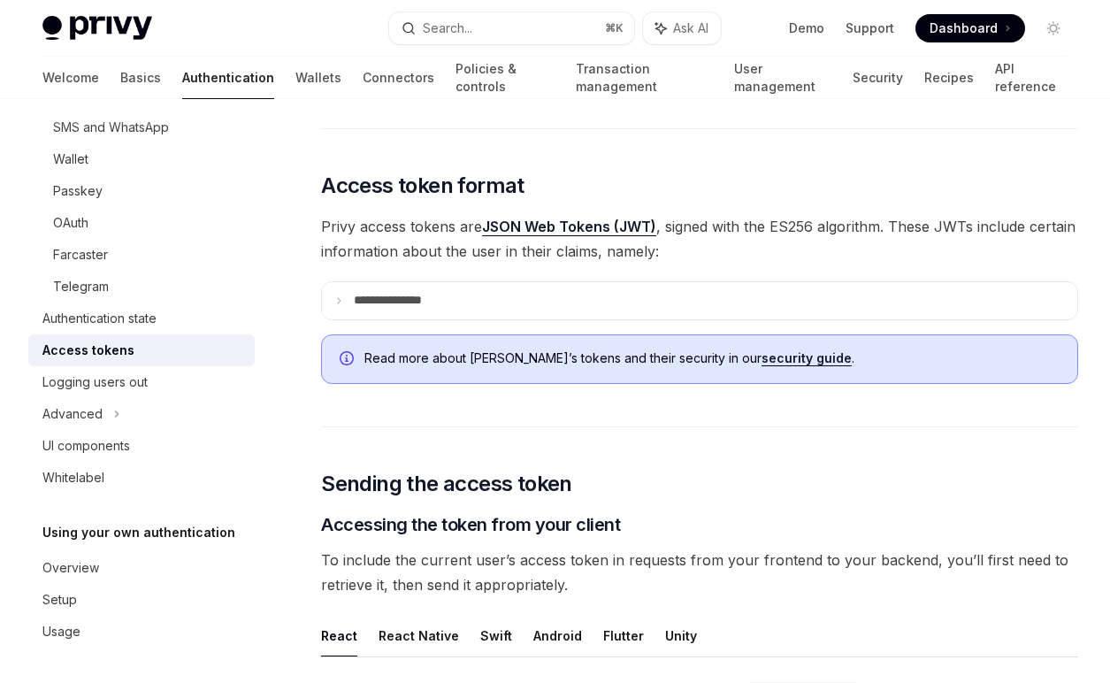
scroll to position [330, 0]
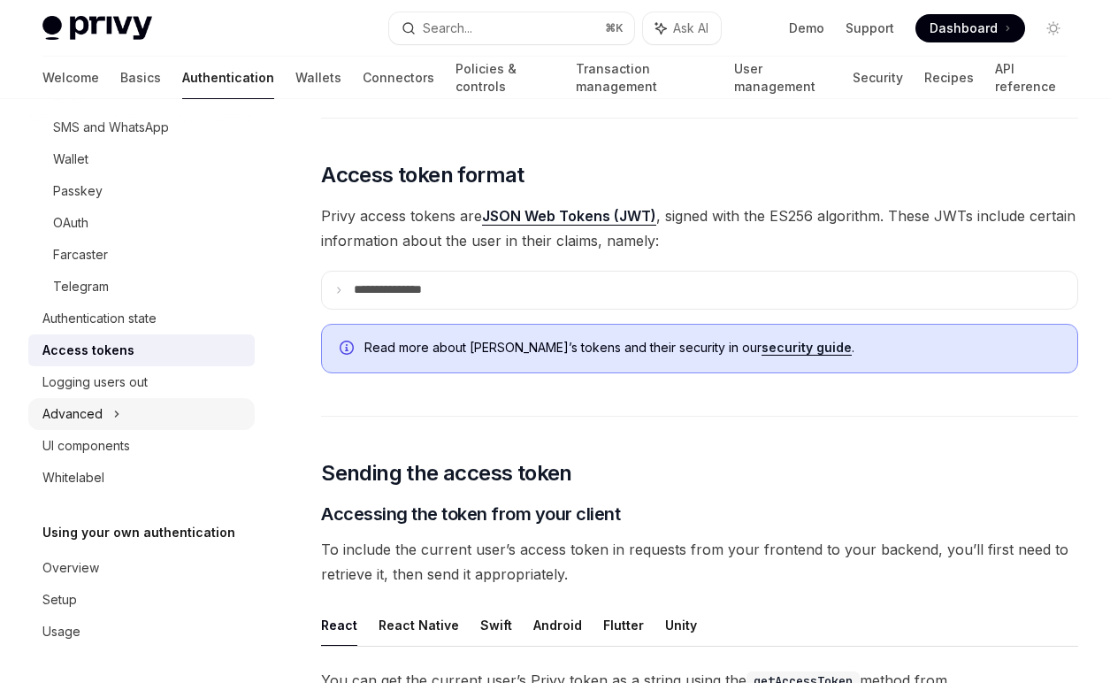
click at [113, 422] on icon at bounding box center [116, 413] width 7 height 21
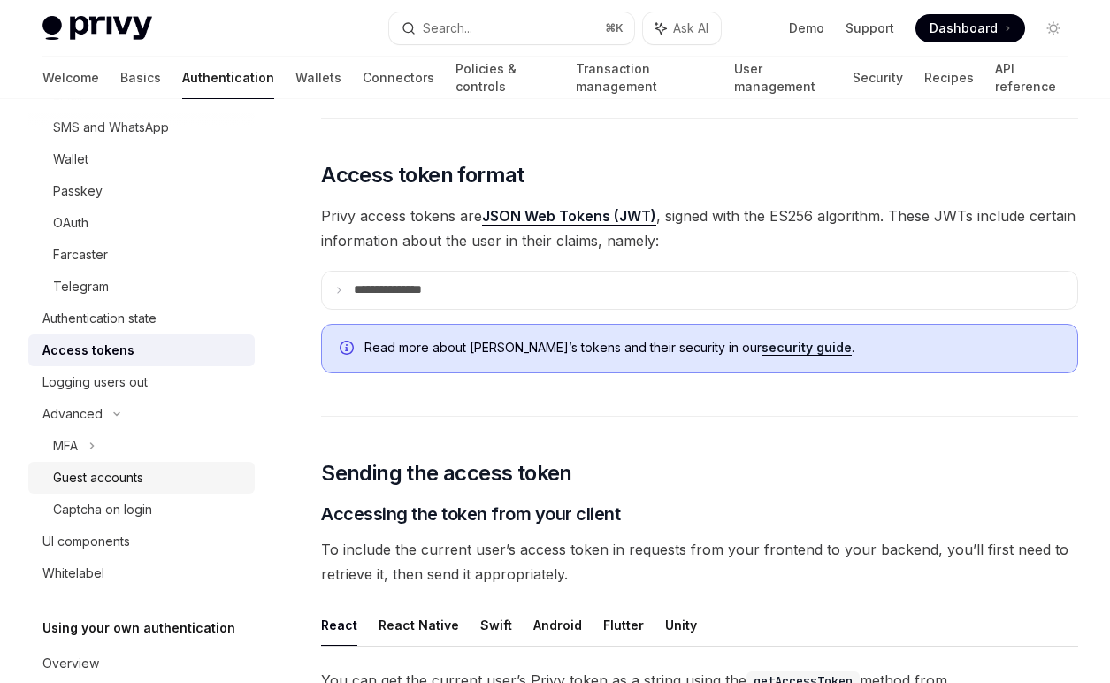
click at [133, 488] on link "Guest accounts" at bounding box center [141, 478] width 226 height 32
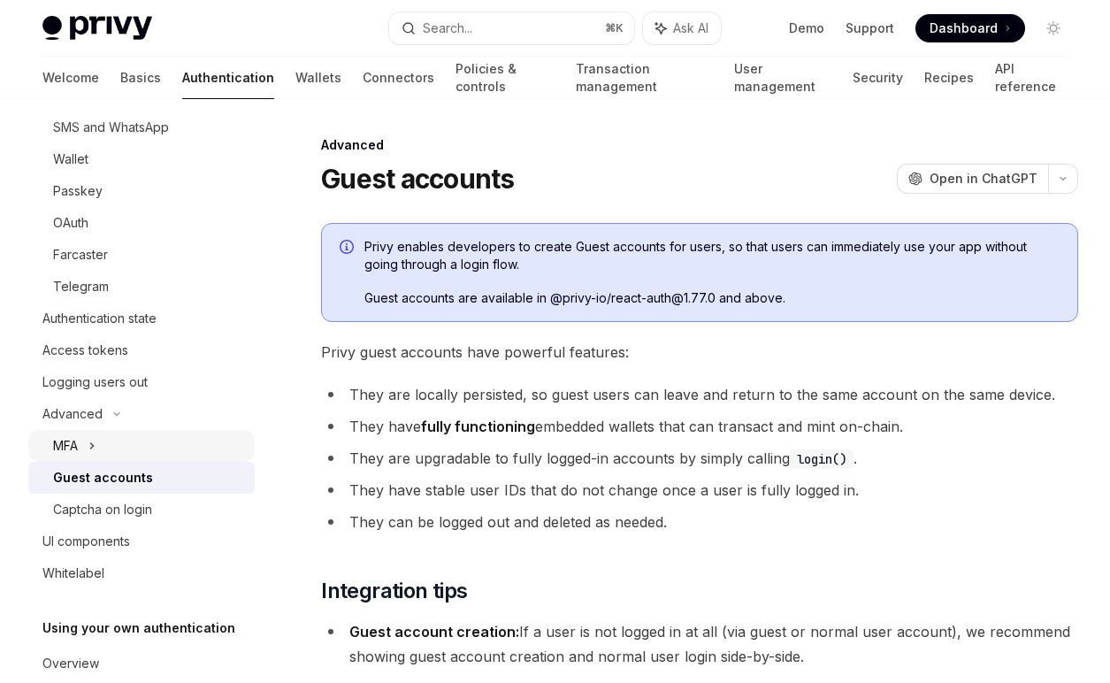
click at [96, 449] on icon at bounding box center [91, 445] width 7 height 21
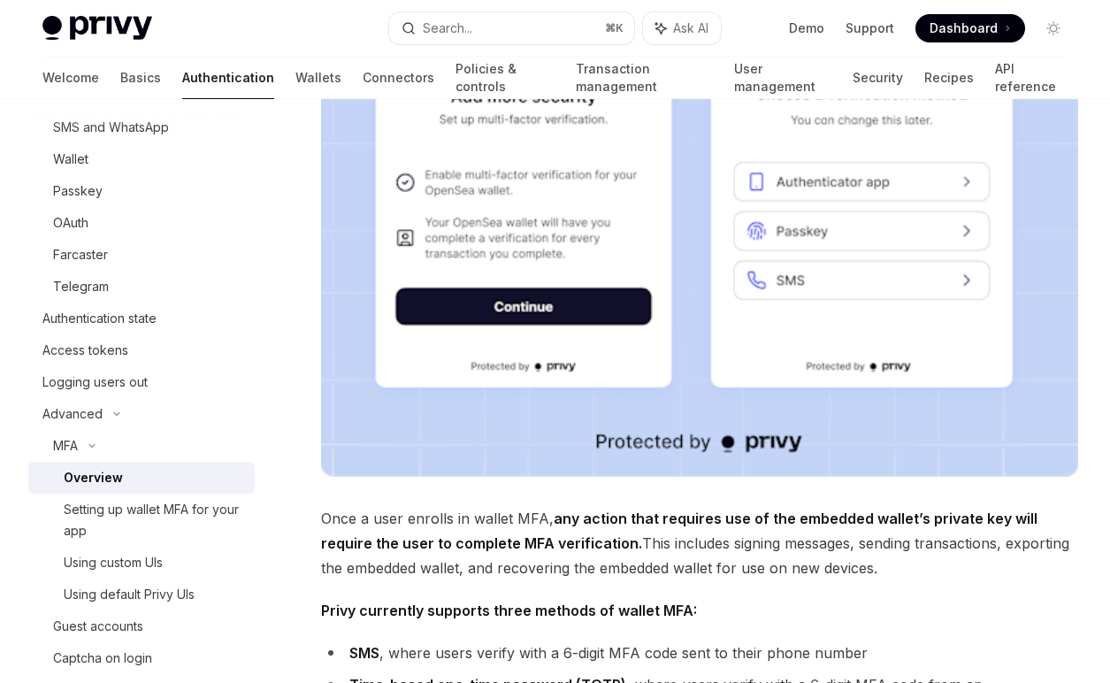
scroll to position [365, 0]
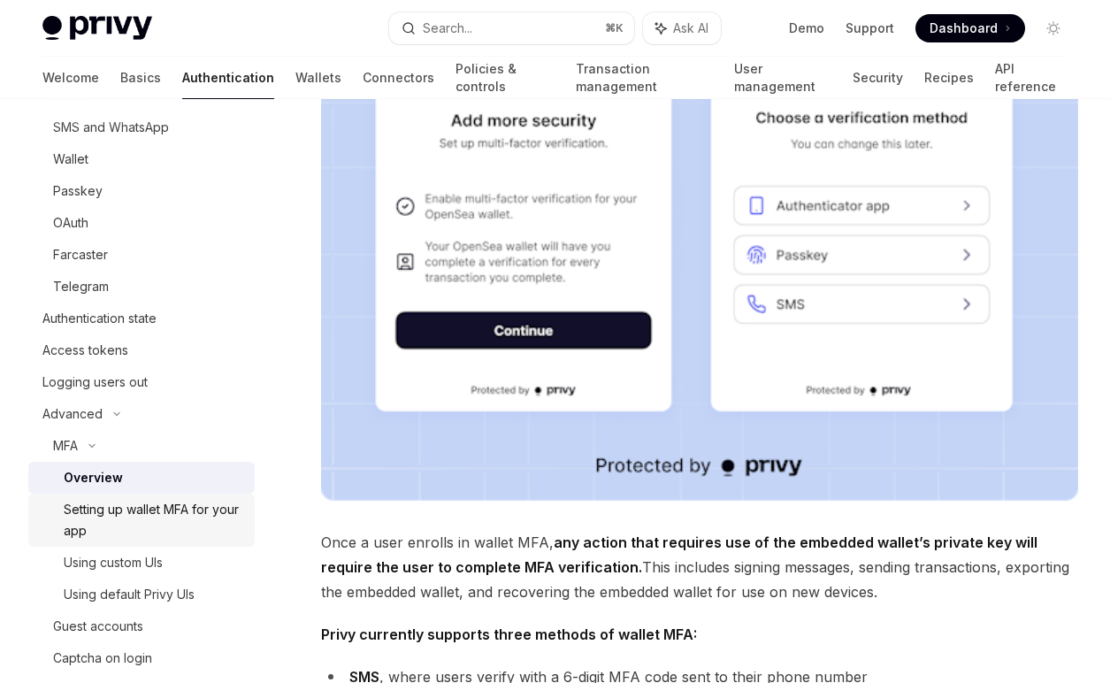
click at [142, 504] on div "Setting up wallet MFA for your app" at bounding box center [154, 520] width 180 height 42
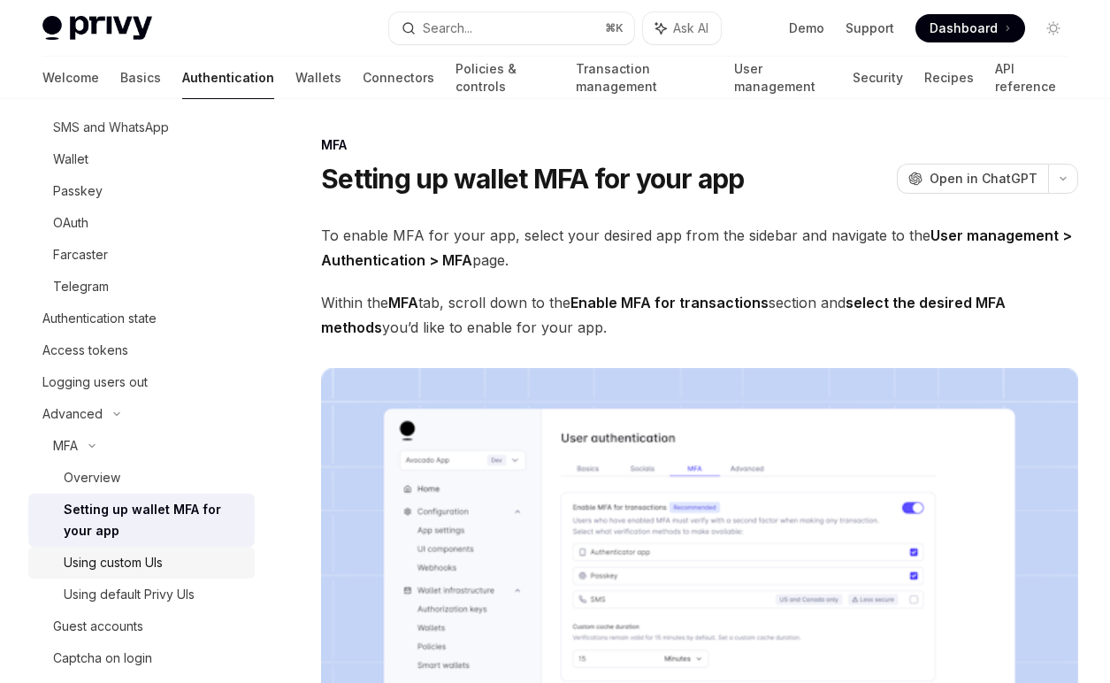
click at [168, 562] on div "Using custom UIs" at bounding box center [154, 562] width 180 height 21
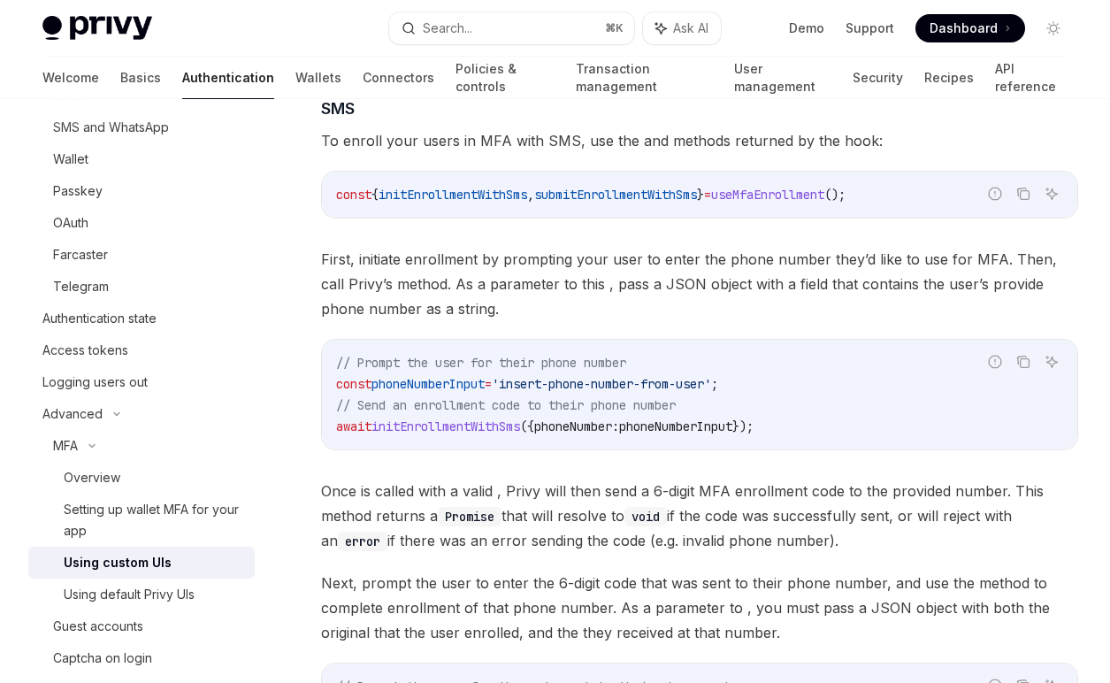
scroll to position [1331, 0]
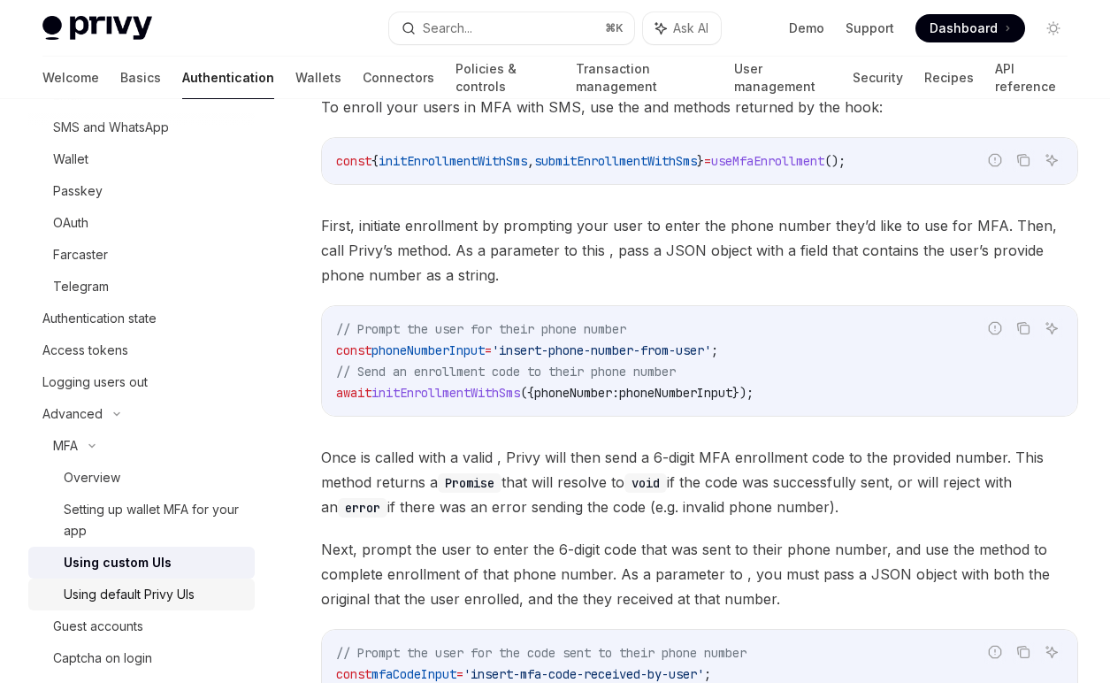
click at [129, 585] on div "Using default Privy UIs" at bounding box center [129, 594] width 131 height 21
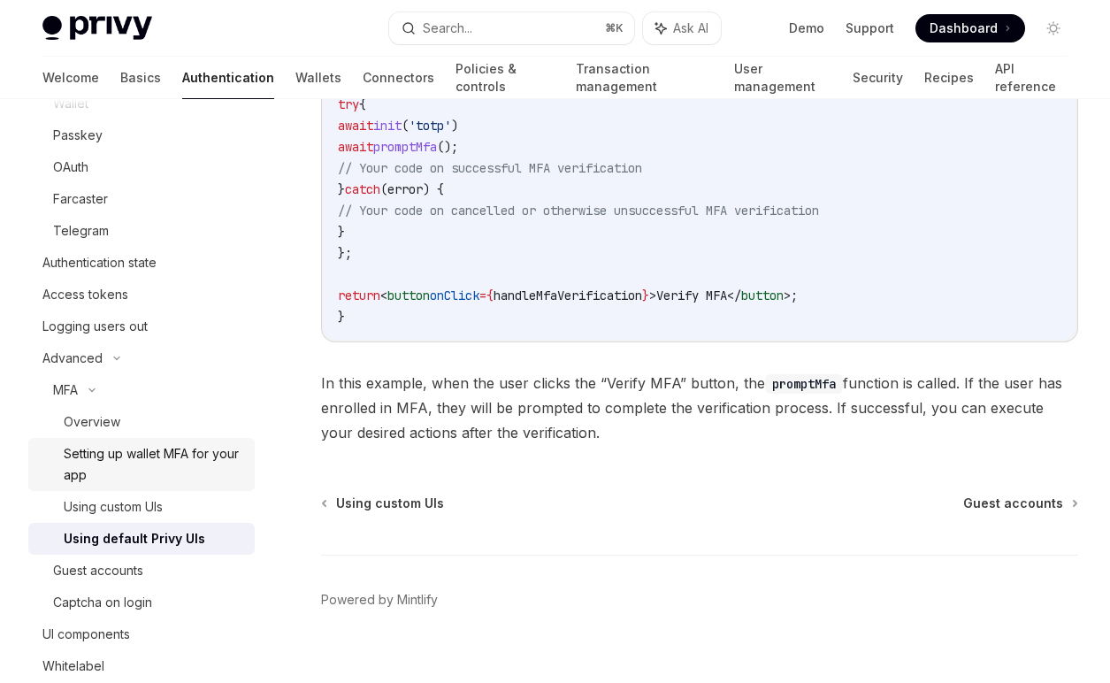
scroll to position [339, 0]
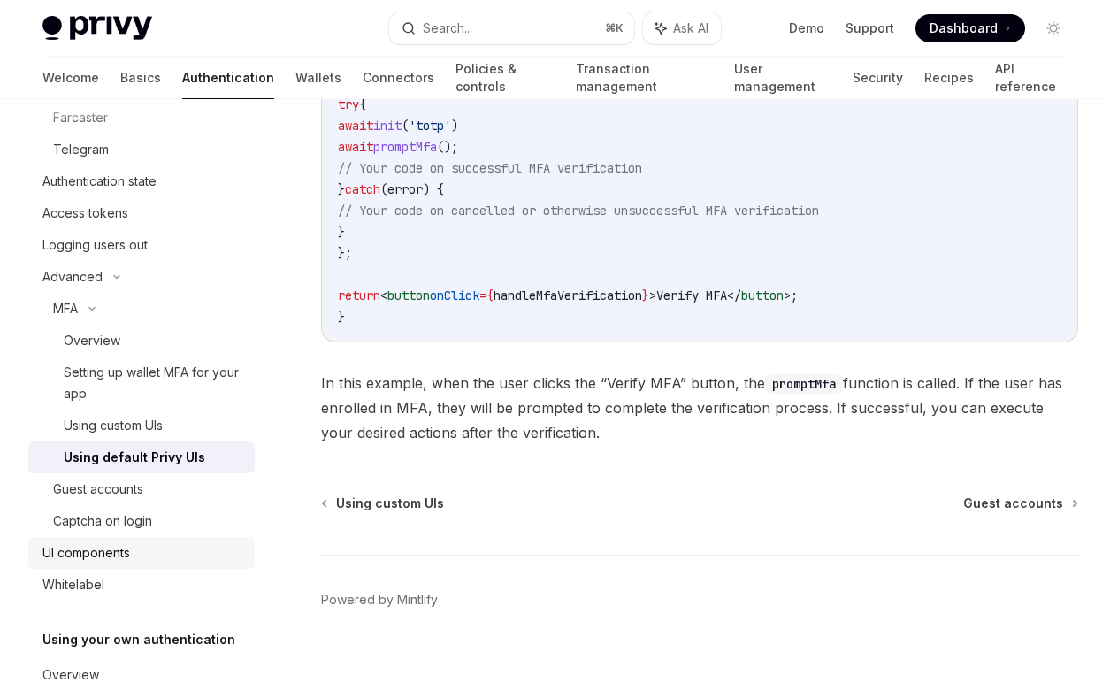
click at [145, 564] on link "UI components" at bounding box center [141, 553] width 226 height 32
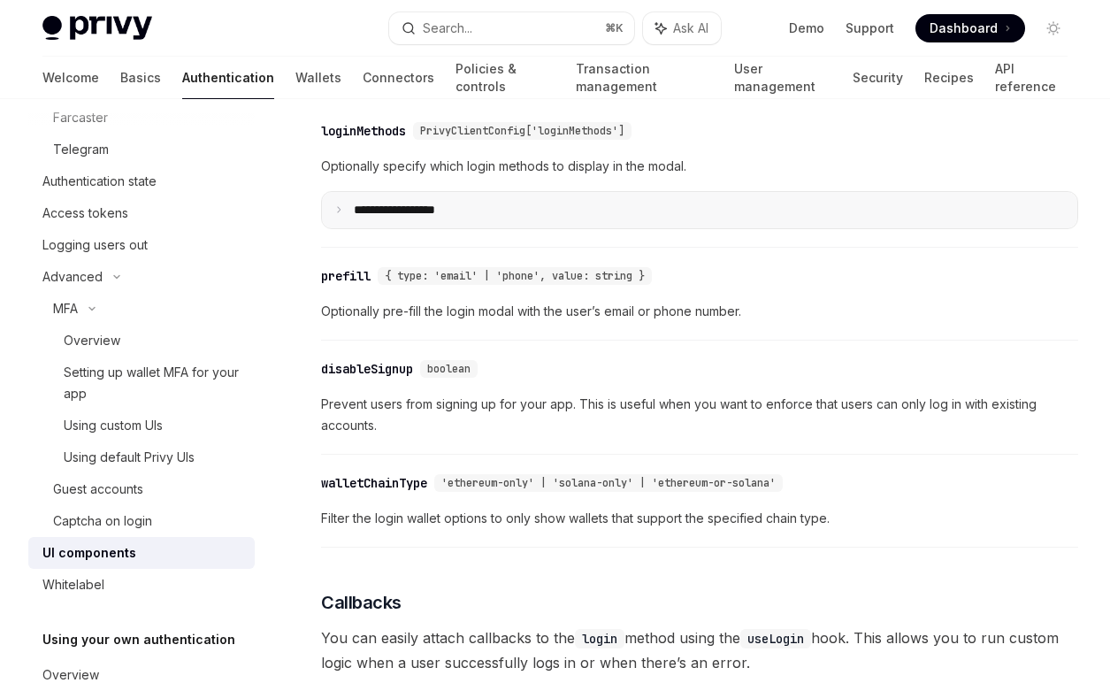
scroll to position [1672, 0]
click at [465, 210] on p "**********" at bounding box center [415, 209] width 123 height 16
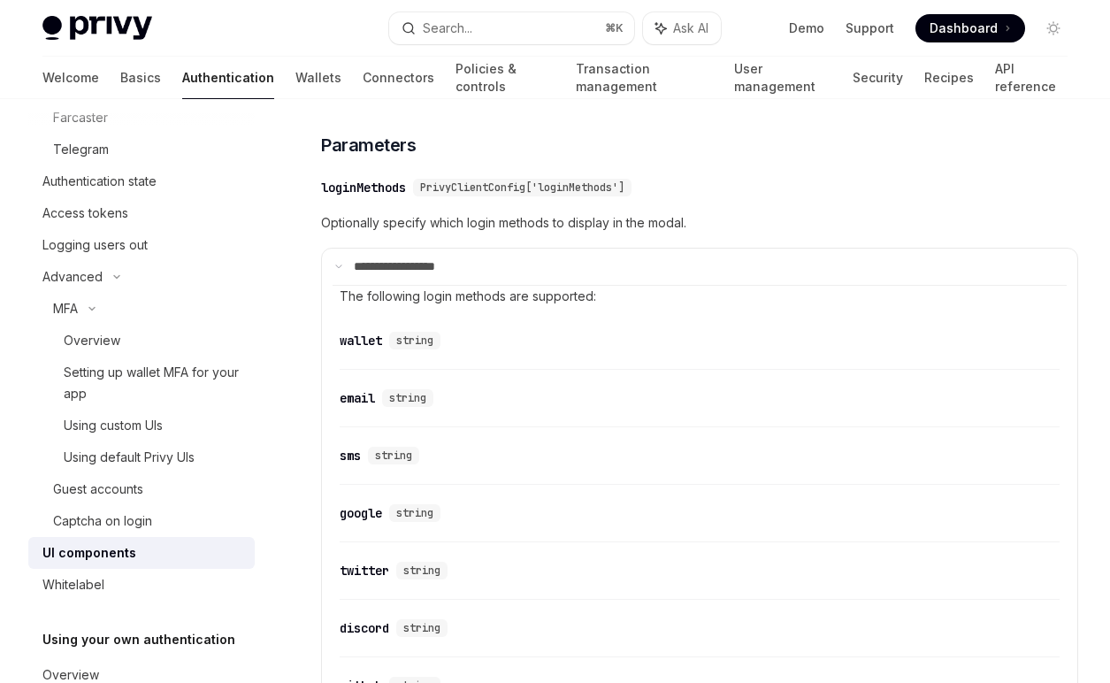
scroll to position [1405, 0]
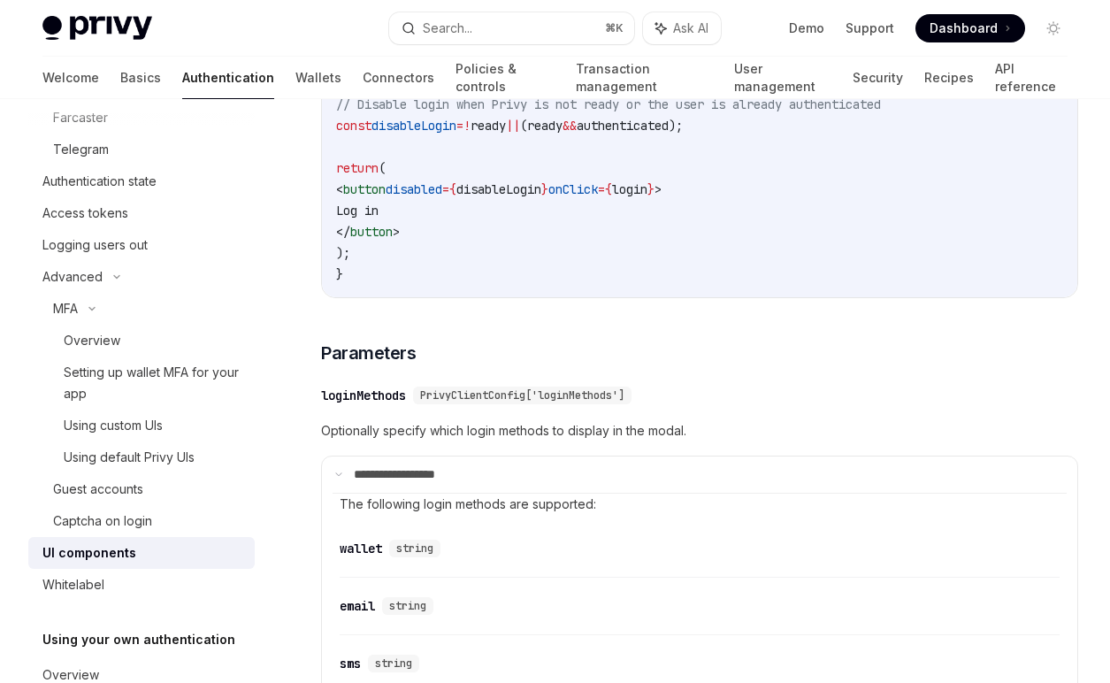
click at [417, 499] on span "The following login methods are supported:" at bounding box center [468, 503] width 256 height 15
click at [406, 482] on p "**********" at bounding box center [413, 475] width 118 height 16
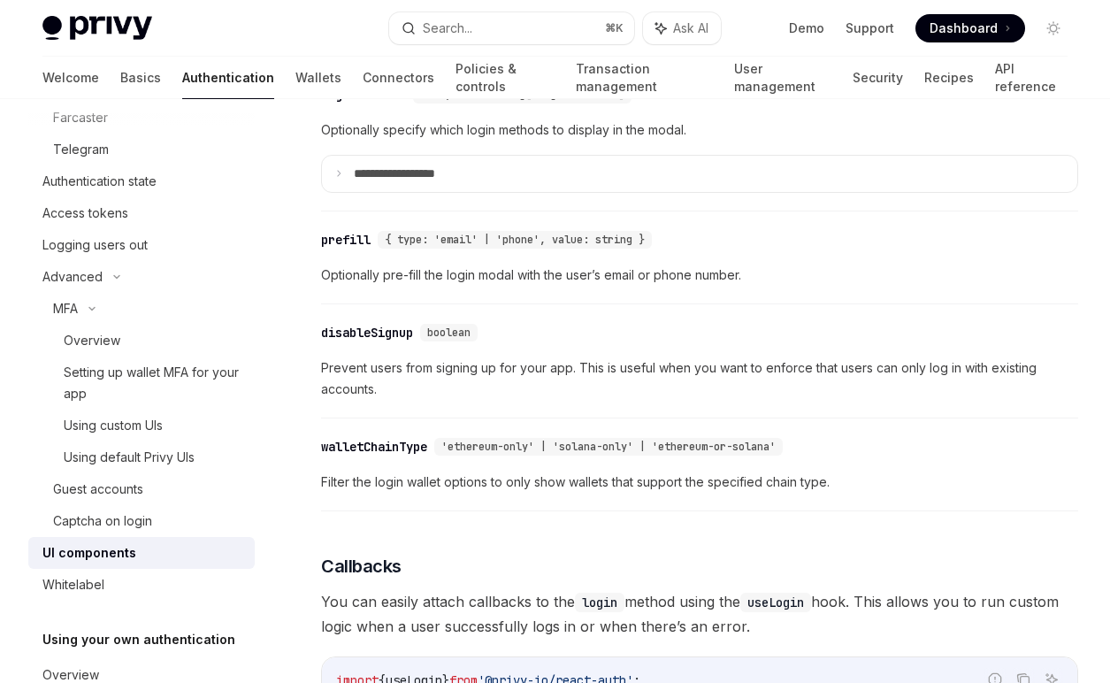
scroll to position [1712, 0]
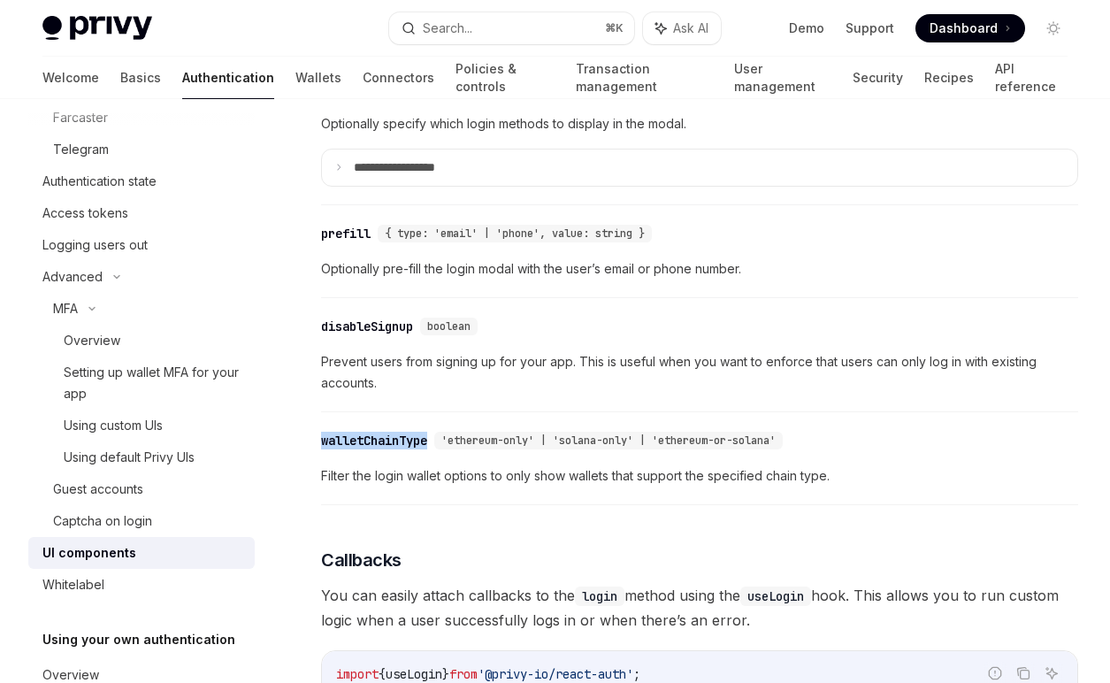
drag, startPoint x: 317, startPoint y: 441, endPoint x: 433, endPoint y: 441, distance: 116.7
click at [433, 441] on div "Using Privy authentication UI components OpenAI Open in ChatGPT OpenAI Open in …" at bounding box center [534, 37] width 1096 height 3230
copy div "walletChainType"
drag, startPoint x: 572, startPoint y: 440, endPoint x: 640, endPoint y: 439, distance: 68.1
click at [640, 439] on span "'ethereum-only' | 'solana-only' | 'ethereum-or-solana'" at bounding box center [608, 440] width 334 height 14
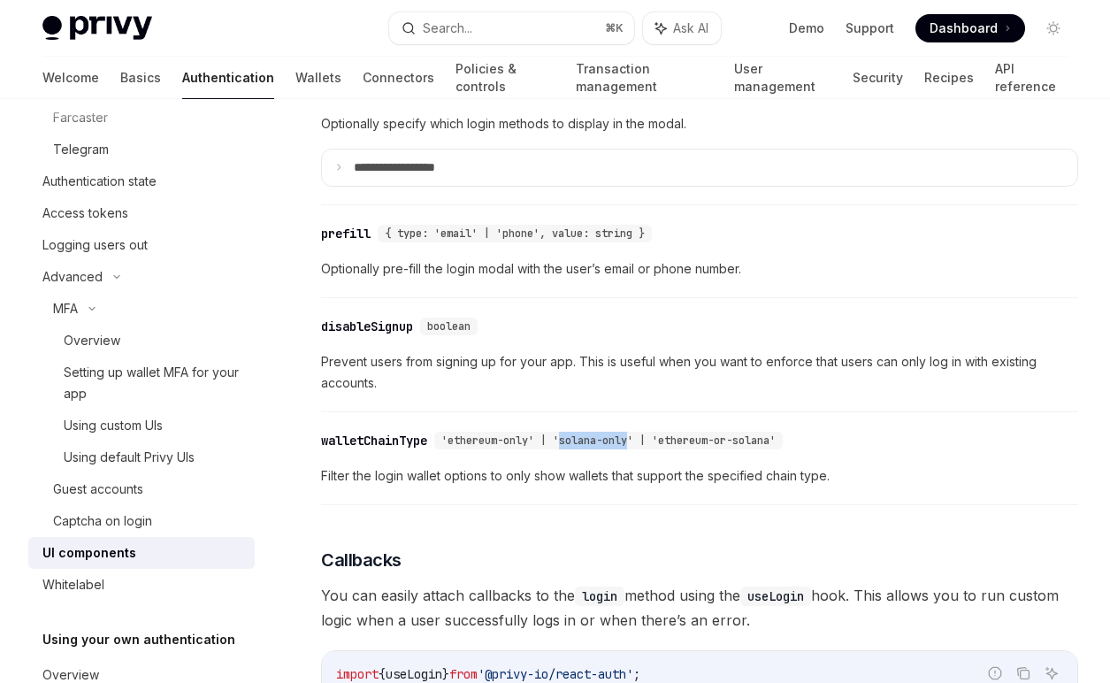
copy span "solana-only"
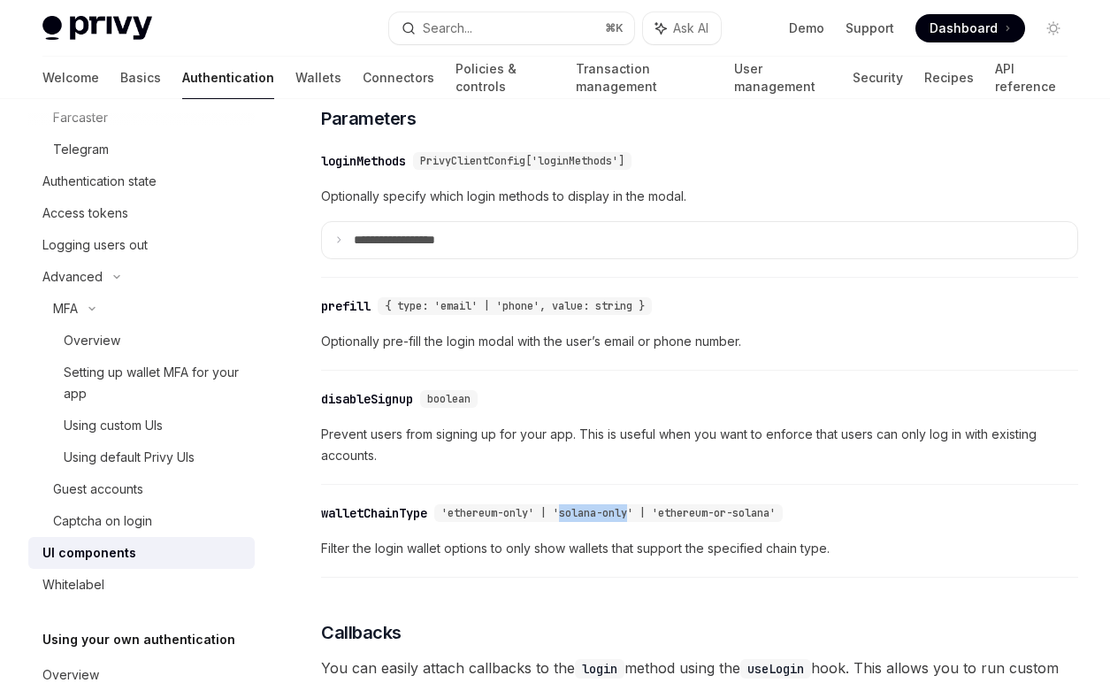
scroll to position [1644, 0]
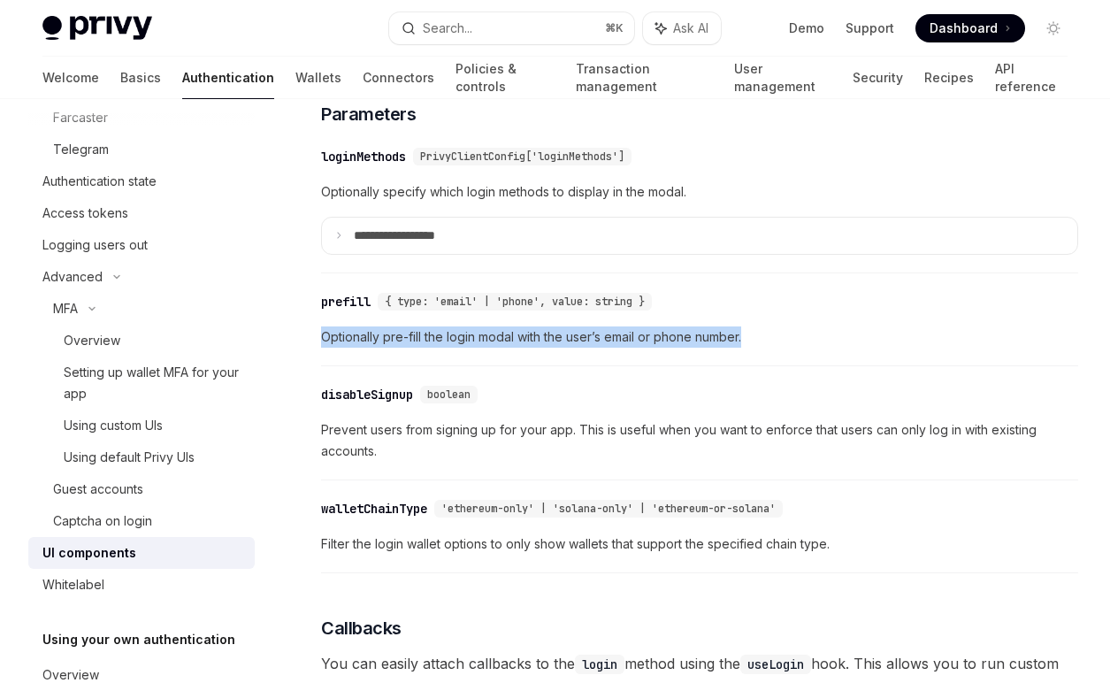
drag, startPoint x: 662, startPoint y: 319, endPoint x: 717, endPoint y: 366, distance: 72.8
click at [717, 366] on div "​ prefill { type: 'email' | 'phone', value: string } Optionally pre-fill the lo…" at bounding box center [699, 324] width 757 height 84
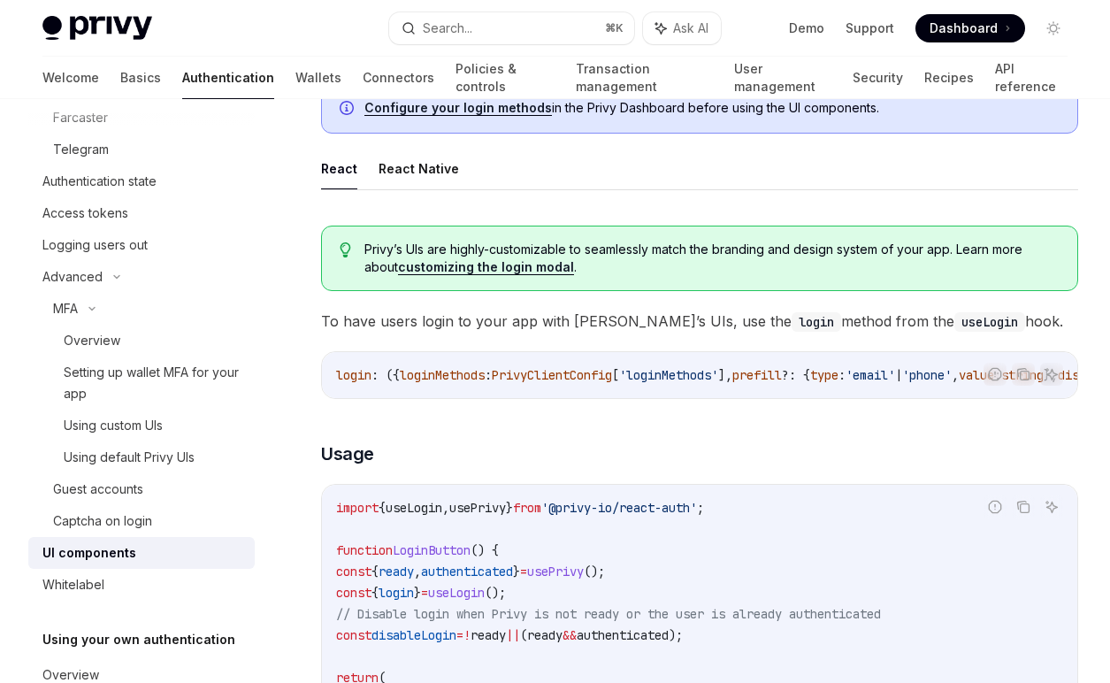
scroll to position [860, 0]
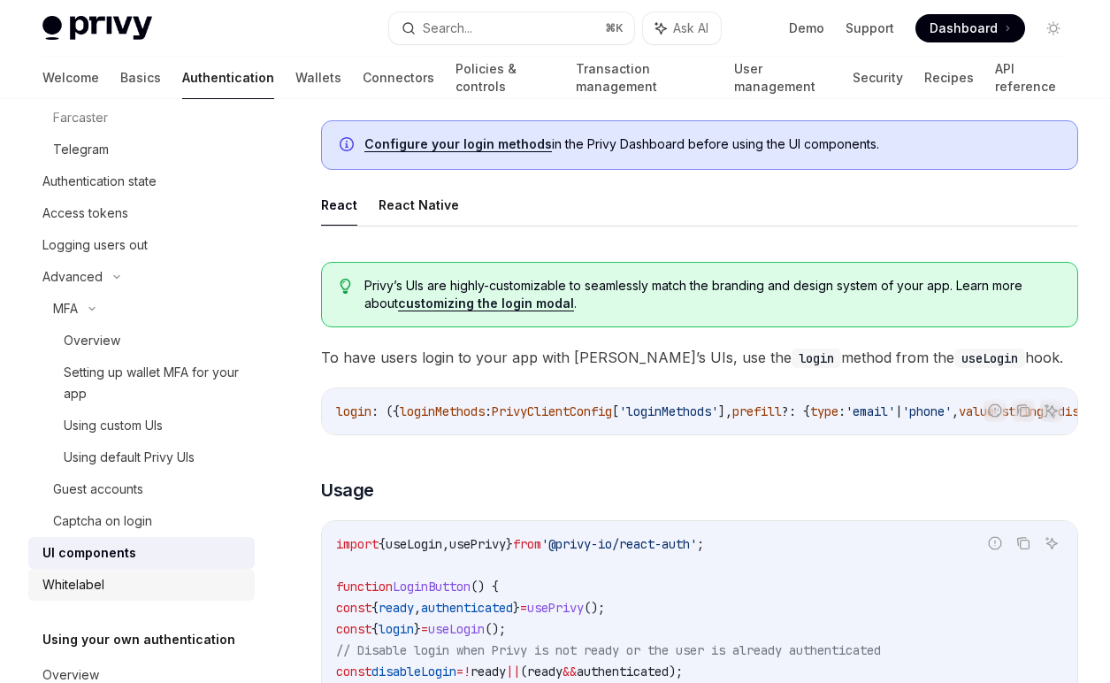
click at [127, 581] on div "Whitelabel" at bounding box center [143, 584] width 202 height 21
type textarea "*"
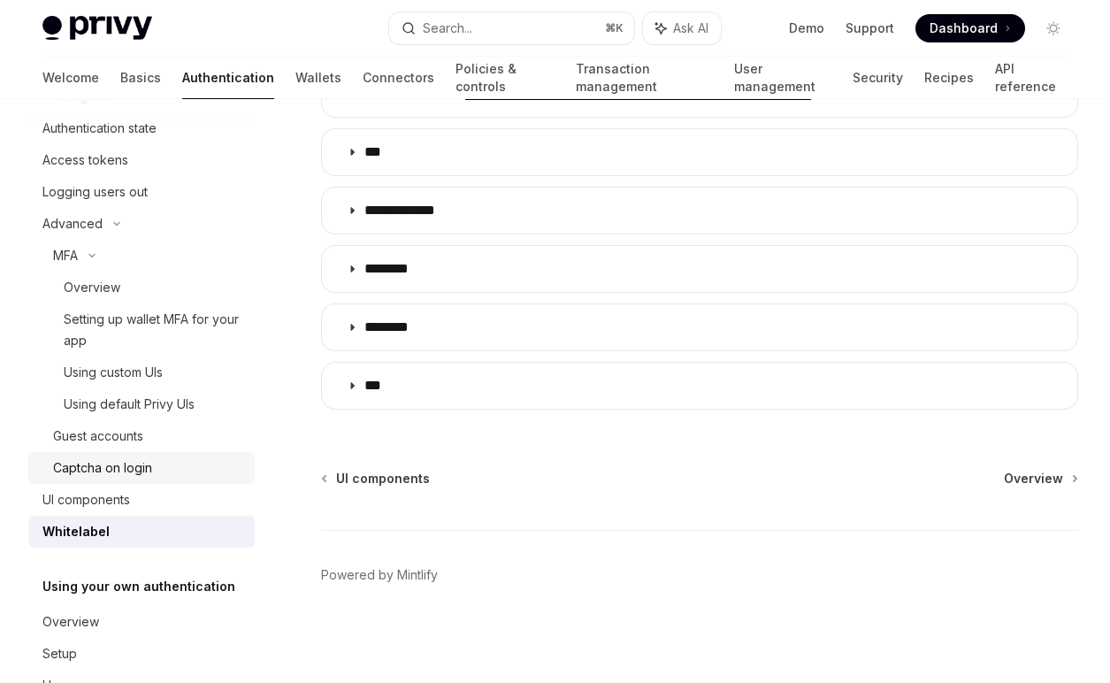
scroll to position [446, 0]
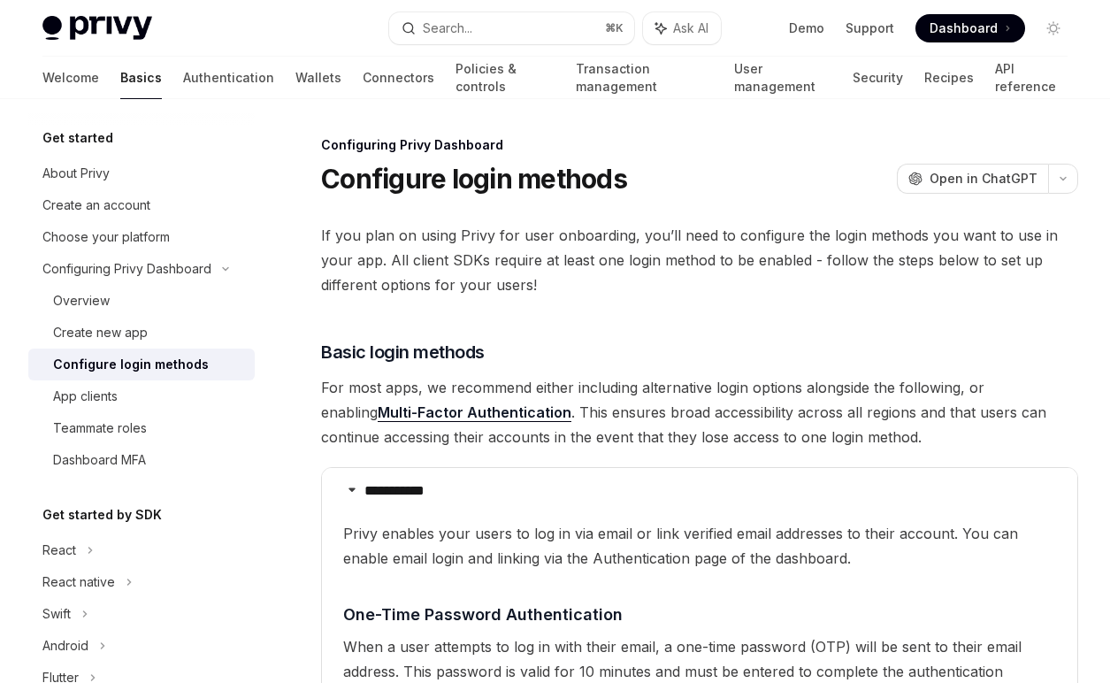
click at [528, 468] on summary "**********" at bounding box center [699, 491] width 755 height 46
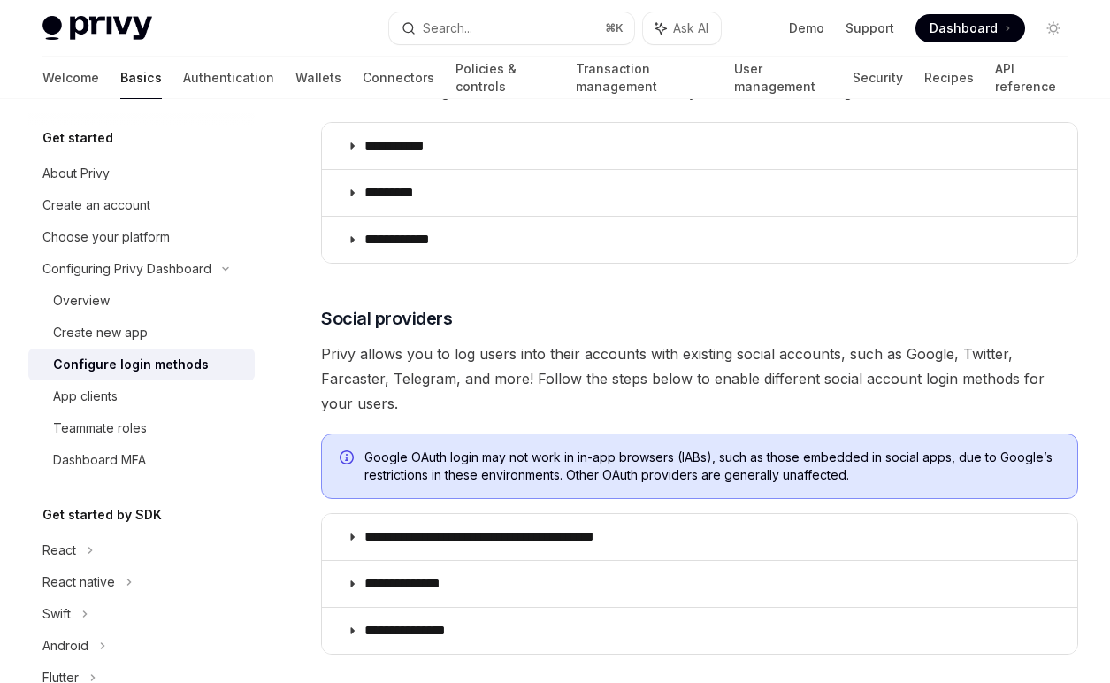
scroll to position [295, 0]
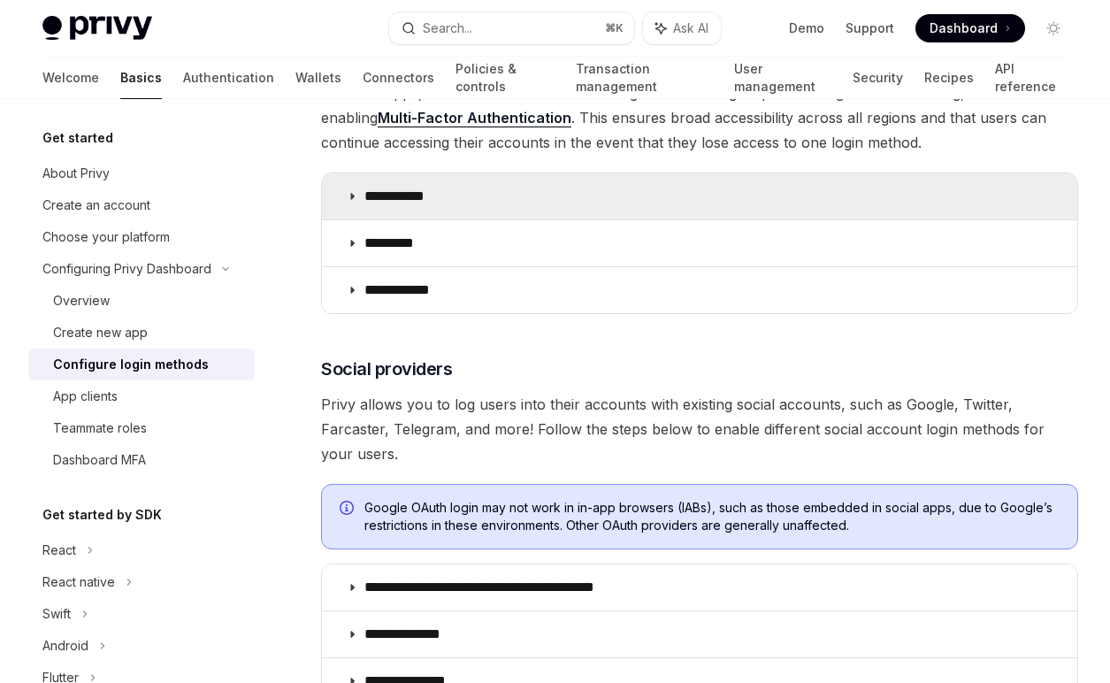
click at [445, 216] on summary "**********" at bounding box center [699, 196] width 755 height 46
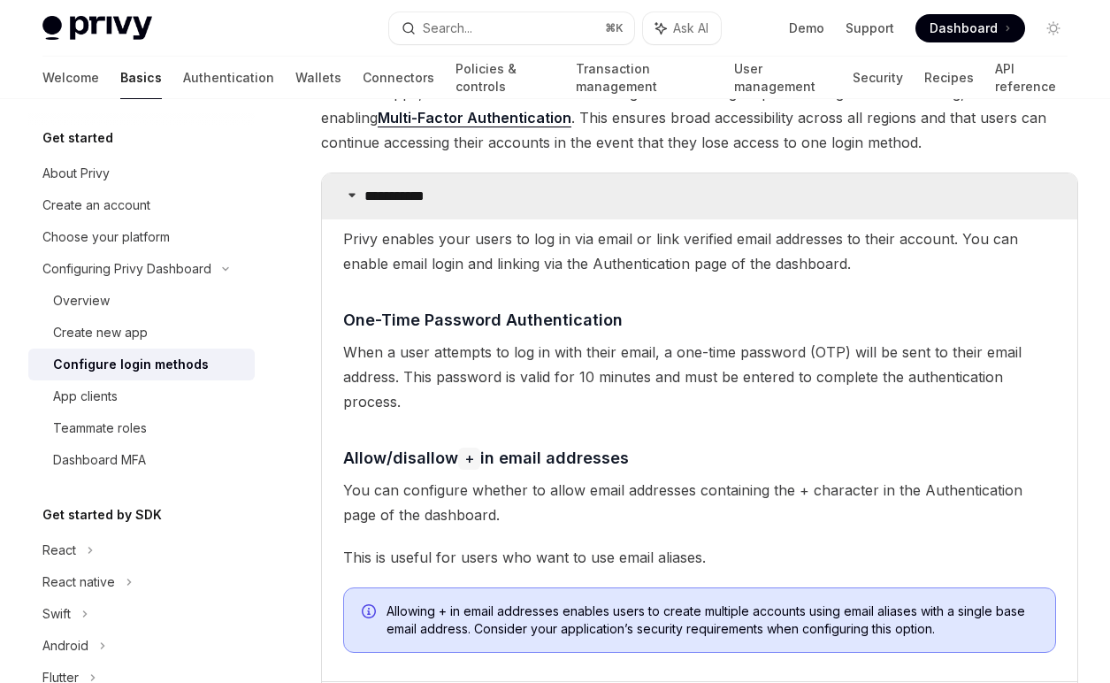
click at [445, 216] on summary "**********" at bounding box center [699, 196] width 755 height 46
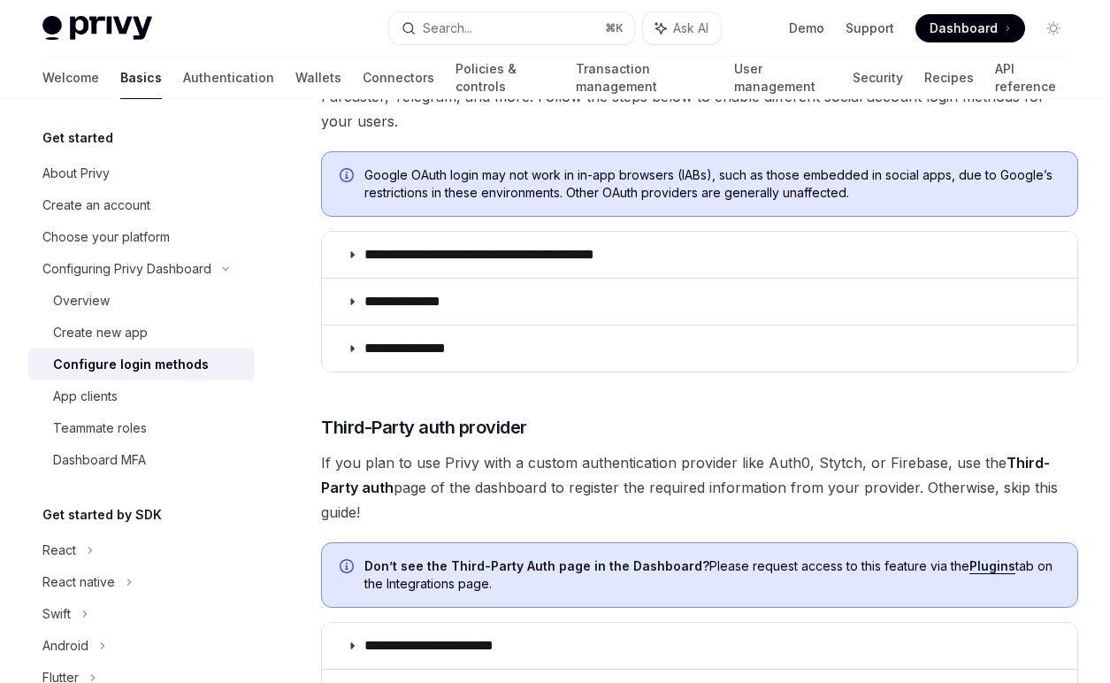
scroll to position [921, 0]
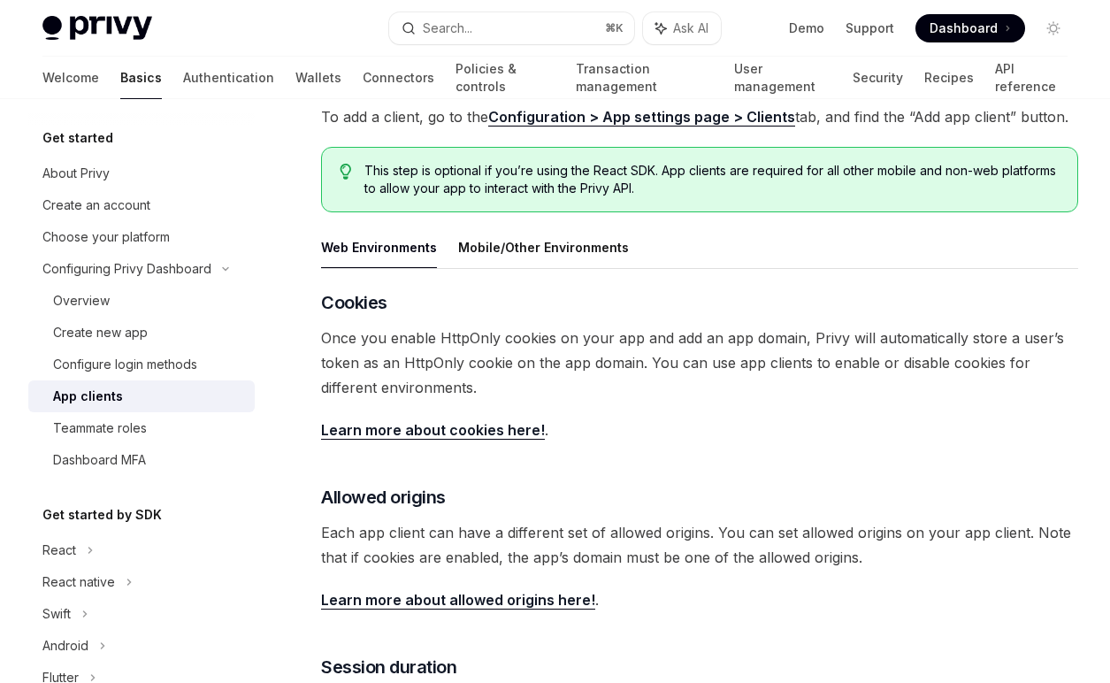
scroll to position [175, 0]
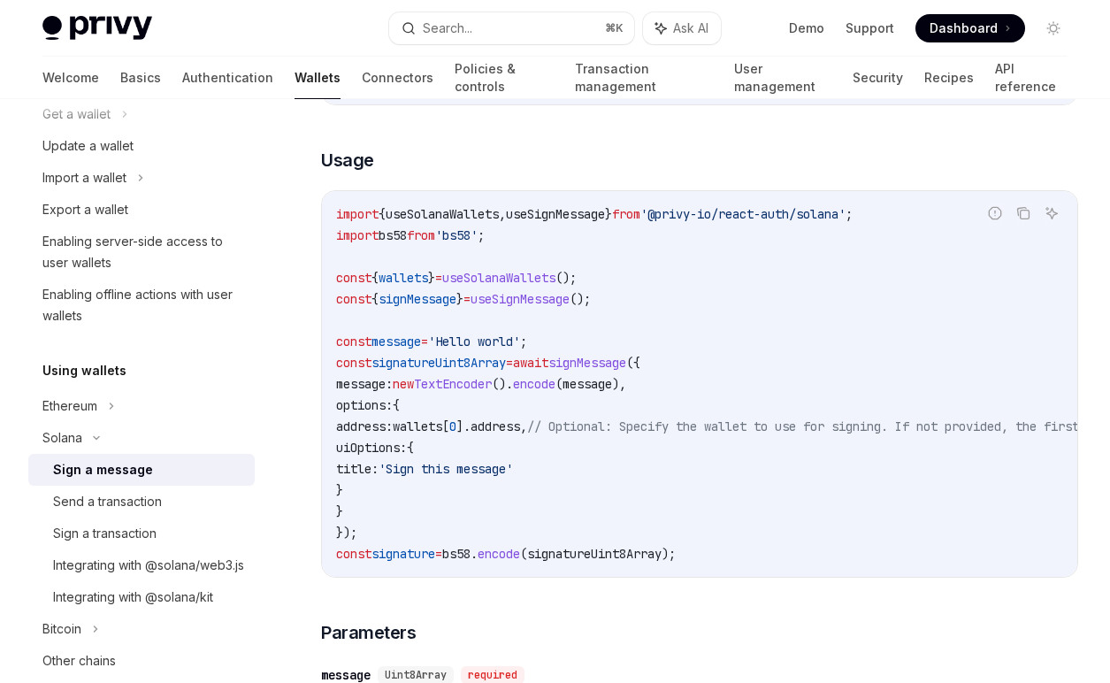
scroll to position [489, 0]
click at [182, 88] on link "Authentication" at bounding box center [227, 78] width 91 height 42
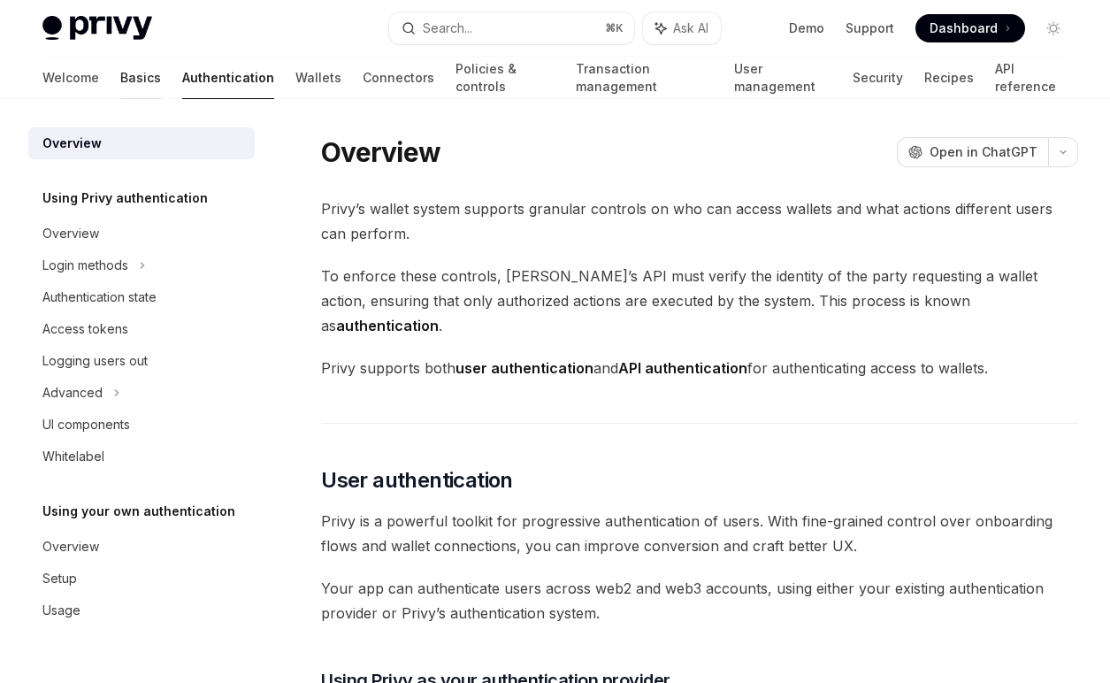
click at [120, 80] on link "Basics" at bounding box center [140, 78] width 41 height 42
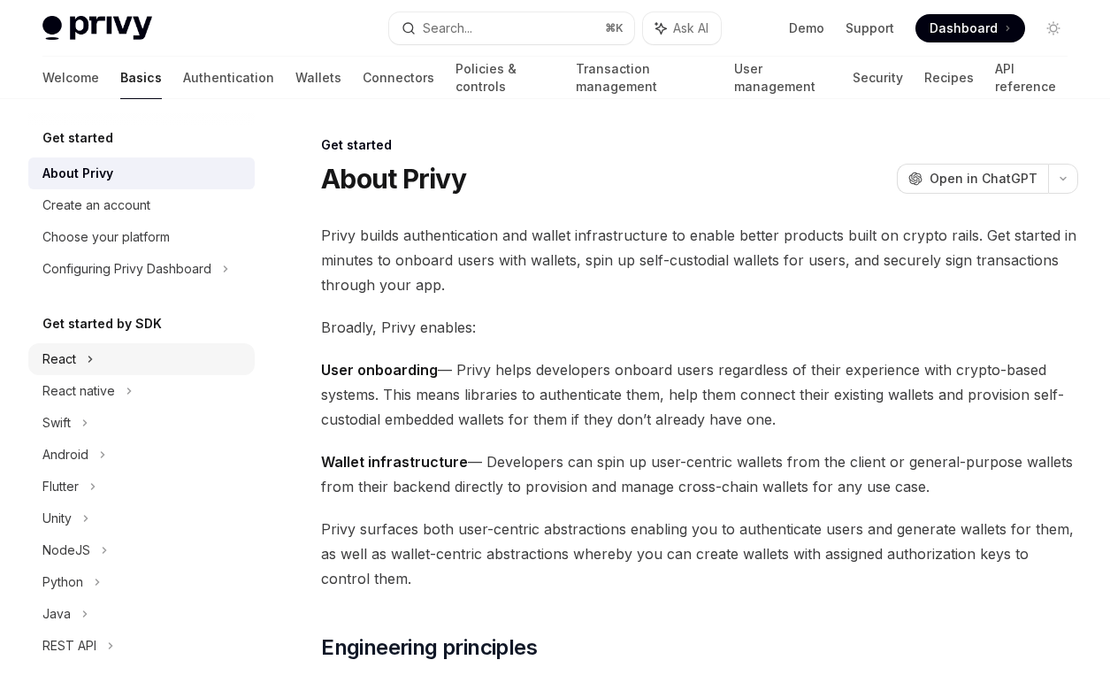
click at [107, 351] on div "React" at bounding box center [141, 359] width 226 height 32
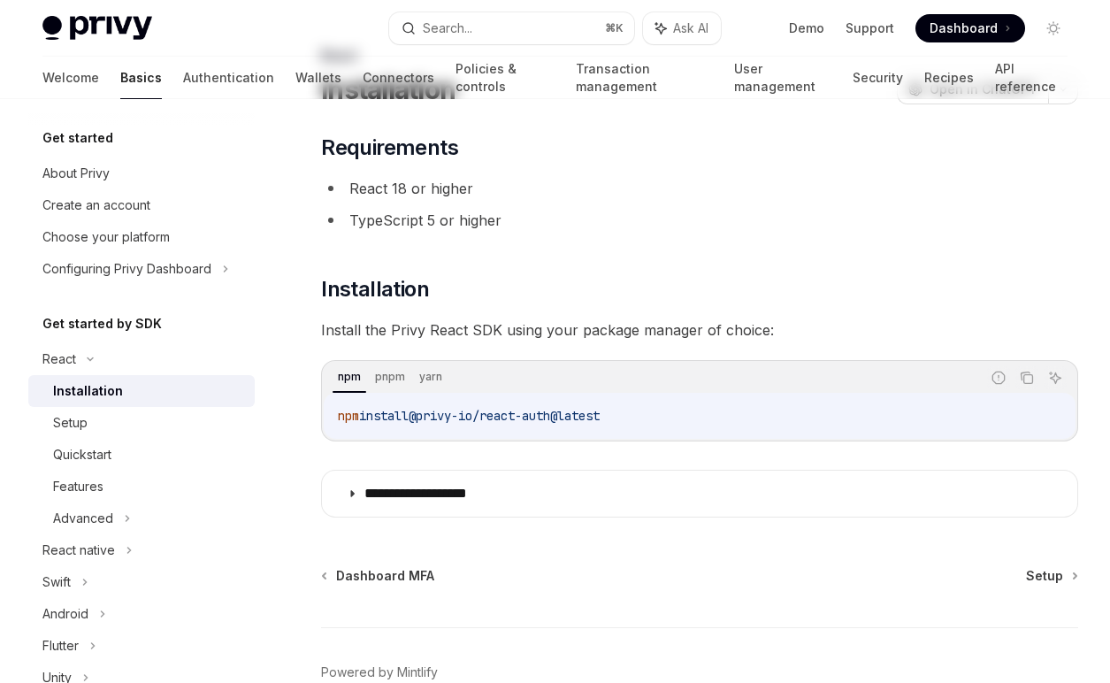
scroll to position [96, 0]
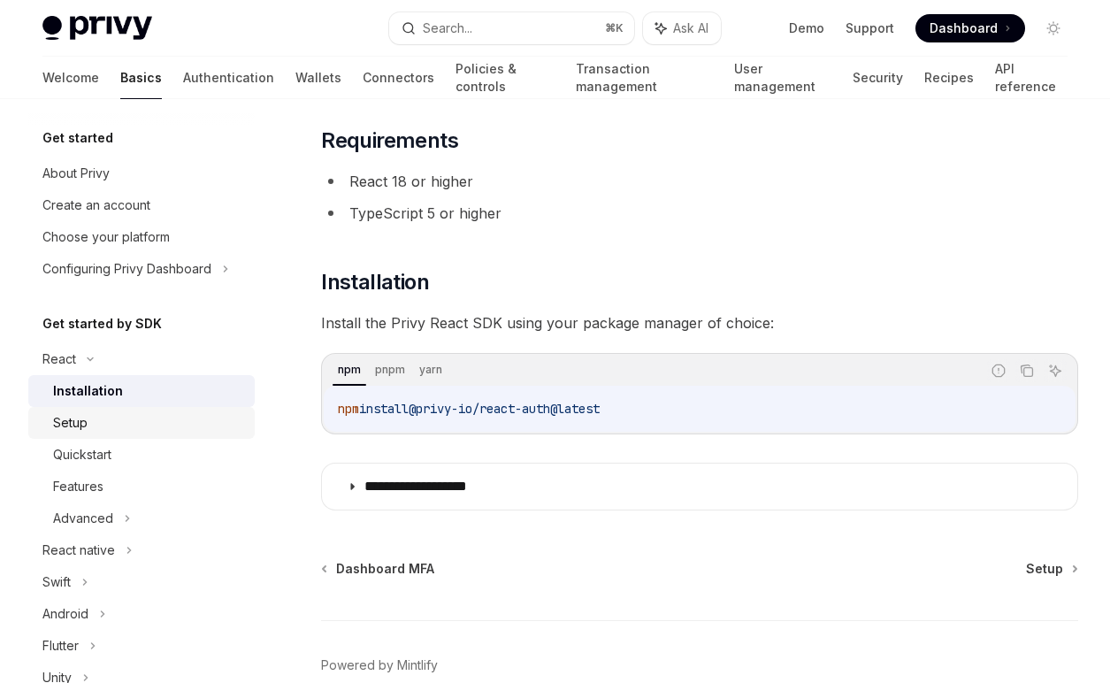
click at [165, 428] on div "Setup" at bounding box center [148, 422] width 191 height 21
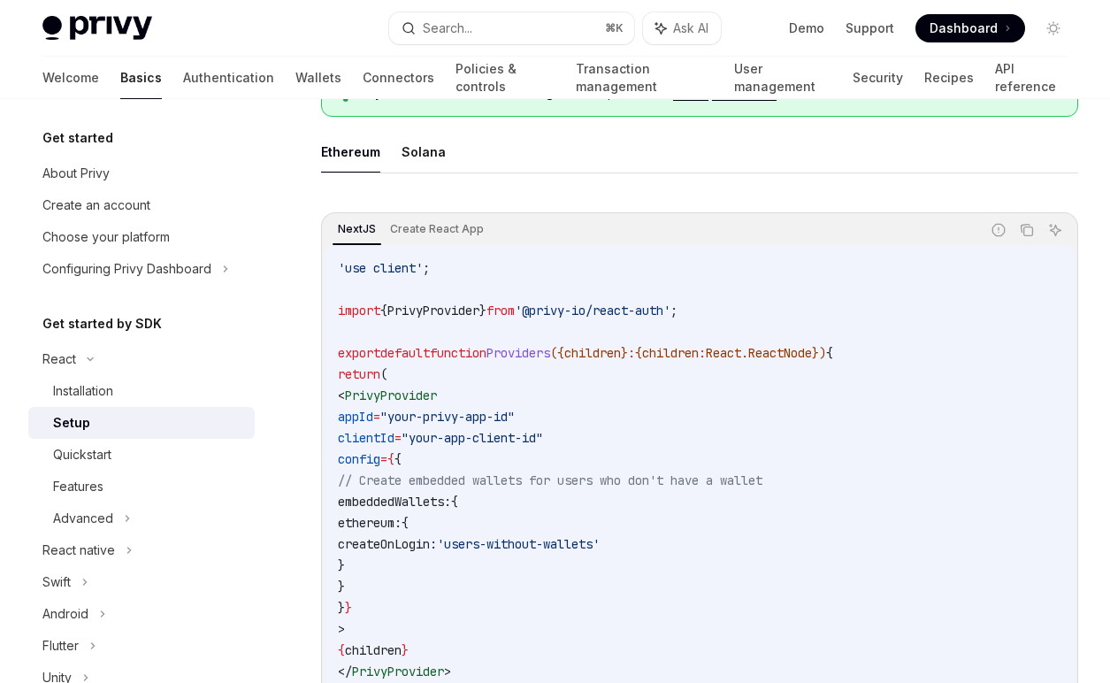
scroll to position [517, 0]
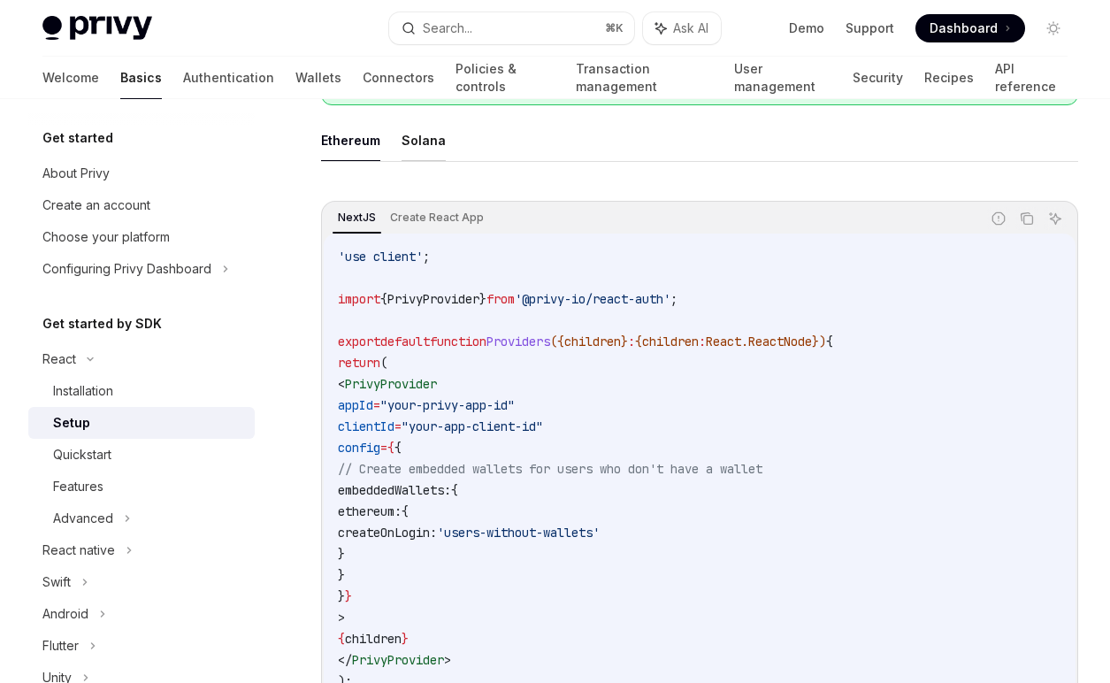
click at [424, 139] on button "Solana" at bounding box center [424, 140] width 44 height 42
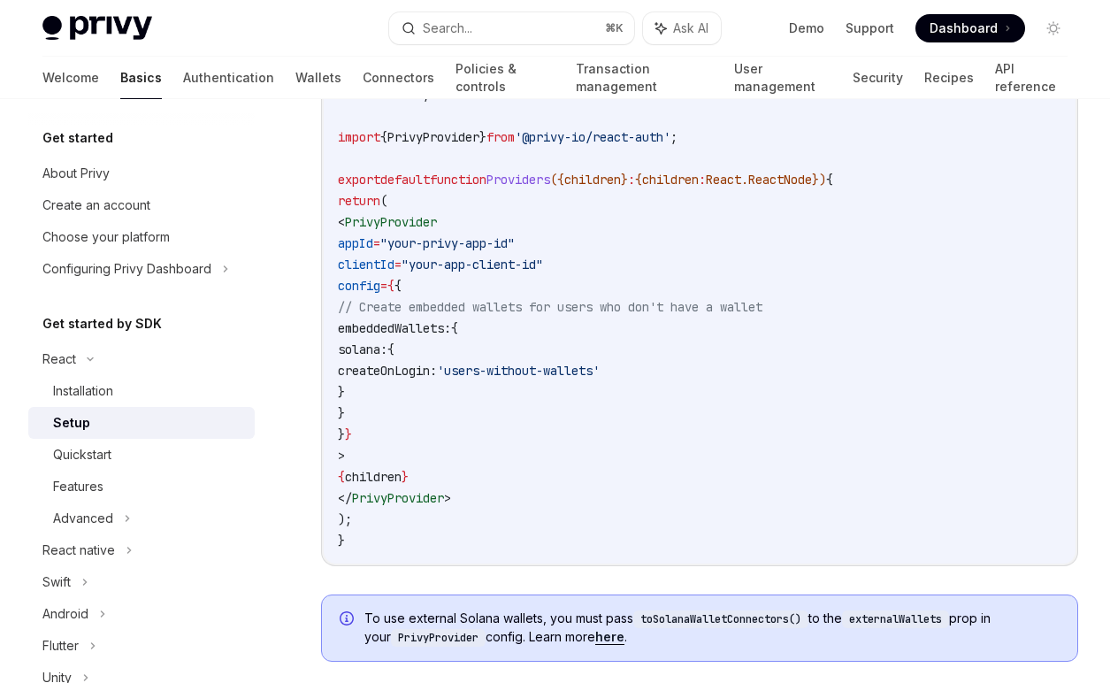
scroll to position [624, 0]
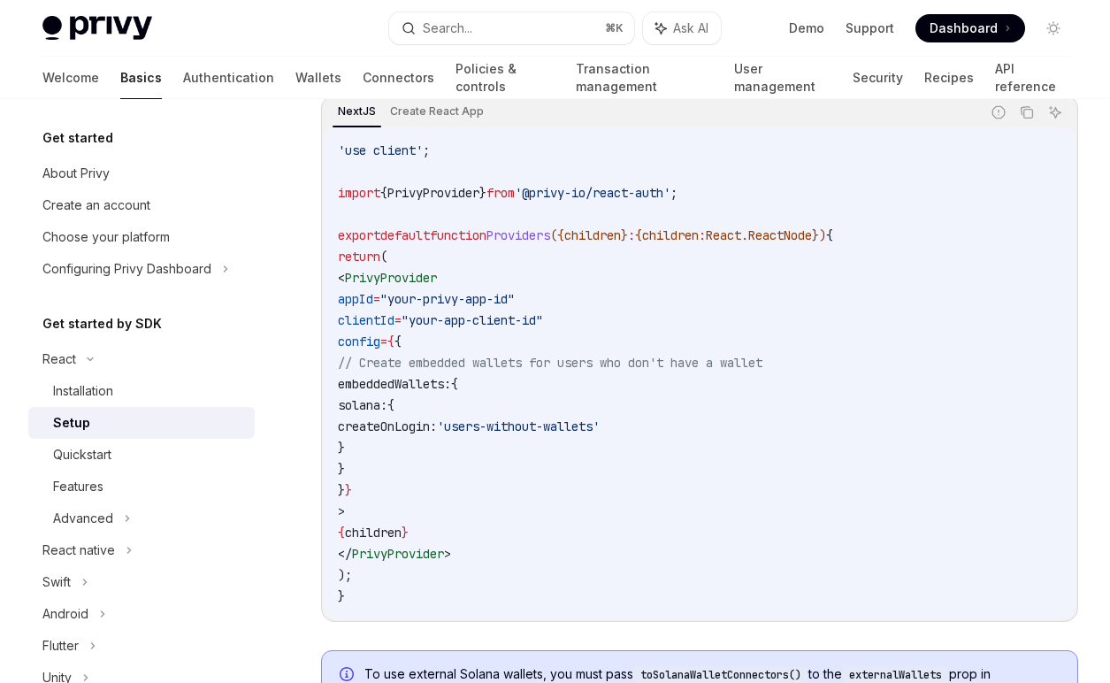
click at [542, 378] on code "'use client' ; import { PrivyProvider } from '@privy-io/react-auth' ; export de…" at bounding box center [699, 373] width 723 height 467
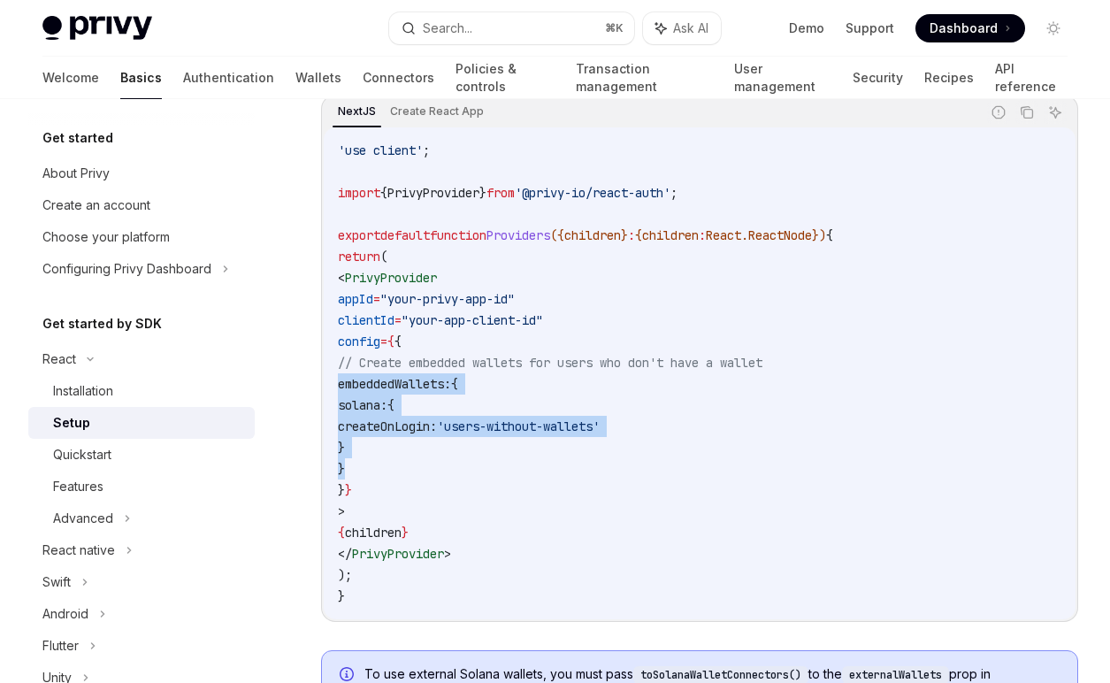
drag, startPoint x: 426, startPoint y: 465, endPoint x: 299, endPoint y: 379, distance: 154.1
click at [324, 379] on div "'use client' ; import { PrivyProvider } from '@privy-io/react-auth' ; export de…" at bounding box center [700, 373] width 752 height 492
copy code "embeddedWallets: { solana: { createOnLogin: 'users-without-wallets' } }"
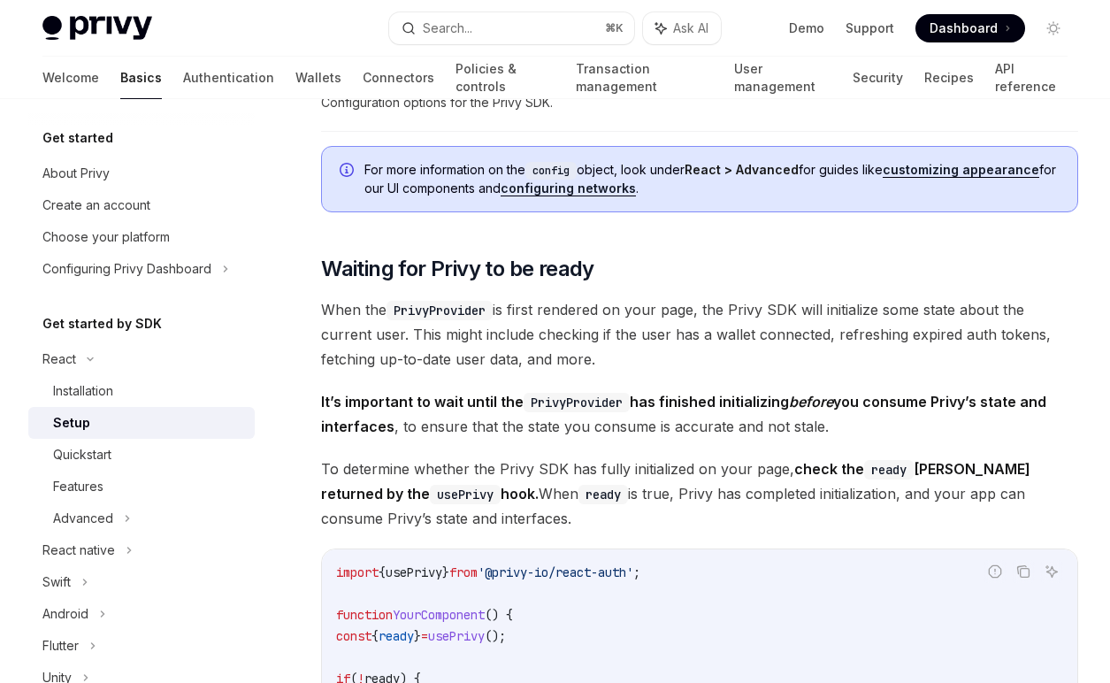
scroll to position [1586, 0]
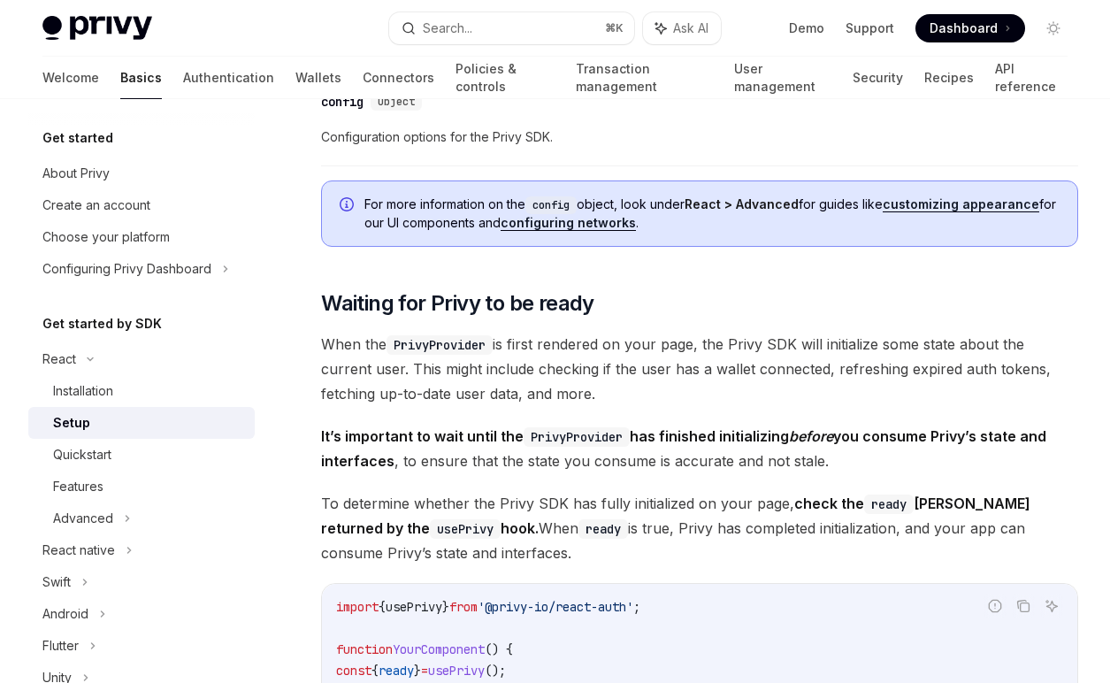
click at [602, 228] on link "configuring networks" at bounding box center [568, 223] width 135 height 16
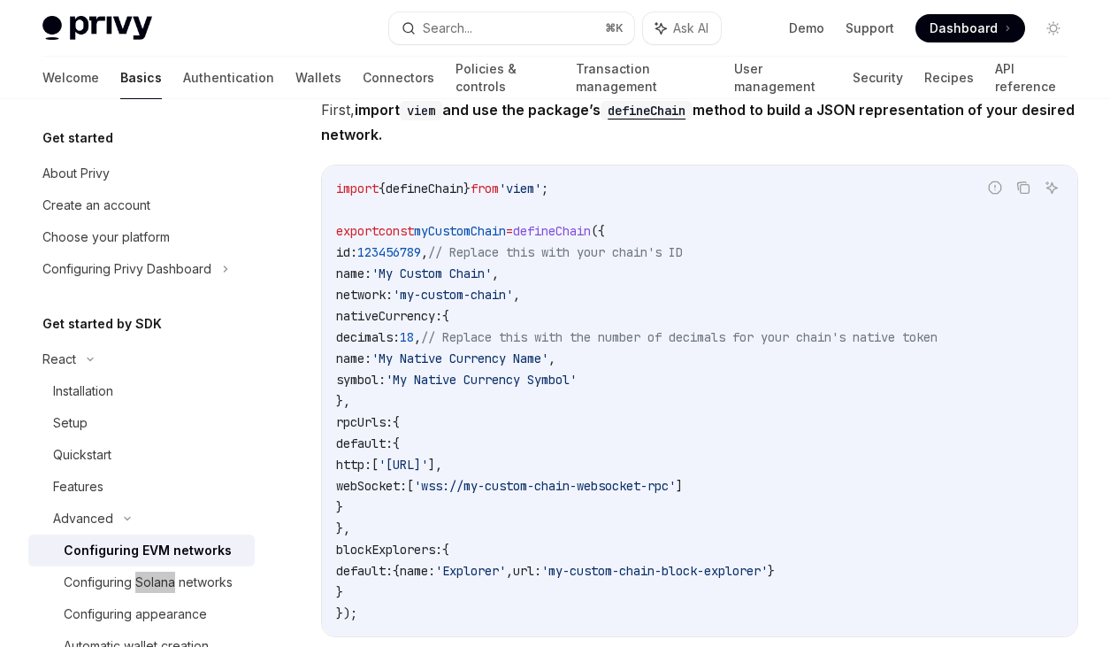
scroll to position [5174, 0]
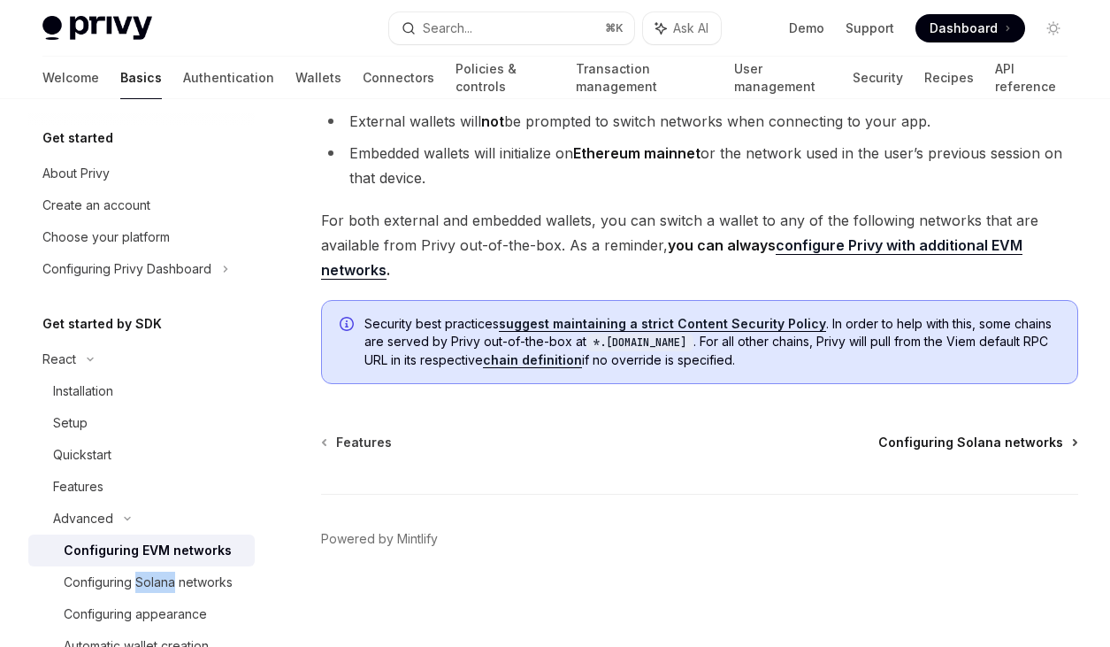
click at [968, 445] on span "Configuring Solana networks" at bounding box center [970, 442] width 185 height 18
type textarea "*"
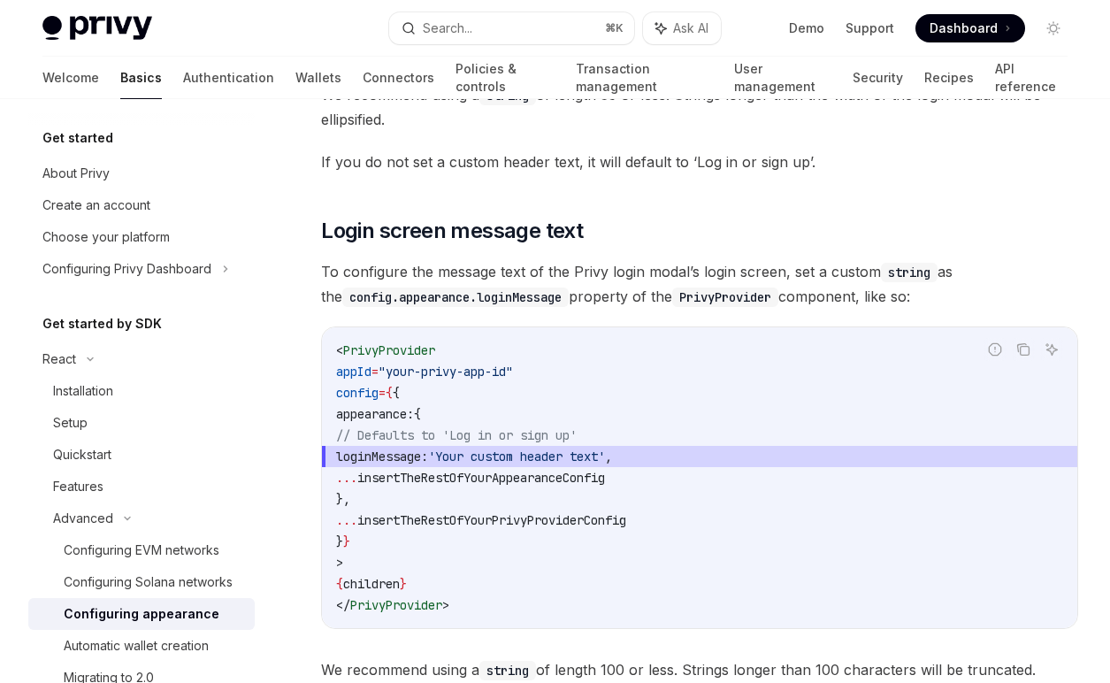
scroll to position [1785, 0]
click at [203, 651] on div "Automatic wallet creation" at bounding box center [136, 645] width 145 height 21
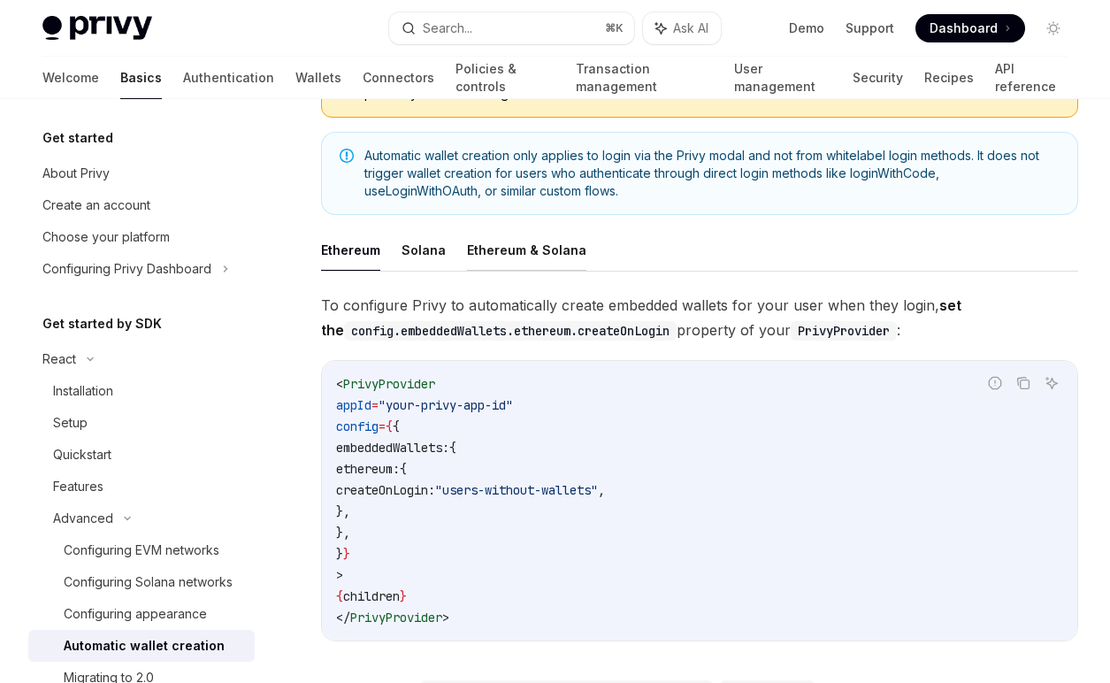
scroll to position [282, 0]
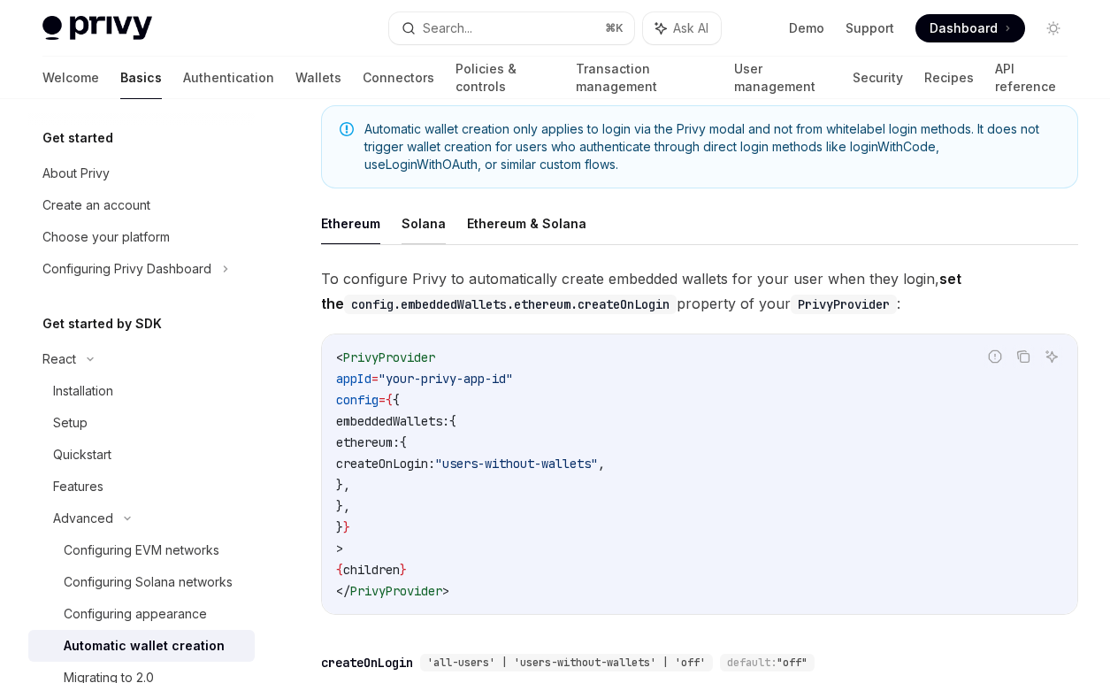
click at [417, 219] on button "Solana" at bounding box center [424, 224] width 44 height 42
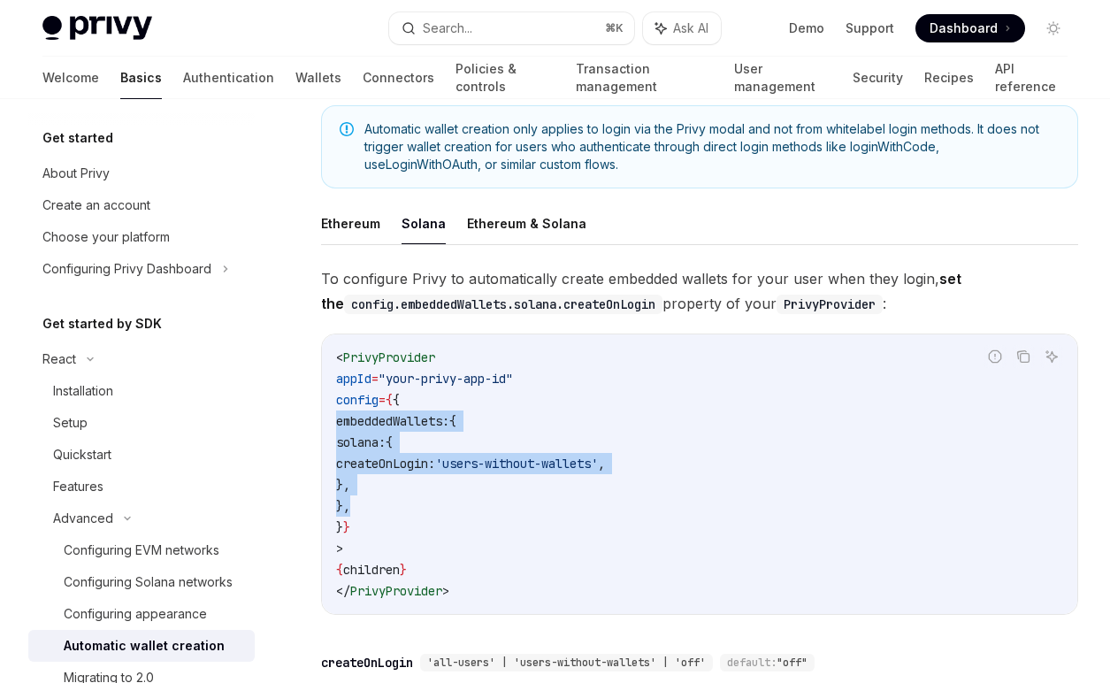
drag, startPoint x: 437, startPoint y: 501, endPoint x: 321, endPoint y: 413, distance: 145.8
click at [322, 413] on div "< PrivyProvider appId = "your-privy-app-id" config = { { embeddedWallets: { sol…" at bounding box center [699, 473] width 755 height 279
copy code "embeddedWallets: { solana: { createOnLogin: 'users-without-wallets' , }, },"
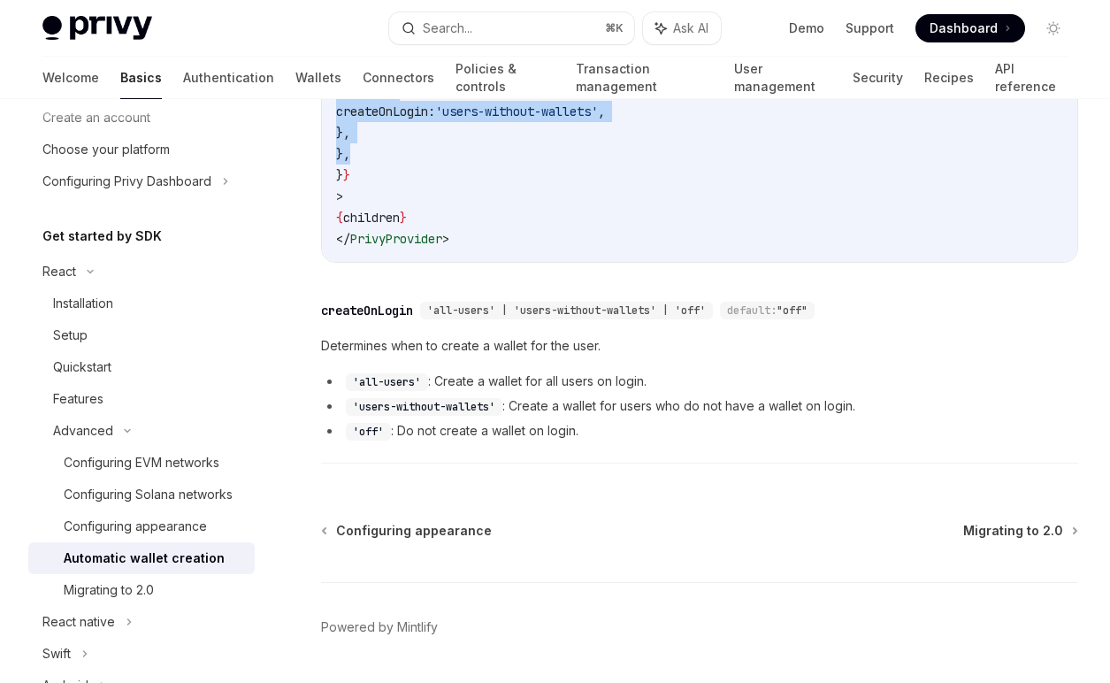
scroll to position [640, 0]
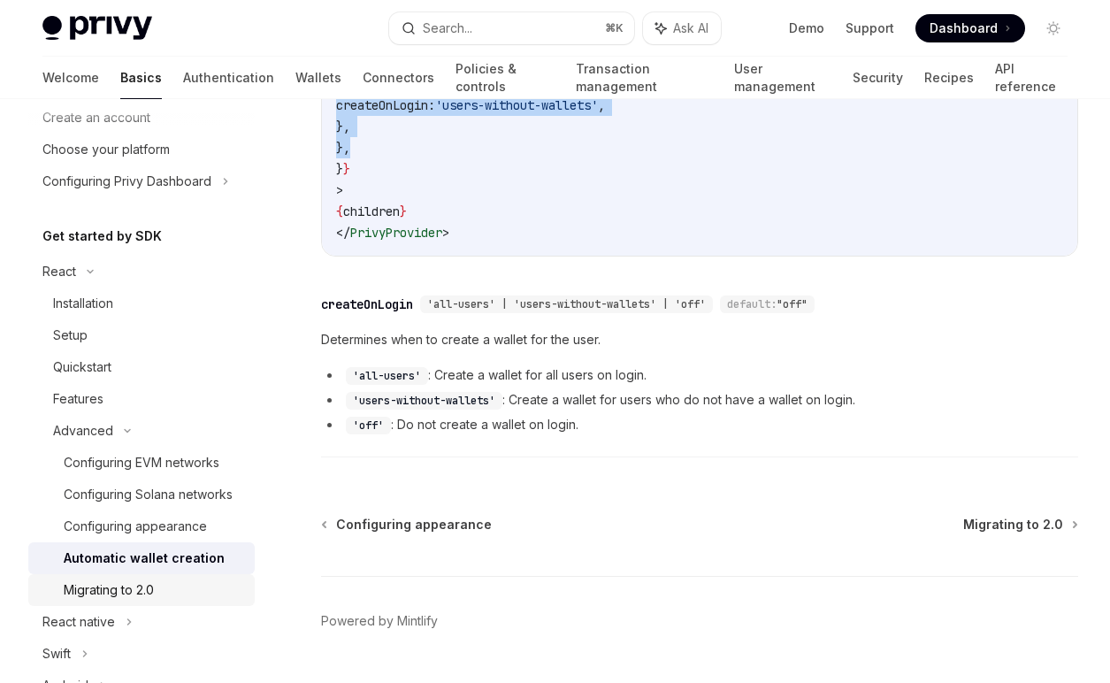
click at [165, 595] on div "Migrating to 2.0" at bounding box center [154, 589] width 180 height 21
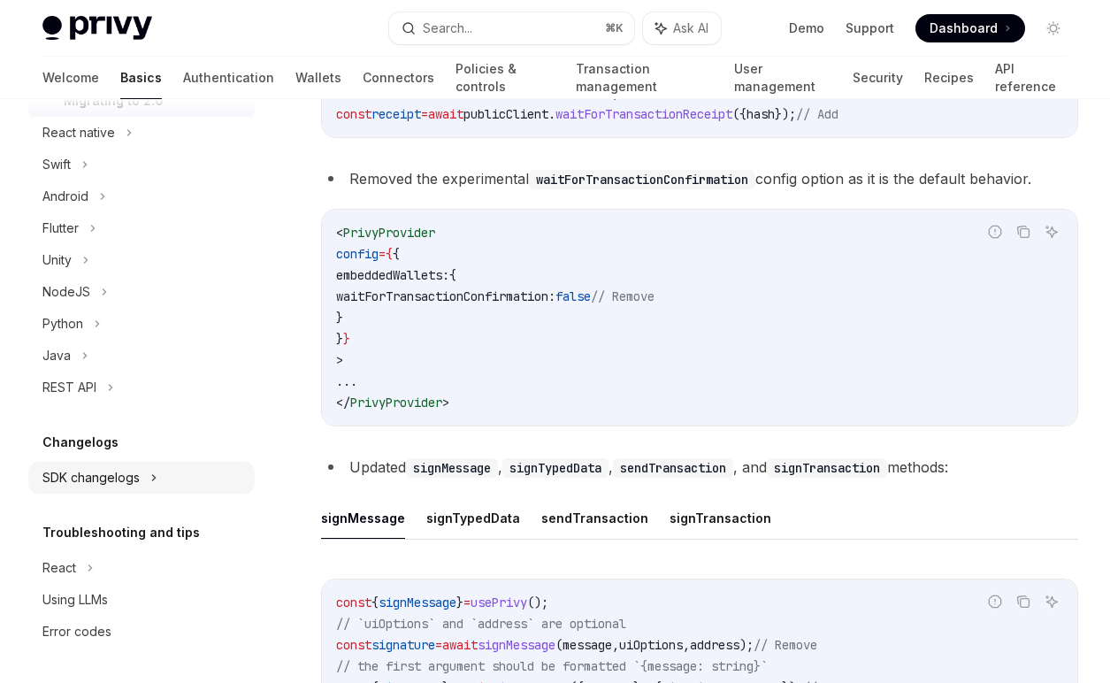
scroll to position [2230, 0]
click at [363, 83] on link "Connectors" at bounding box center [399, 78] width 72 height 42
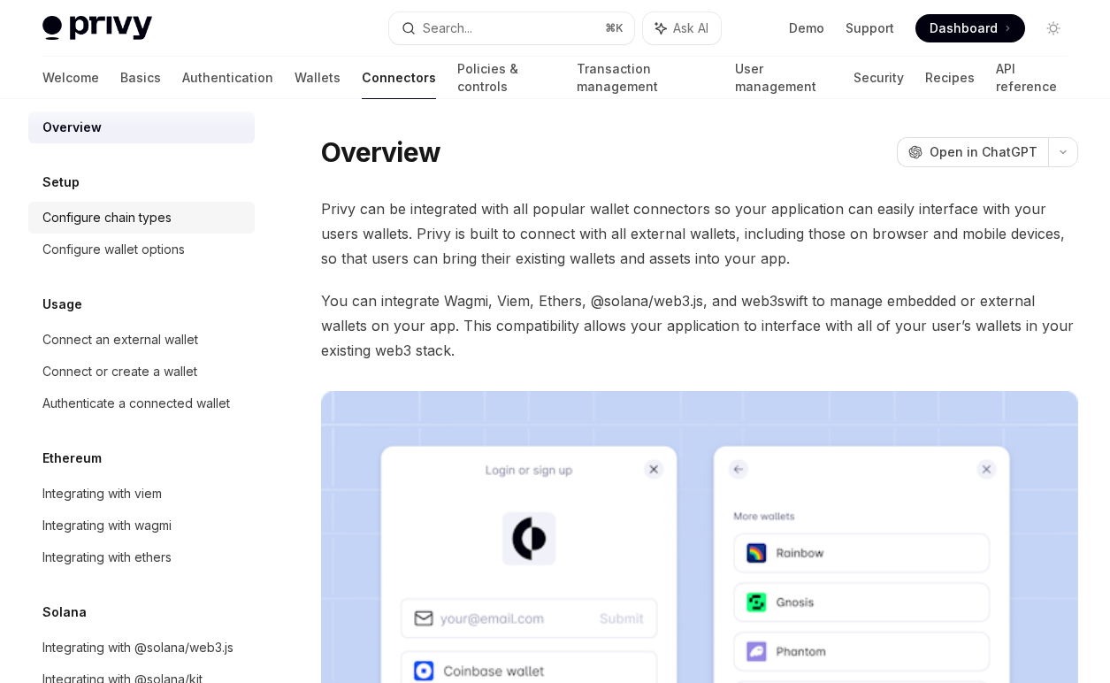
scroll to position [64, 0]
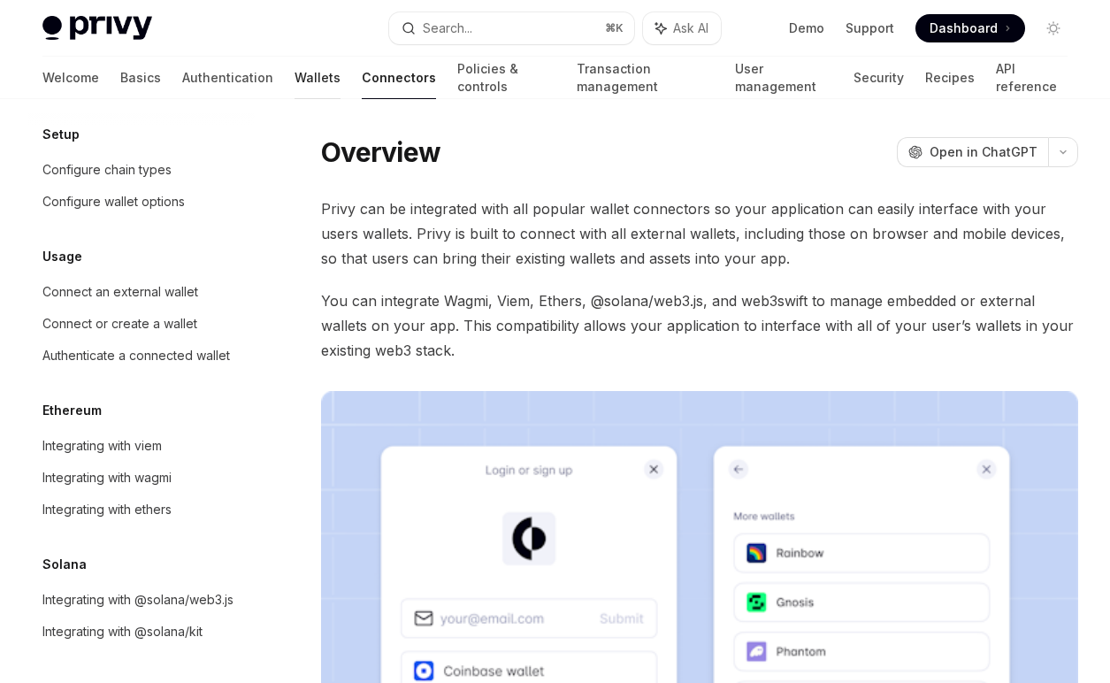
click at [295, 84] on link "Wallets" at bounding box center [318, 78] width 46 height 42
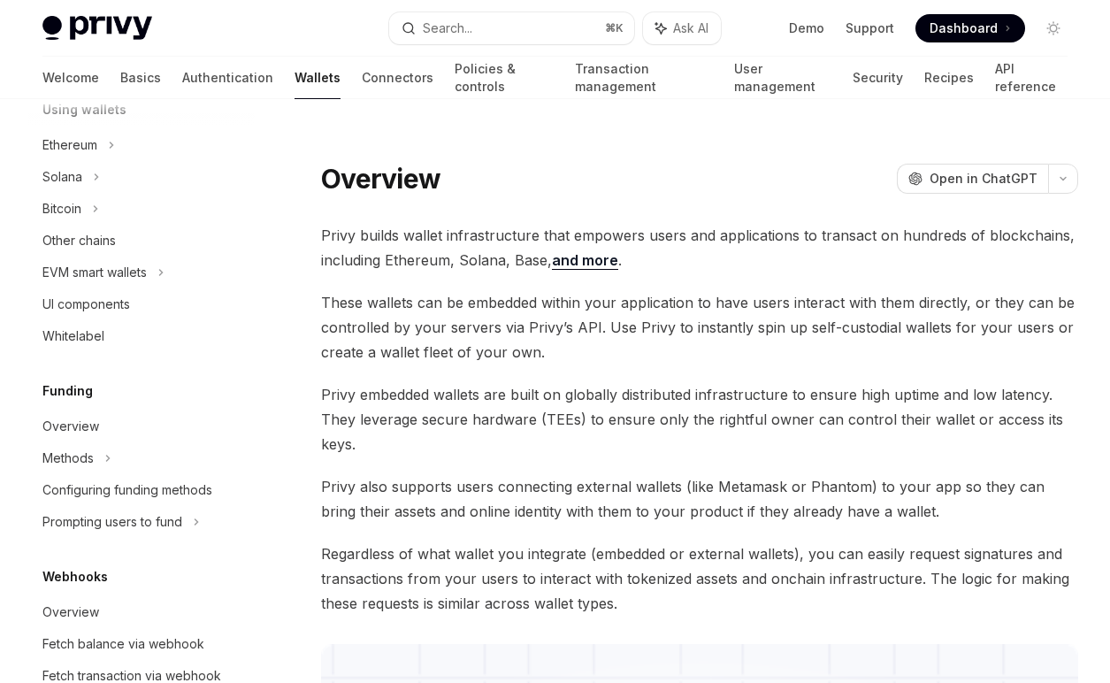
scroll to position [425, 0]
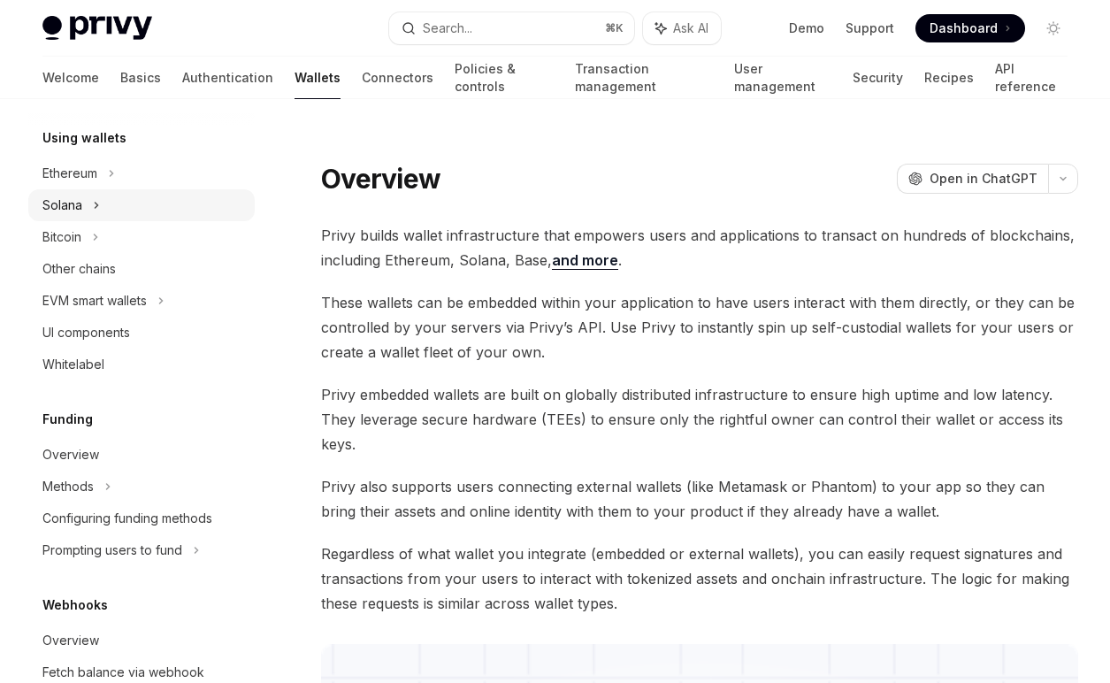
click at [115, 212] on div "Solana" at bounding box center [141, 205] width 226 height 32
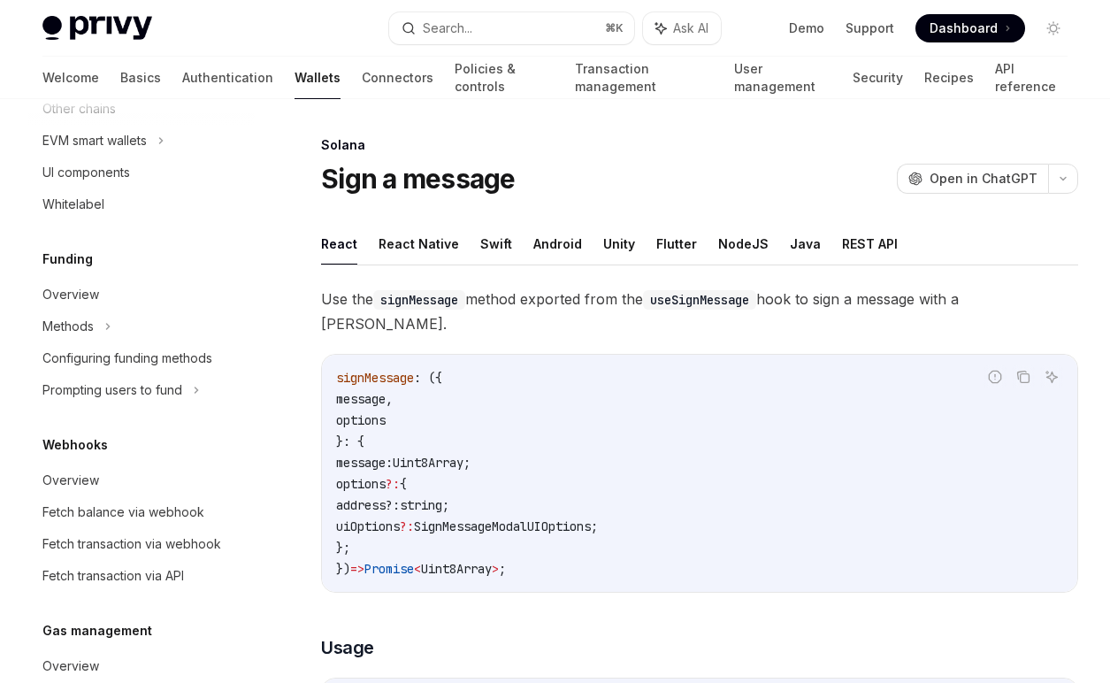
scroll to position [760, 0]
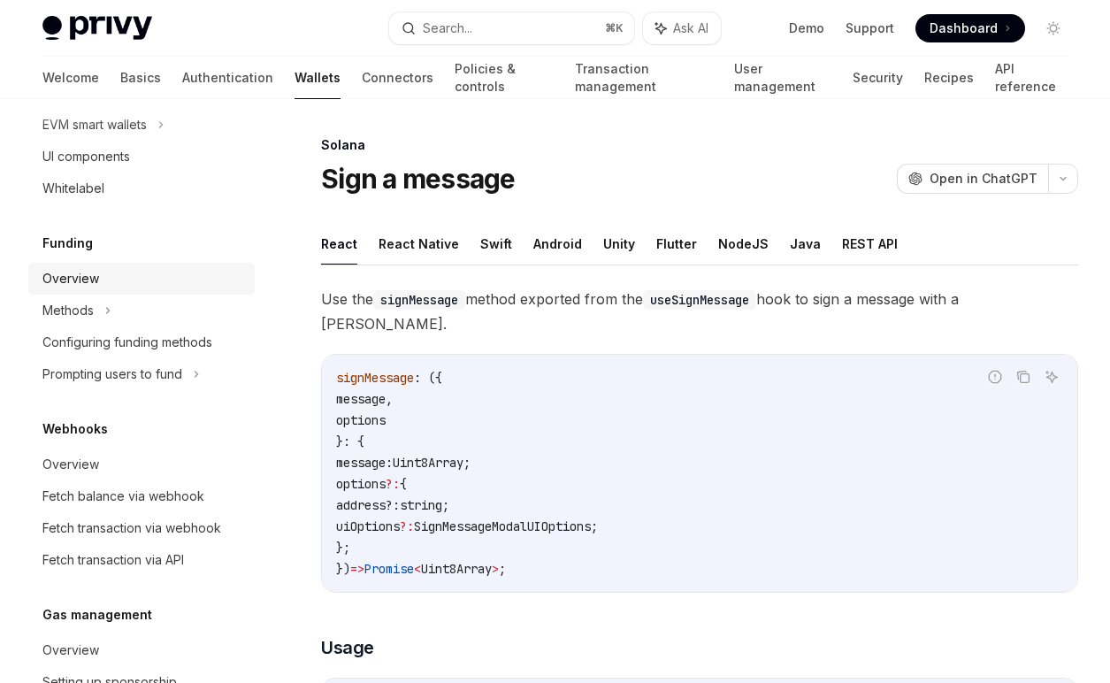
click at [113, 289] on div "Overview" at bounding box center [143, 278] width 202 height 21
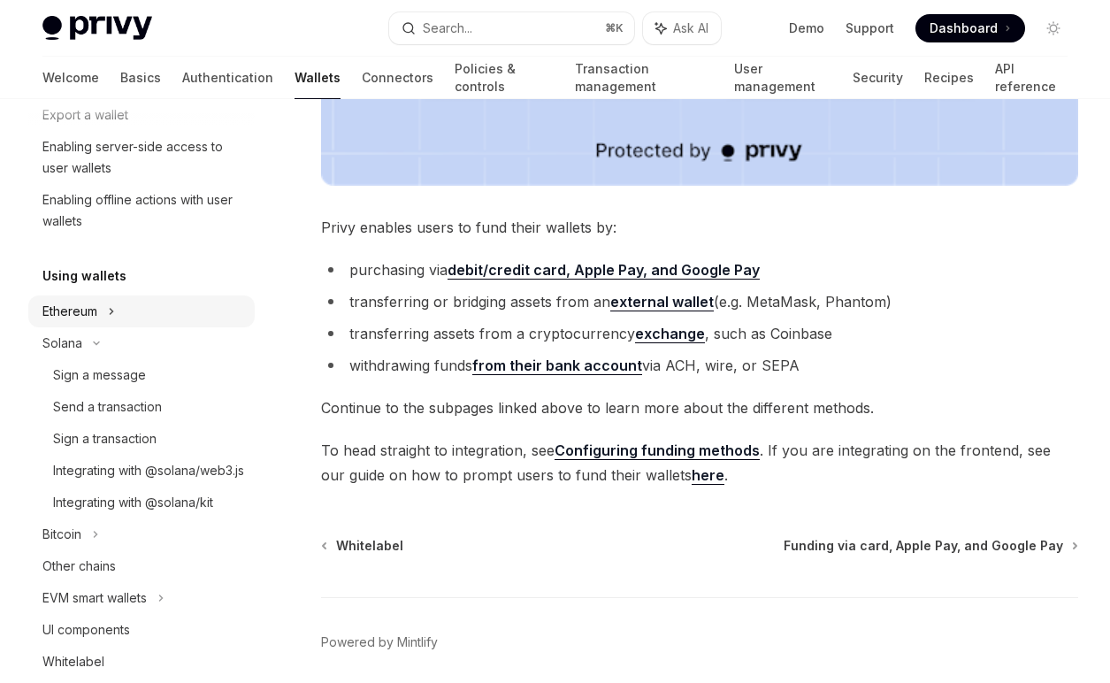
scroll to position [829, 0]
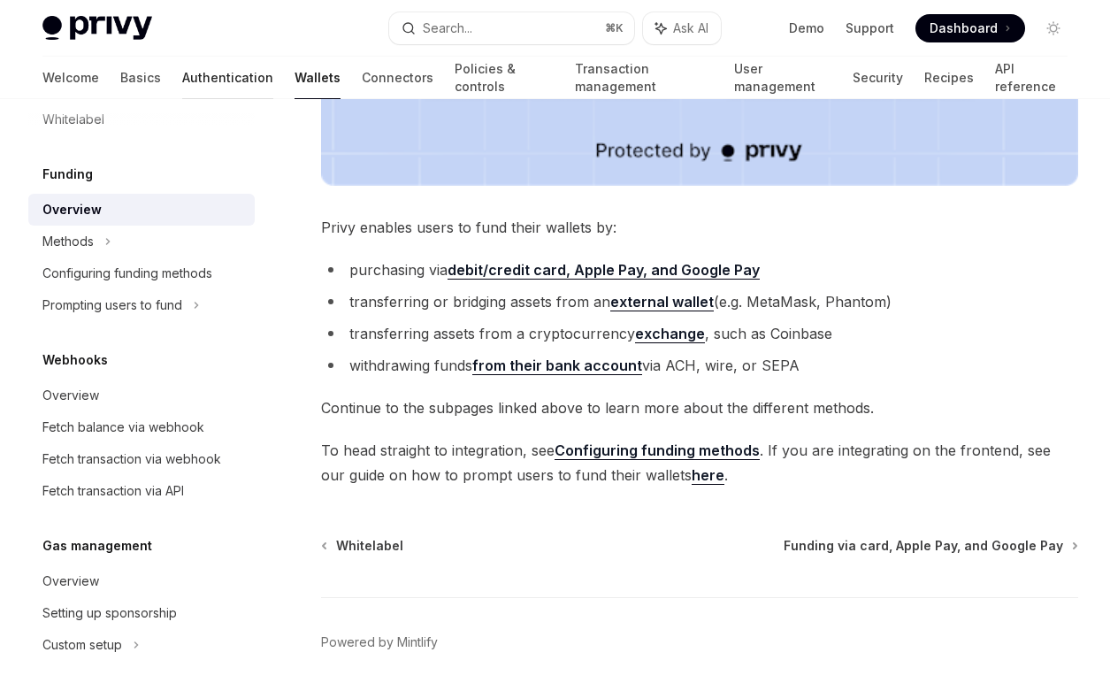
click at [182, 73] on link "Authentication" at bounding box center [227, 78] width 91 height 42
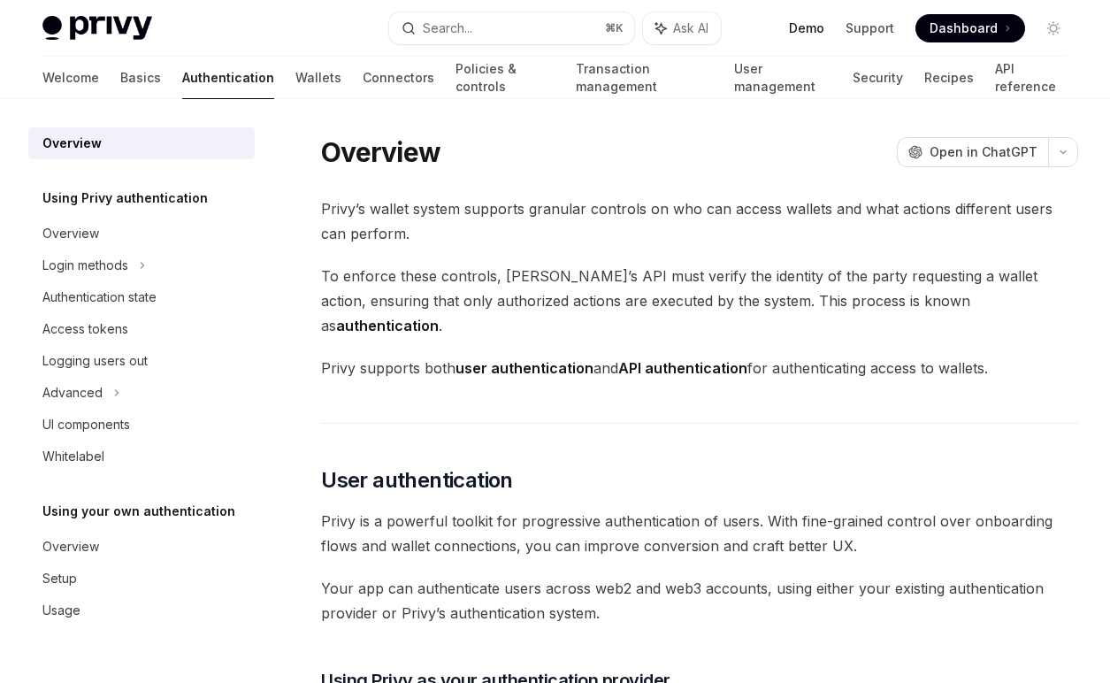
click at [824, 25] on link "Demo" at bounding box center [806, 28] width 35 height 18
click at [295, 80] on link "Wallets" at bounding box center [318, 78] width 46 height 42
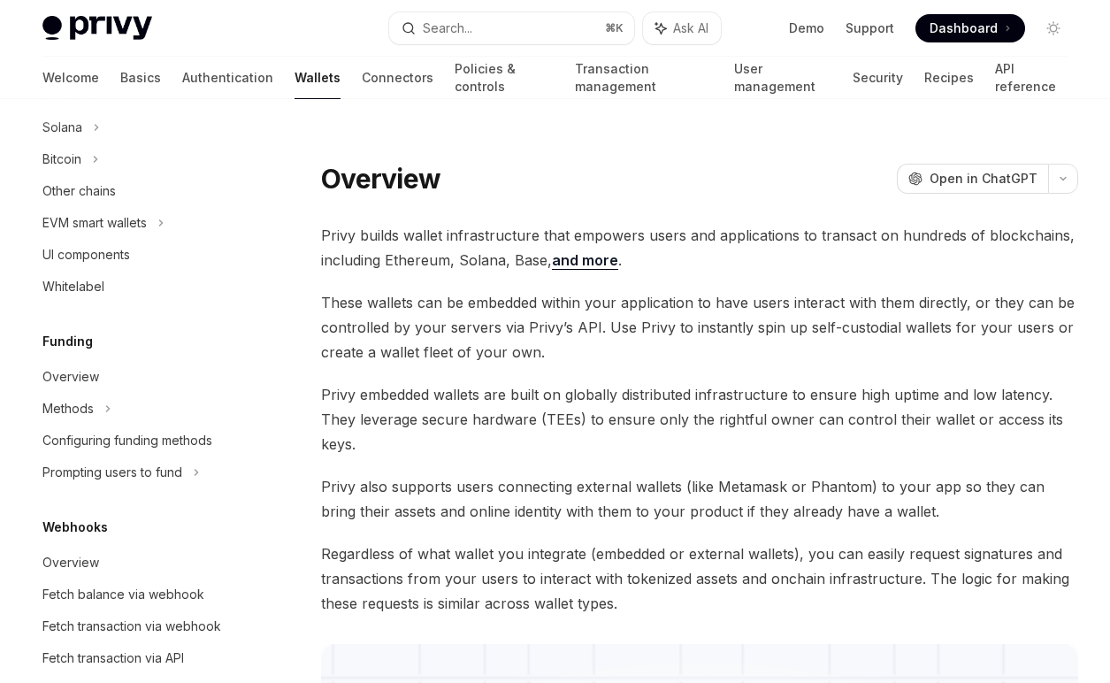
scroll to position [503, 0]
click at [132, 255] on div "UI components" at bounding box center [143, 253] width 202 height 21
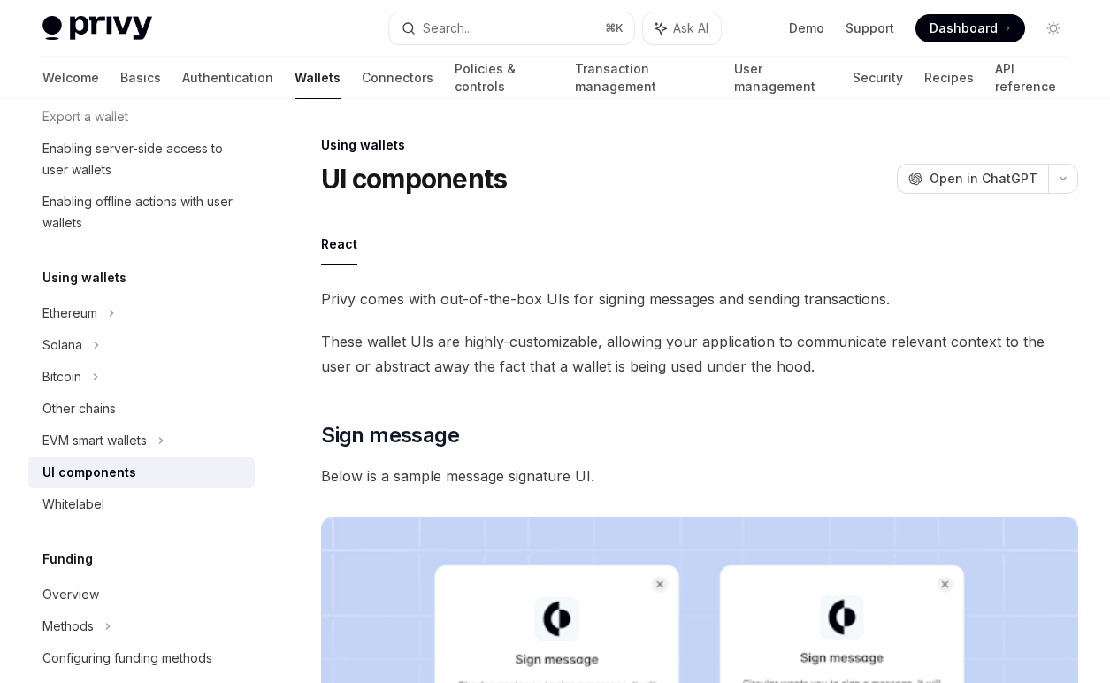
scroll to position [220, 0]
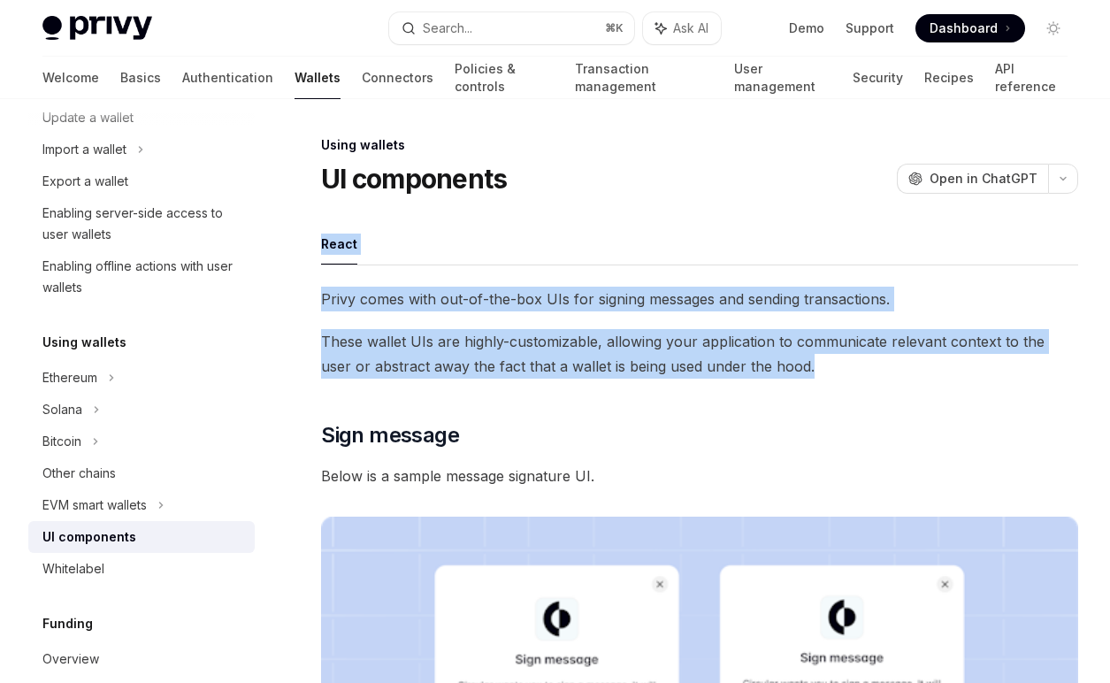
drag, startPoint x: 386, startPoint y: 271, endPoint x: 722, endPoint y: 394, distance: 357.9
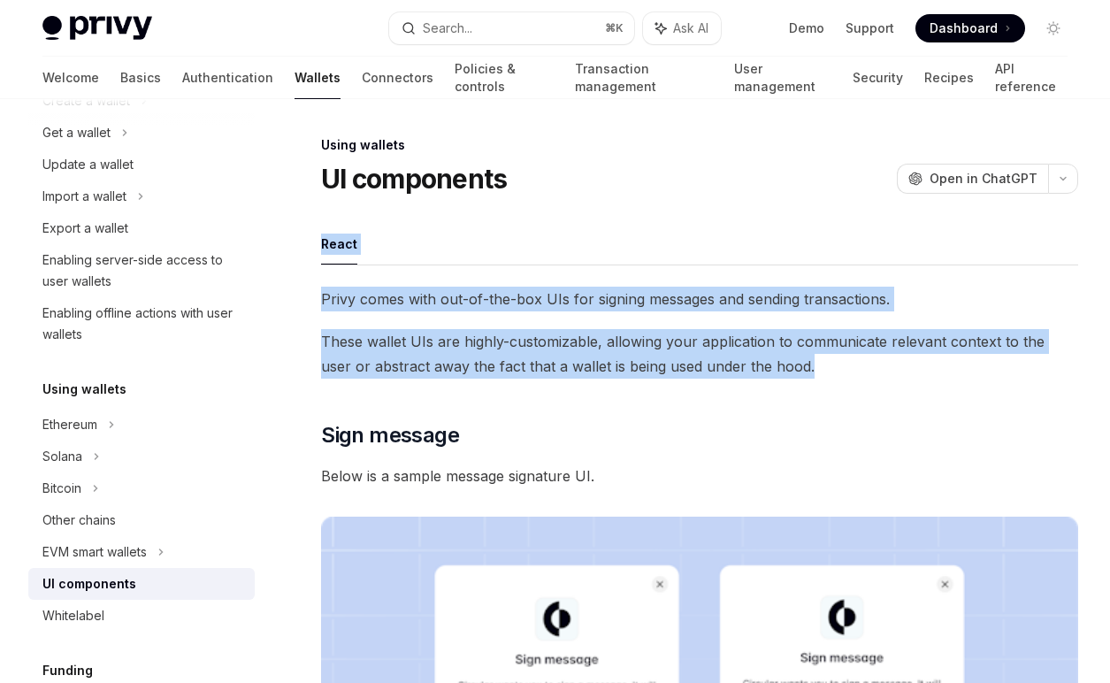
scroll to position [28, 0]
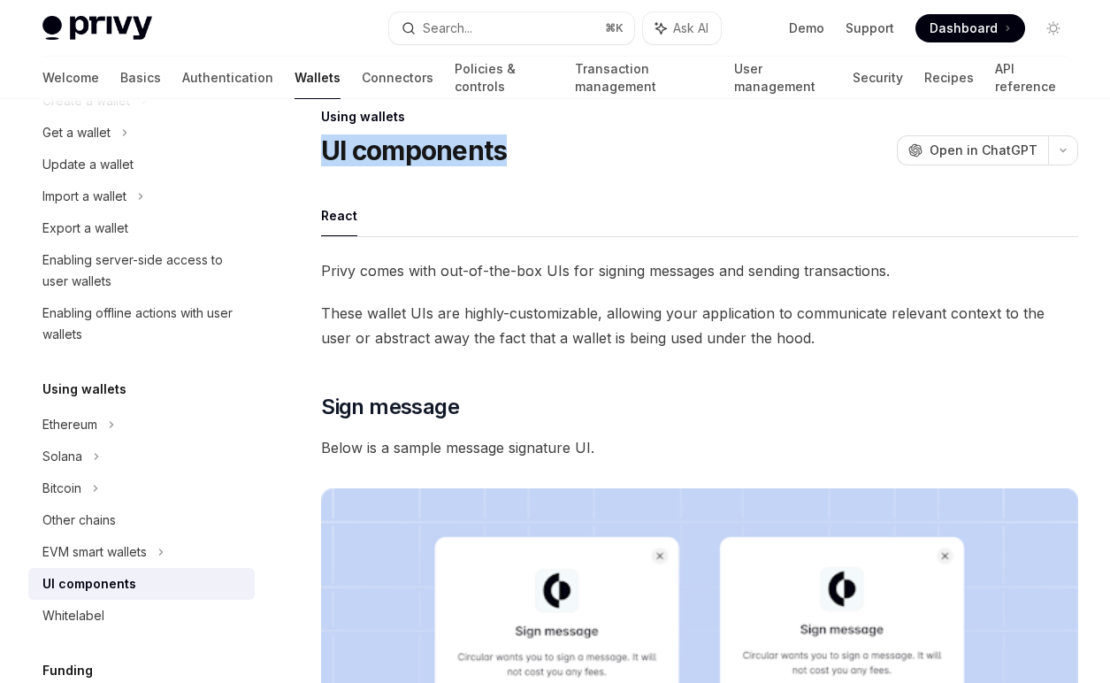
drag, startPoint x: 327, startPoint y: 150, endPoint x: 545, endPoint y: 144, distance: 217.7
click at [545, 144] on div "UI components OpenAI Open in ChatGPT" at bounding box center [699, 150] width 757 height 32
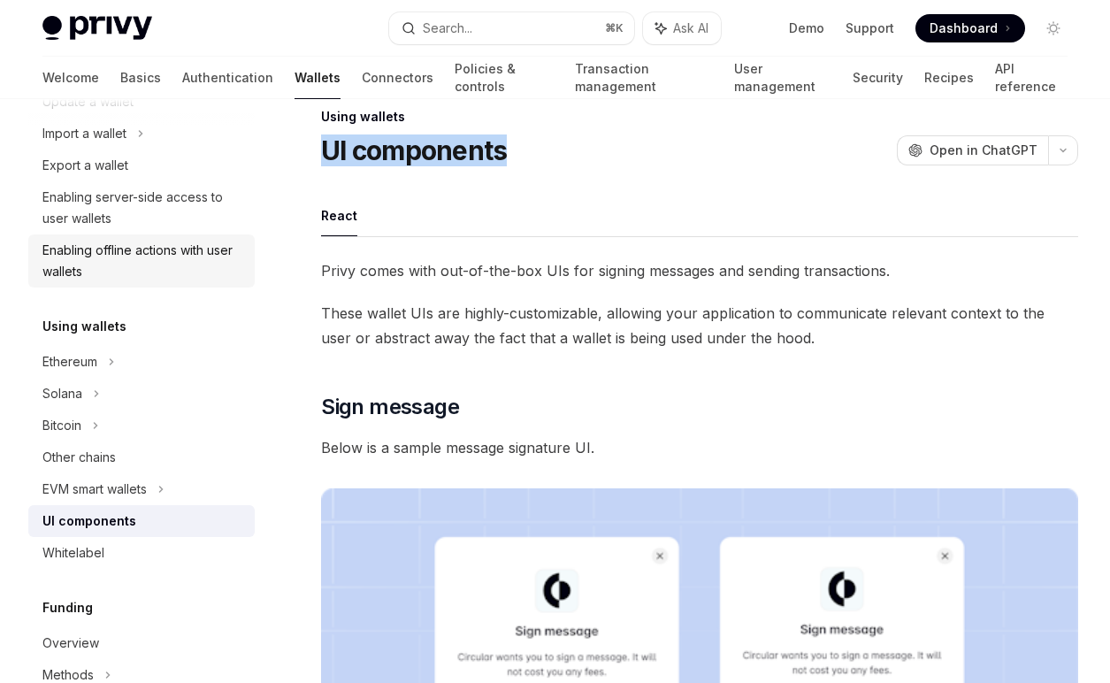
scroll to position [241, 0]
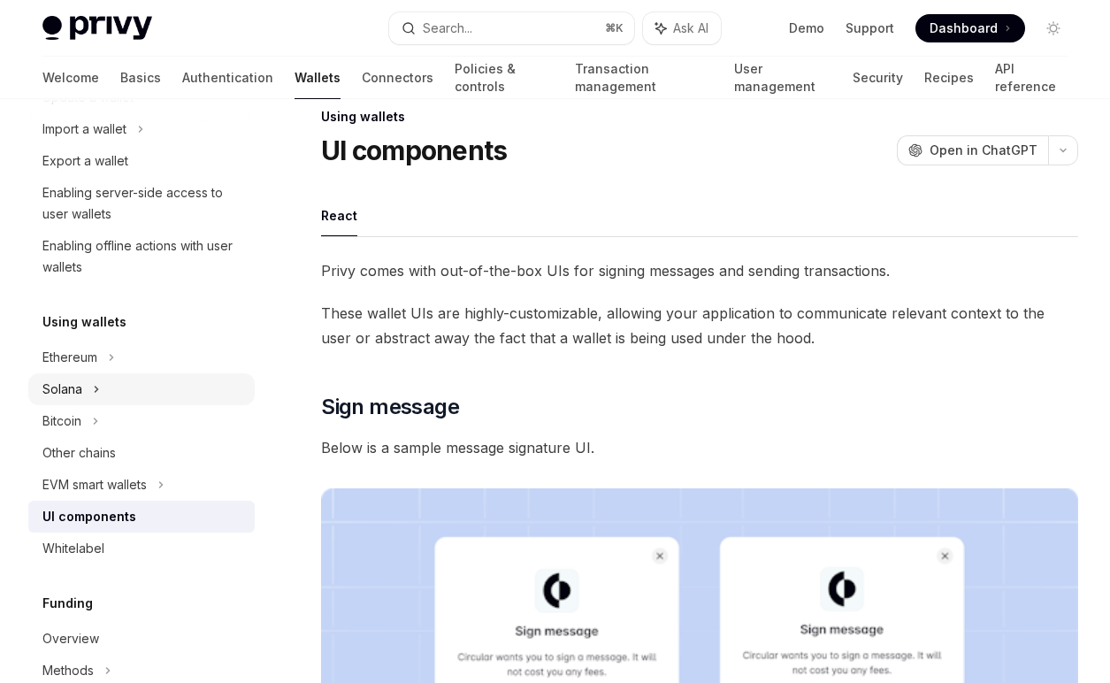
click at [128, 394] on div "Solana" at bounding box center [141, 389] width 226 height 32
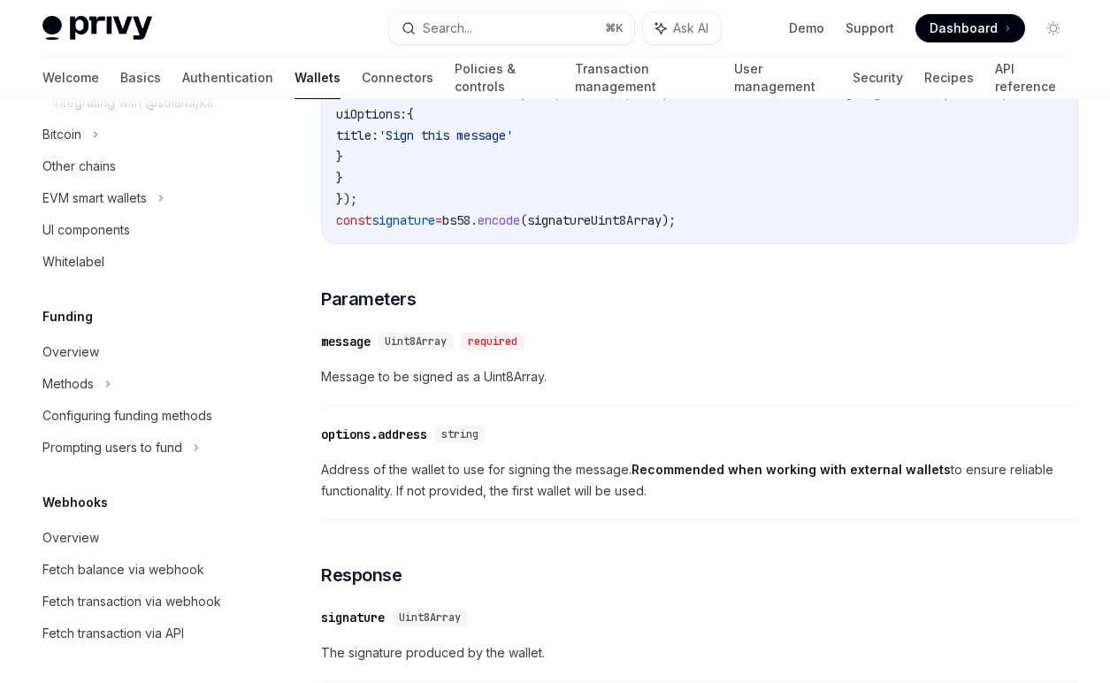
scroll to position [574, 0]
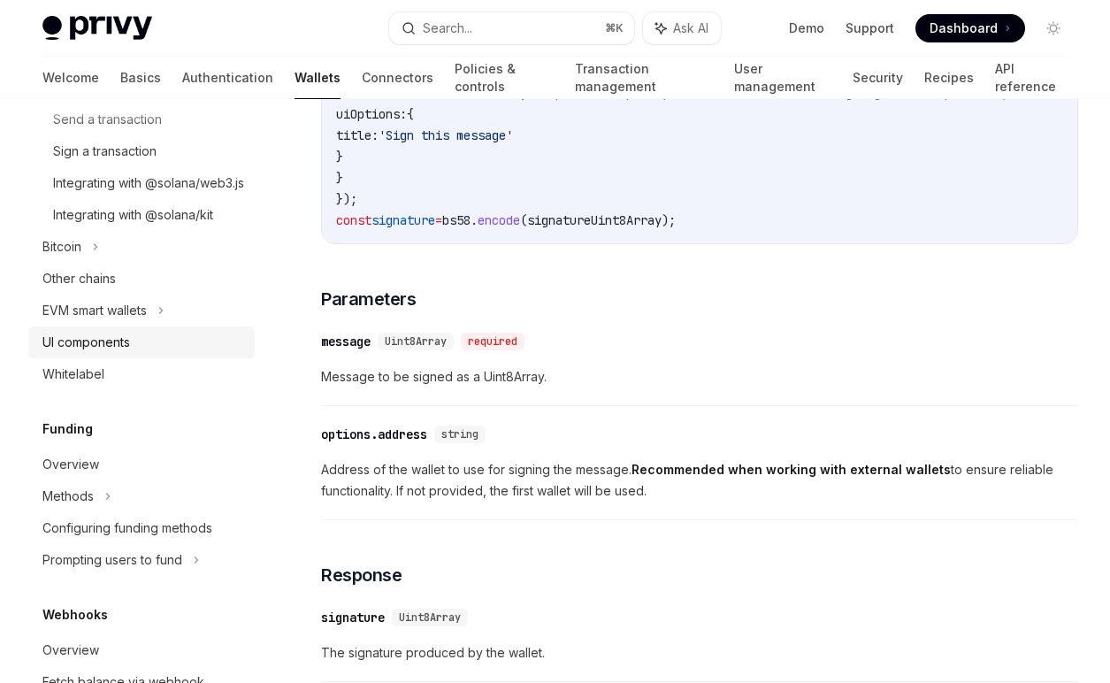
click at [117, 358] on link "UI components" at bounding box center [141, 342] width 226 height 32
type textarea "*"
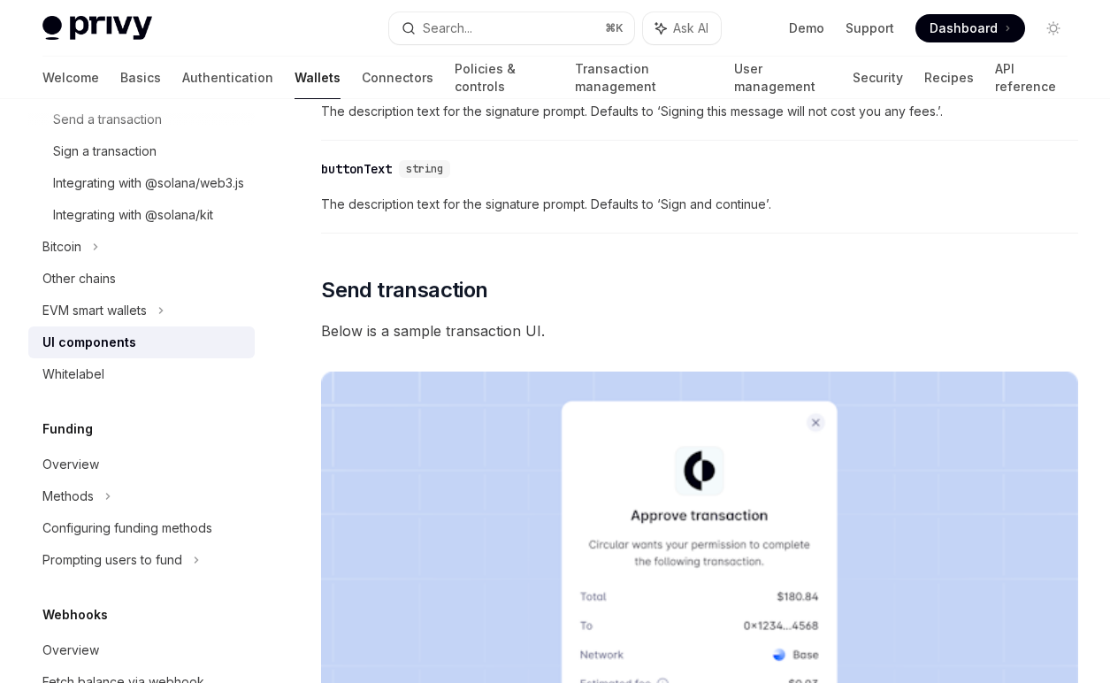
scroll to position [1350, 0]
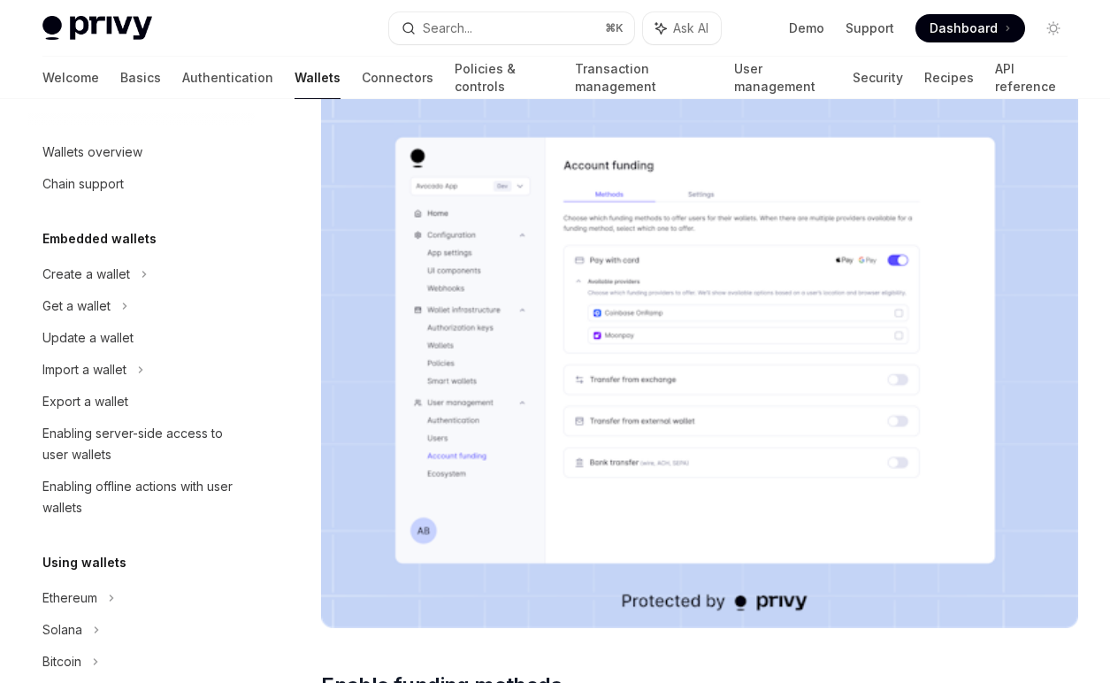
scroll to position [552, 0]
